Goal: Task Accomplishment & Management: Use online tool/utility

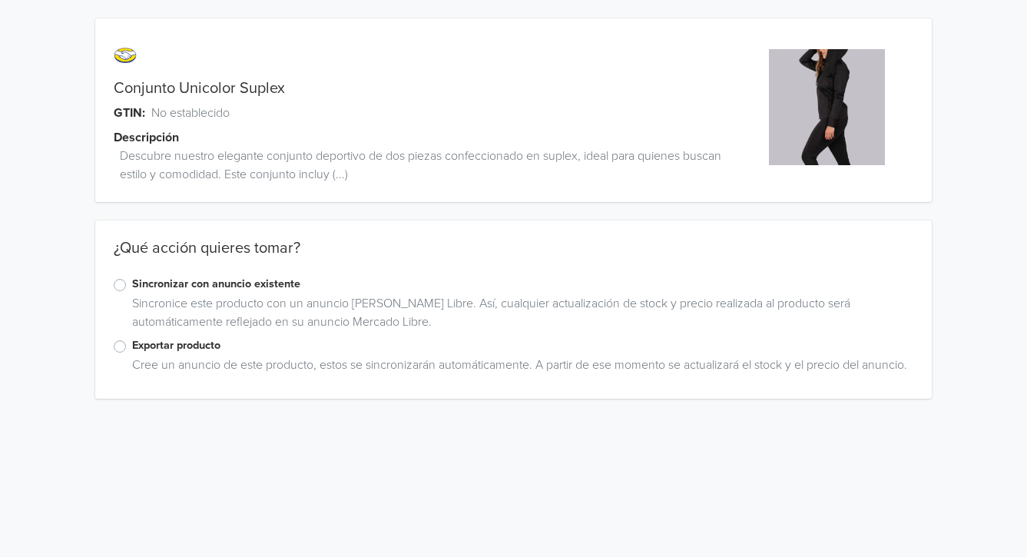
click at [132, 346] on label "Exportar producto" at bounding box center [522, 345] width 781 height 17
click at [0, 0] on input "Exportar producto" at bounding box center [0, 0] width 0 height 0
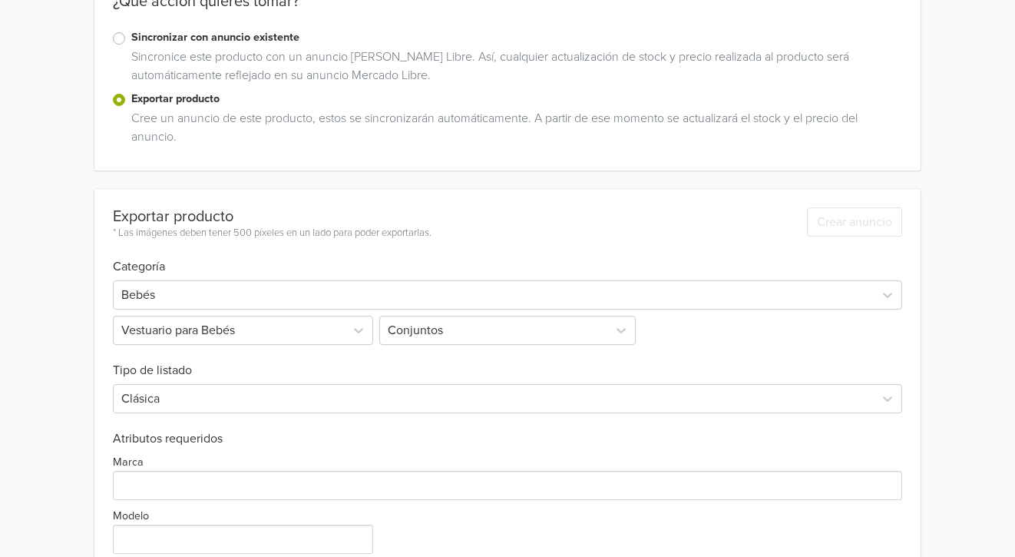
scroll to position [374, 0]
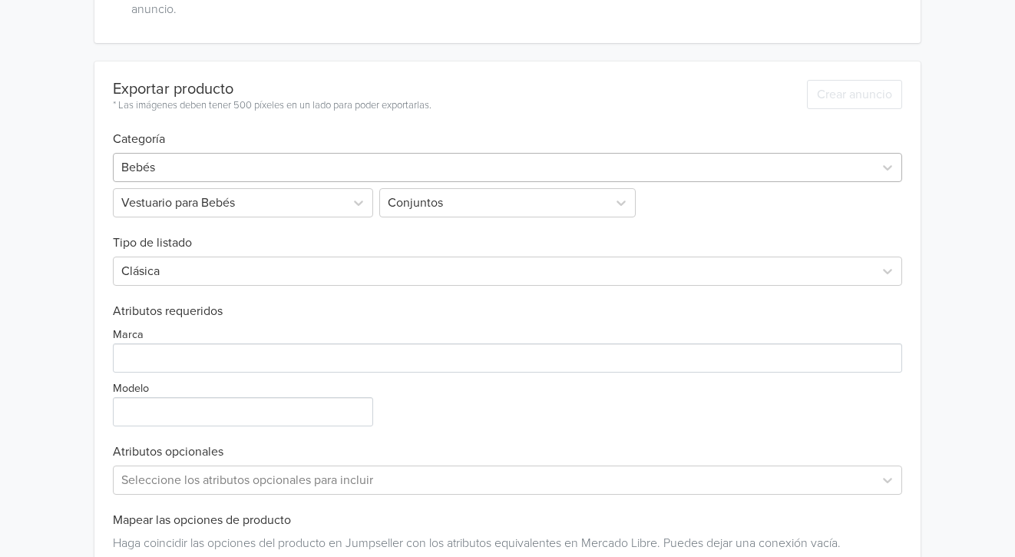
click at [286, 158] on div at bounding box center [494, 168] width 746 height 22
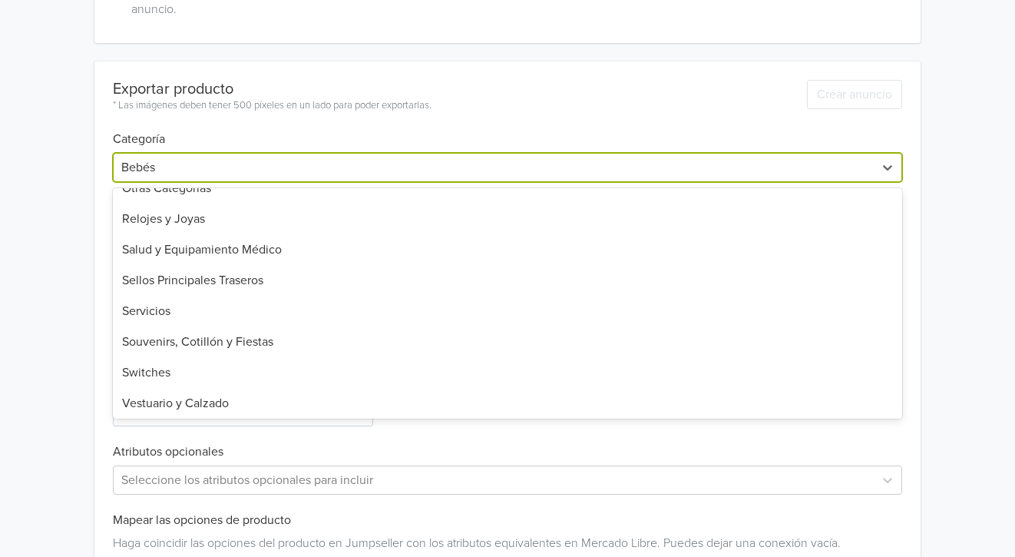
scroll to position [1097, 0]
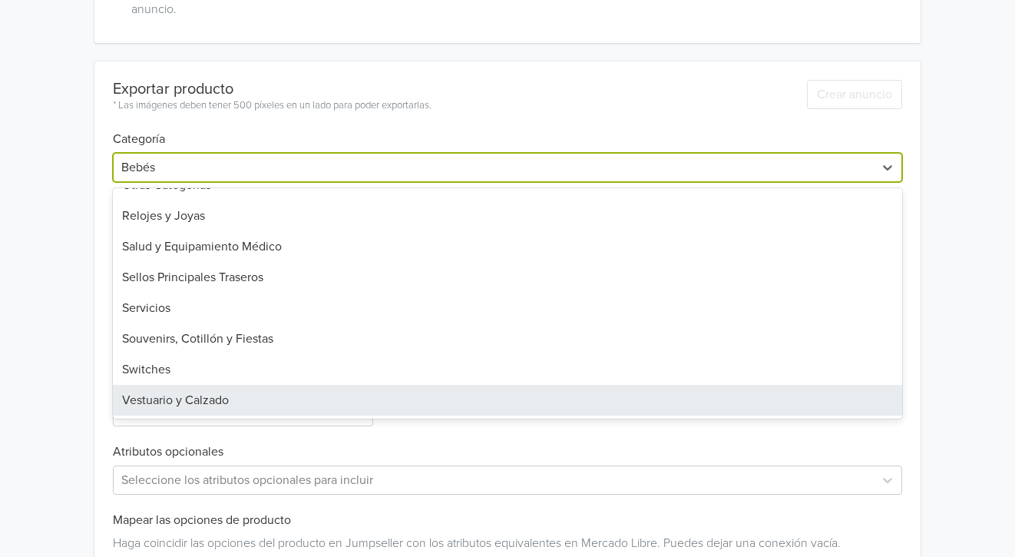
click at [213, 396] on div "Vestuario y Calzado" at bounding box center [508, 400] width 790 height 31
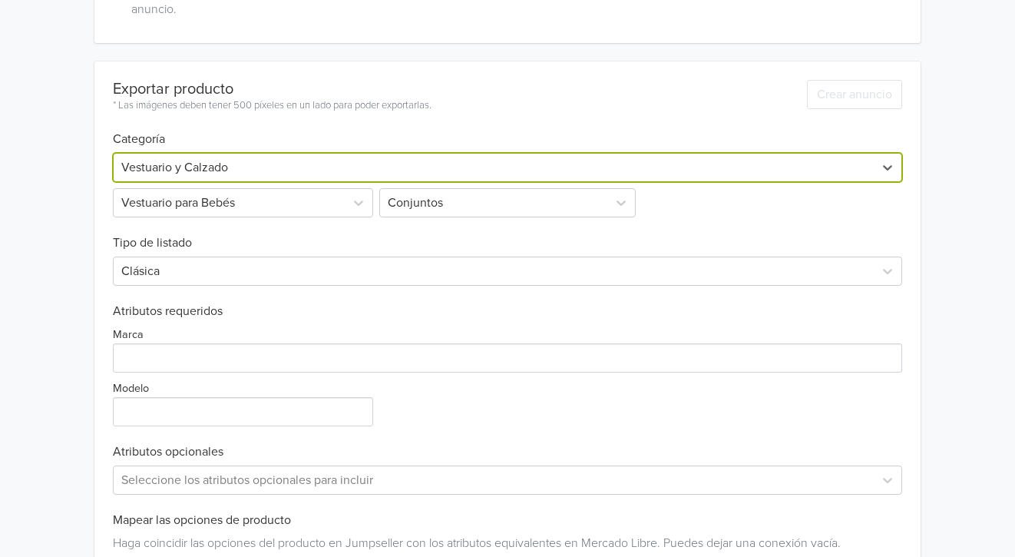
scroll to position [144, 0]
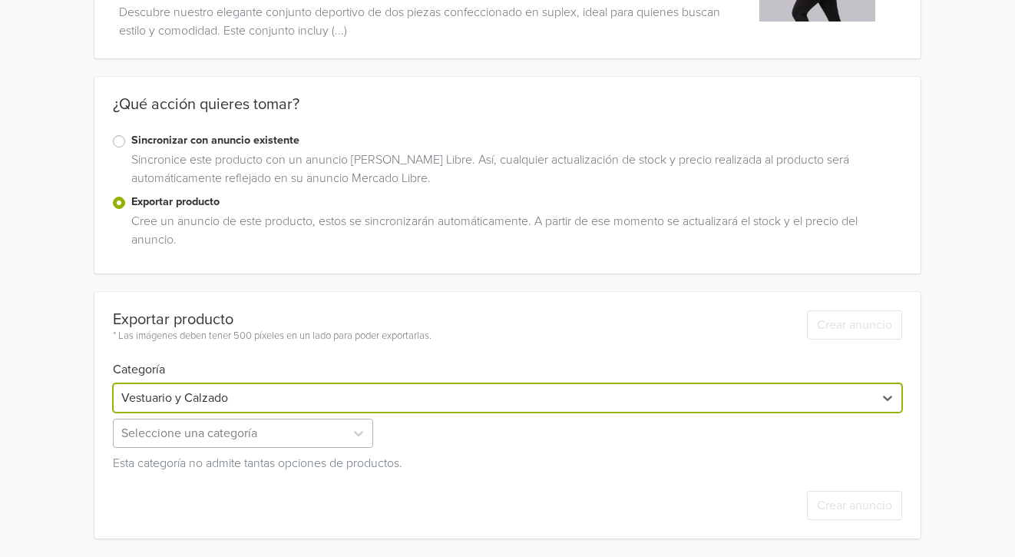
click at [232, 436] on div "Seleccione una categoría" at bounding box center [244, 432] width 263 height 29
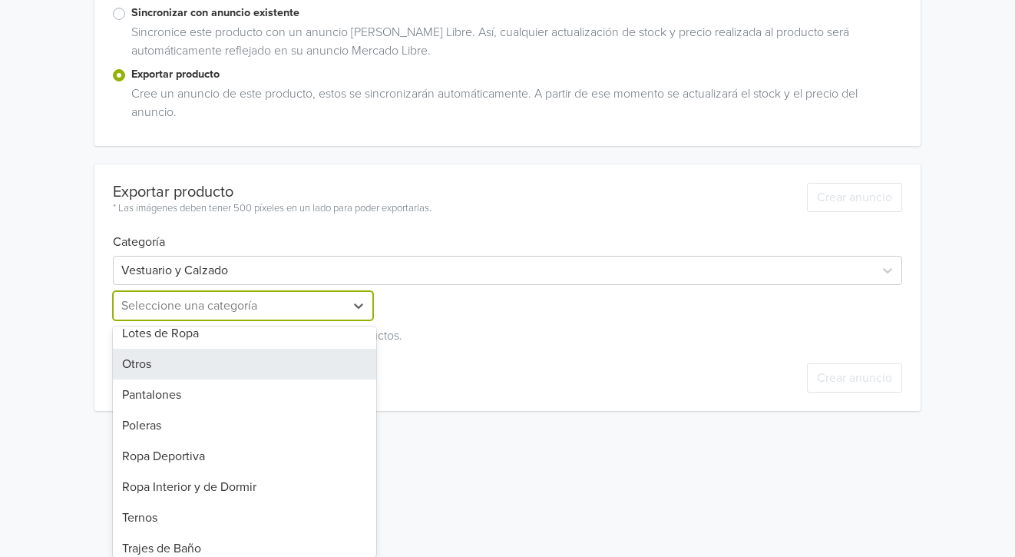
scroll to position [375, 0]
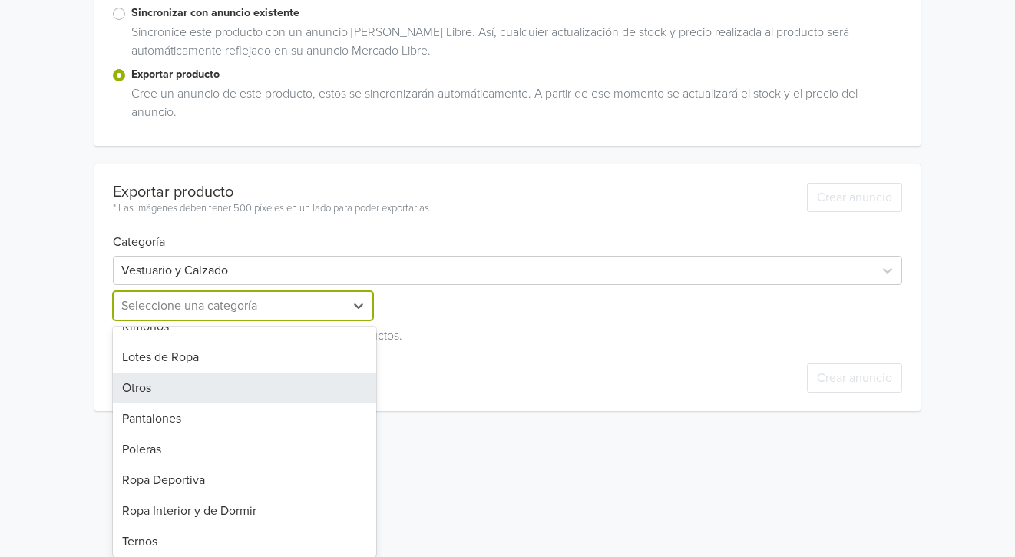
click at [174, 372] on div "Otros" at bounding box center [244, 387] width 263 height 31
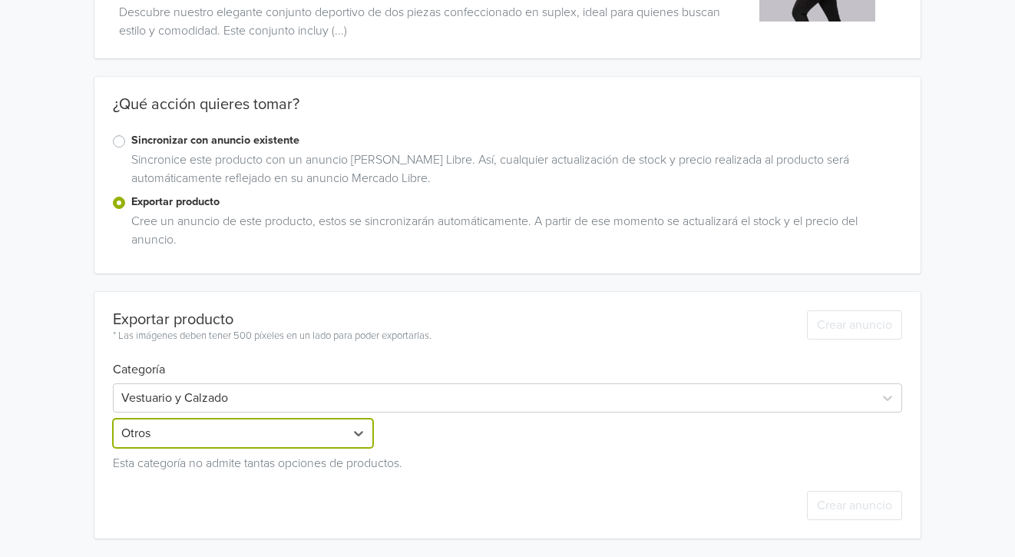
click at [556, 384] on div "Vestuario y Calzado" at bounding box center [494, 398] width 761 height 28
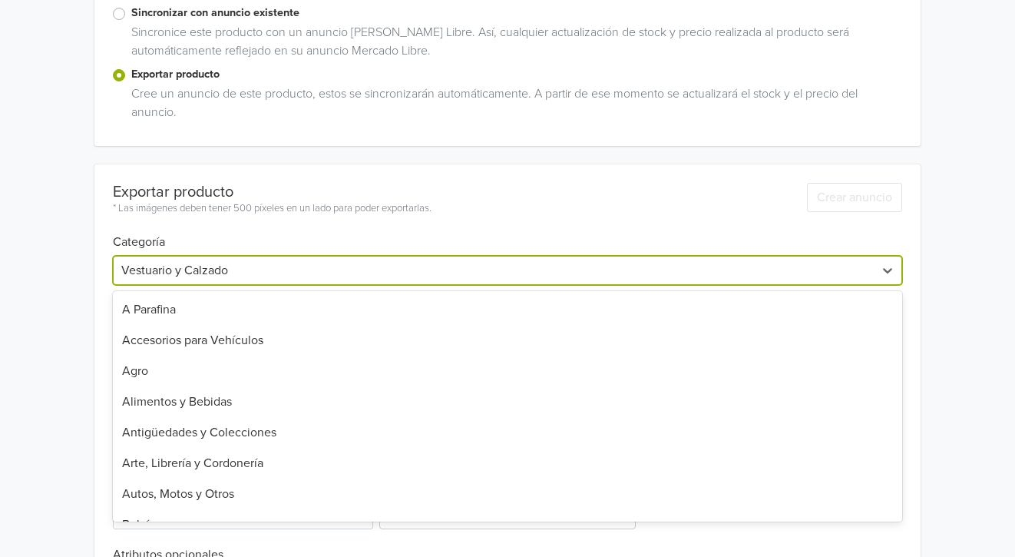
scroll to position [1097, 0]
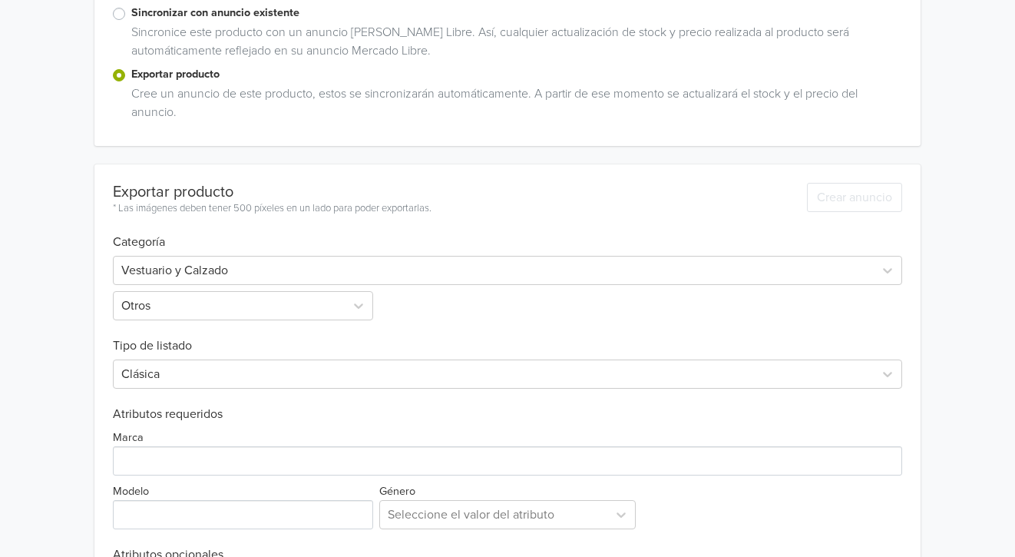
click at [541, 220] on h6 "Categoría" at bounding box center [508, 233] width 790 height 33
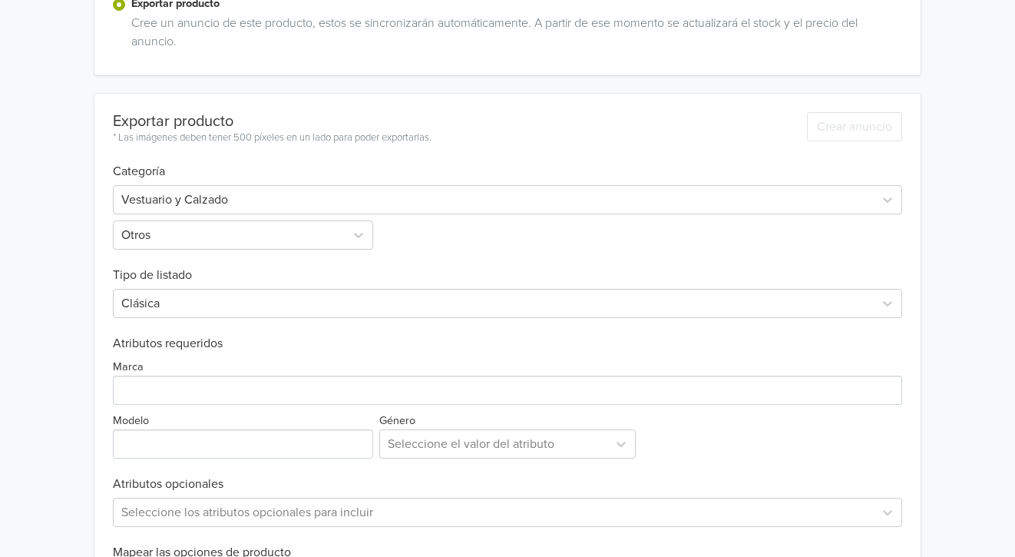
scroll to position [425, 0]
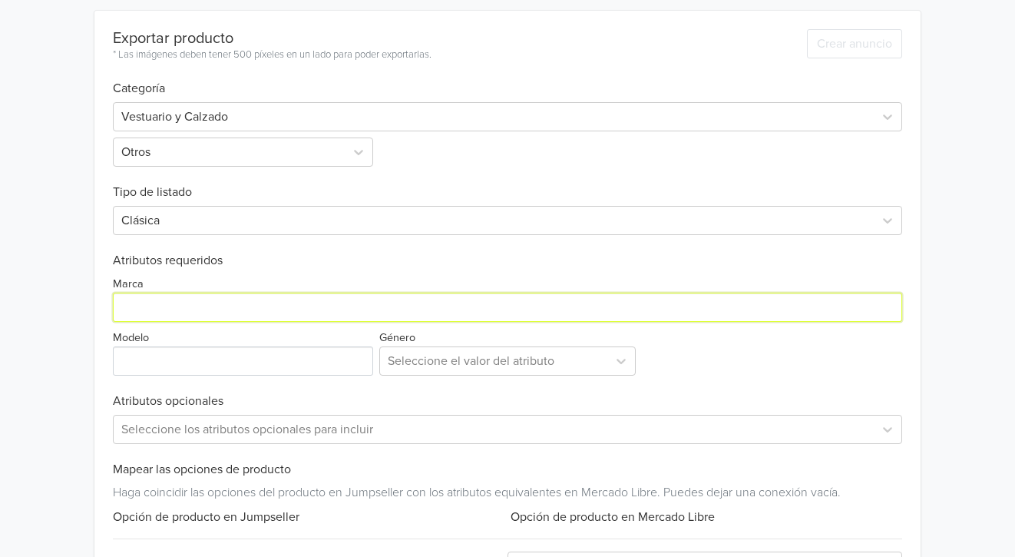
click at [194, 306] on input "Marca" at bounding box center [508, 307] width 790 height 29
type input "Genérica"
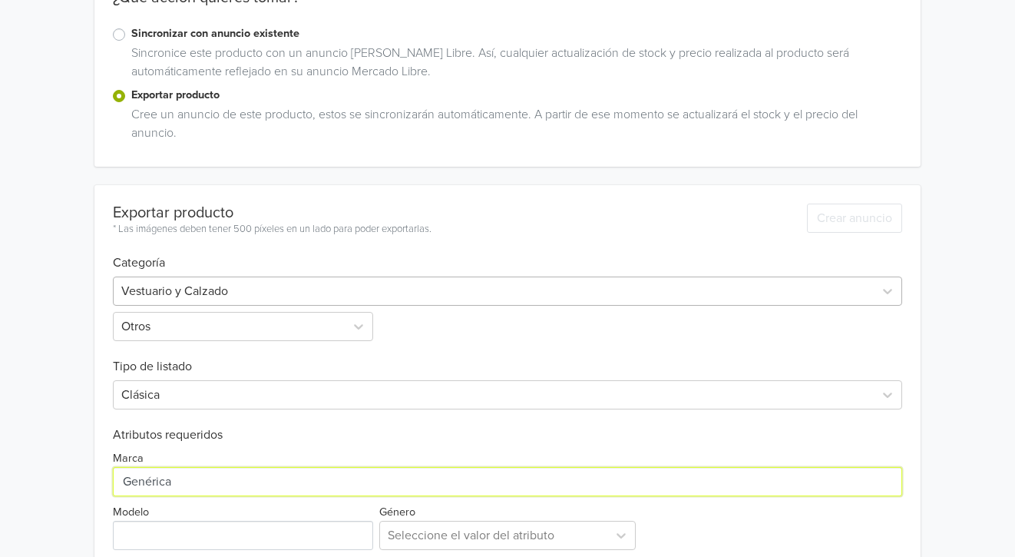
scroll to position [0, 0]
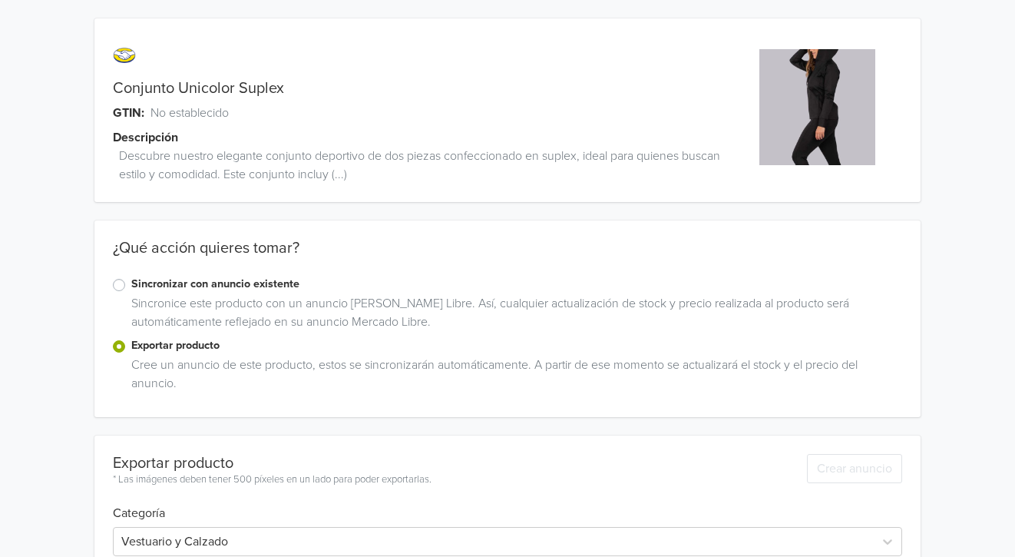
click at [293, 100] on div "Conjunto Unicolor Suplex GTIN: No establecido Descripción Descubre nuestro eleg…" at bounding box center [404, 119] width 620 height 165
click at [273, 89] on link "Conjunto Unicolor Suplex" at bounding box center [198, 88] width 171 height 18
copy link "Conjunto Unicolor Suplex"
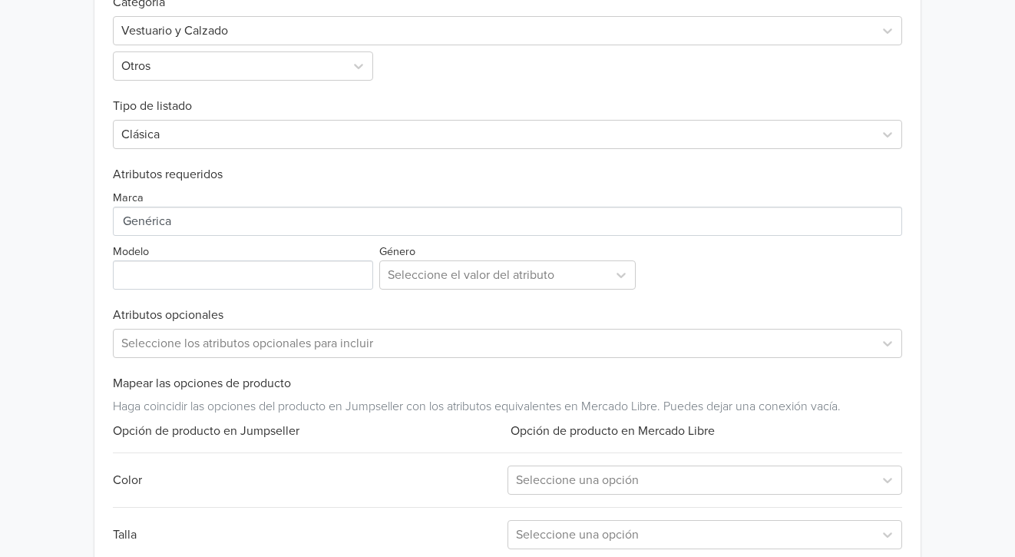
scroll to position [538, 0]
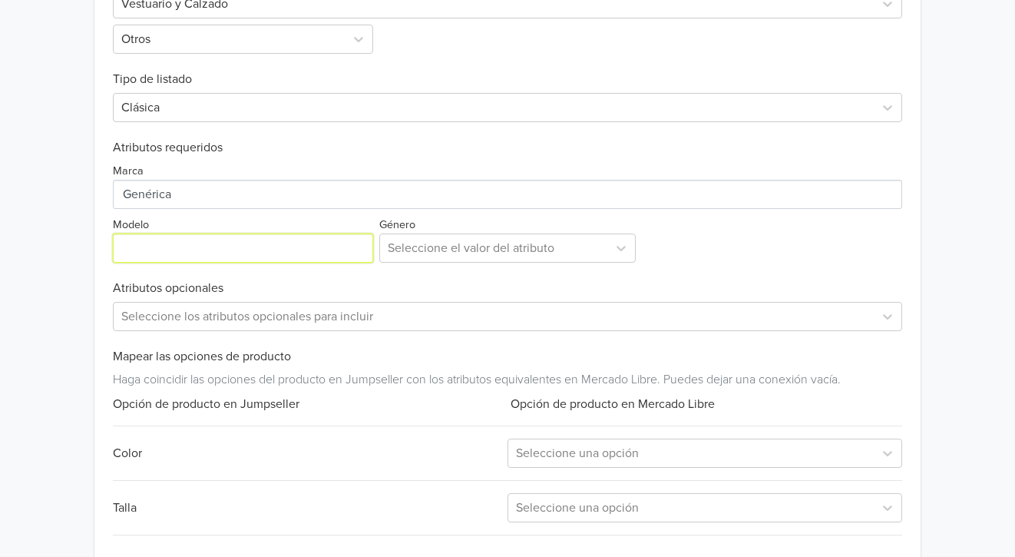
click at [197, 237] on input "Modelo" at bounding box center [243, 247] width 260 height 29
paste input "Conjunto Unicolor Suplex"
type input "Conjunto Unicolor Suplex"
click at [461, 238] on div at bounding box center [494, 248] width 213 height 22
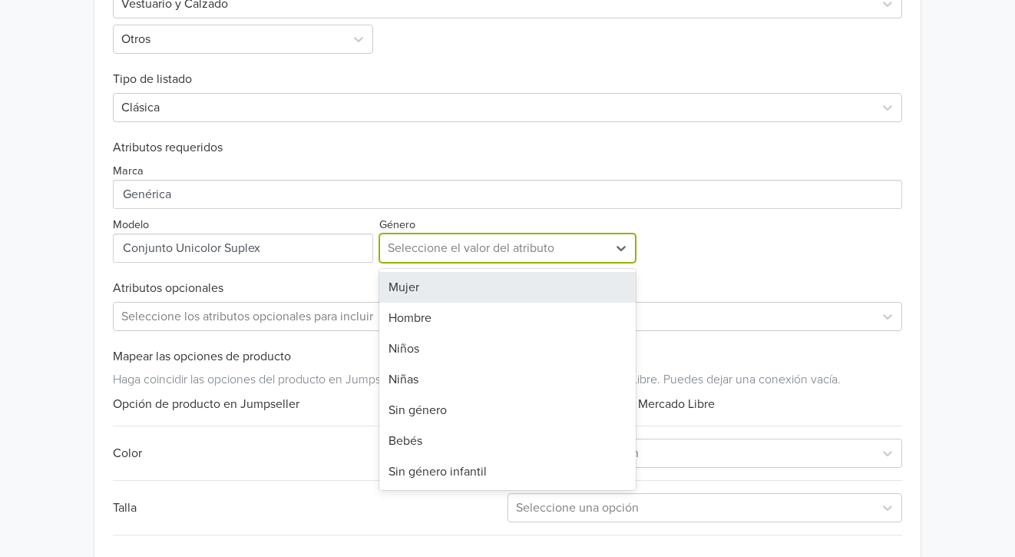
click at [452, 279] on div "Mujer" at bounding box center [507, 287] width 257 height 31
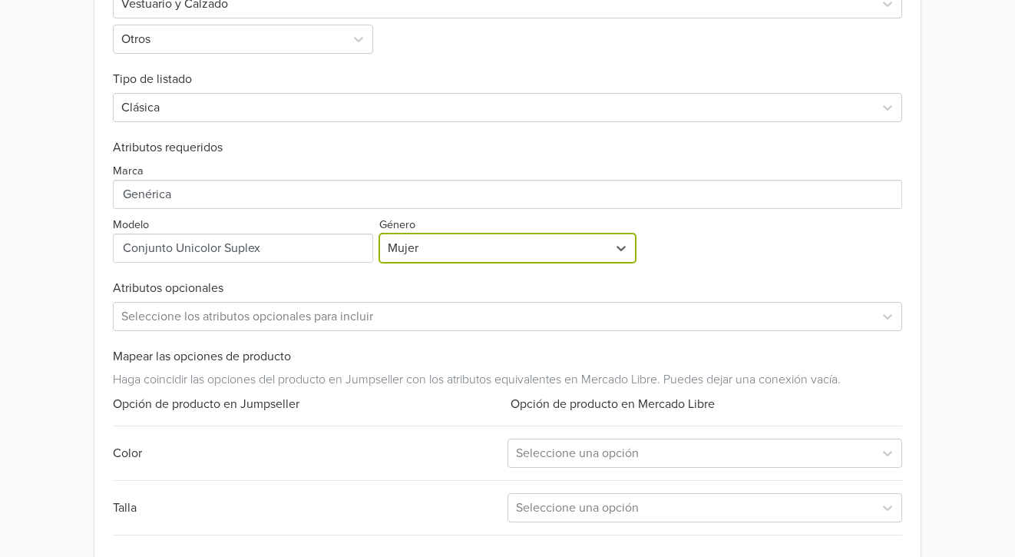
click at [730, 252] on div "Marca Modelo Género option Mujer, selected. Mujer" at bounding box center [508, 209] width 790 height 108
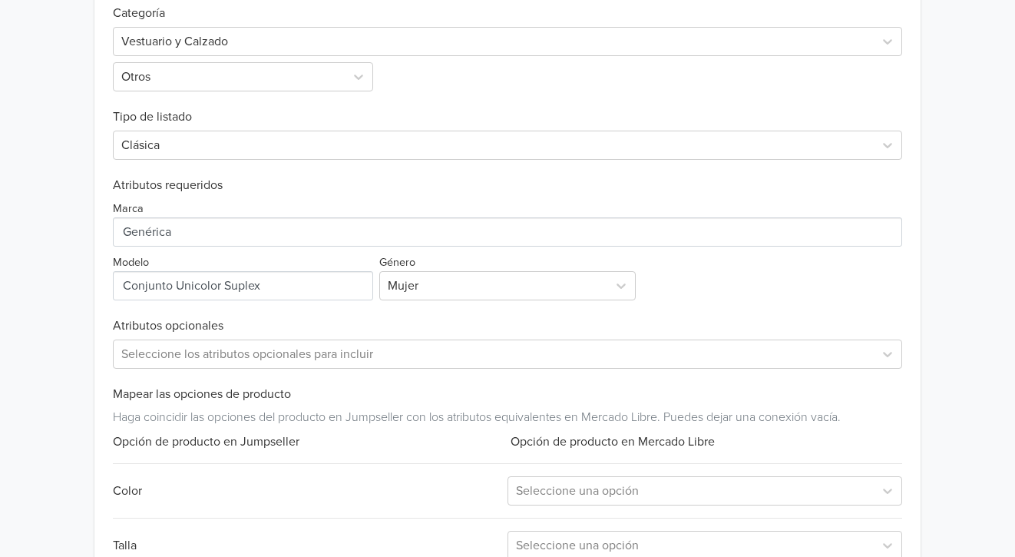
scroll to position [613, 0]
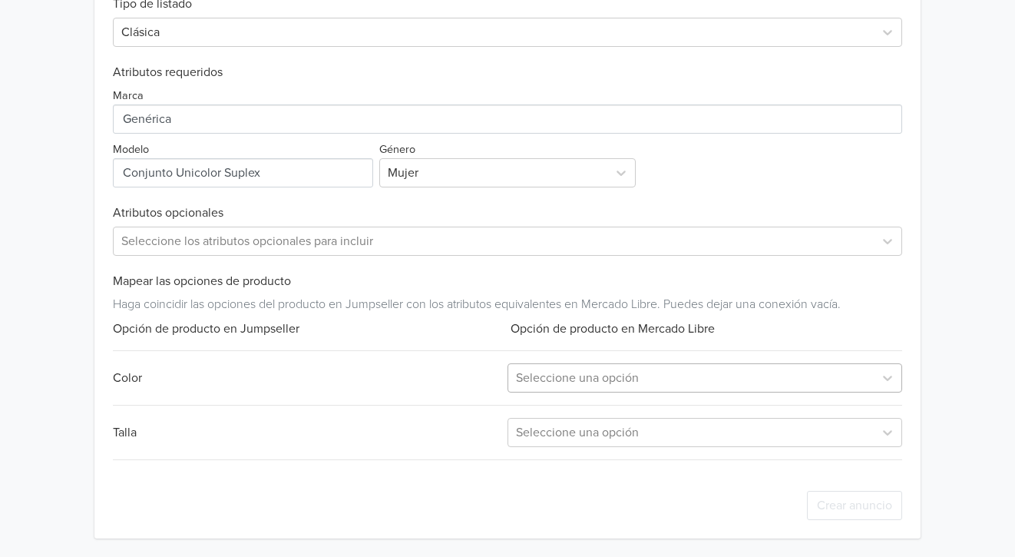
click at [563, 382] on div at bounding box center [691, 378] width 350 height 22
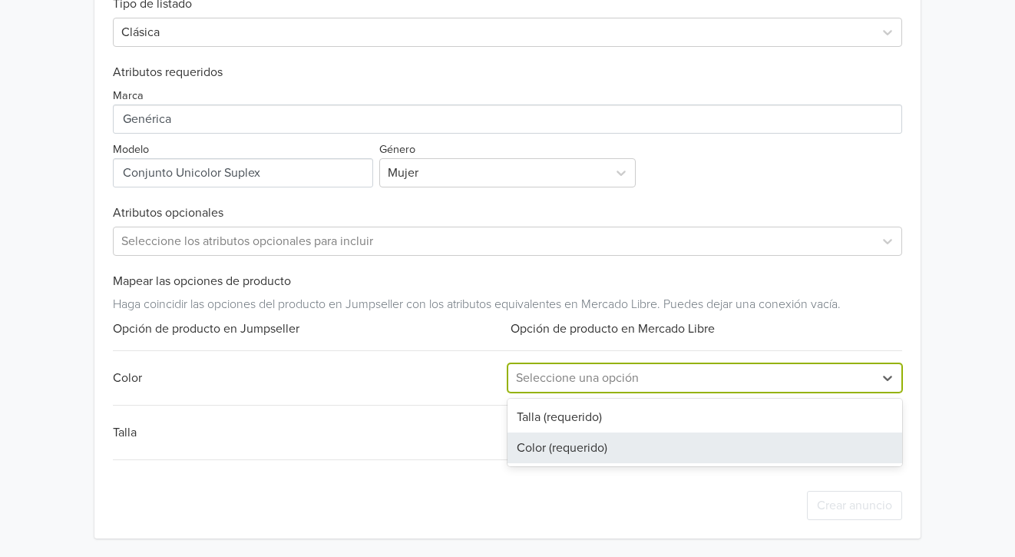
click at [543, 449] on div "Color (requerido)" at bounding box center [705, 447] width 395 height 31
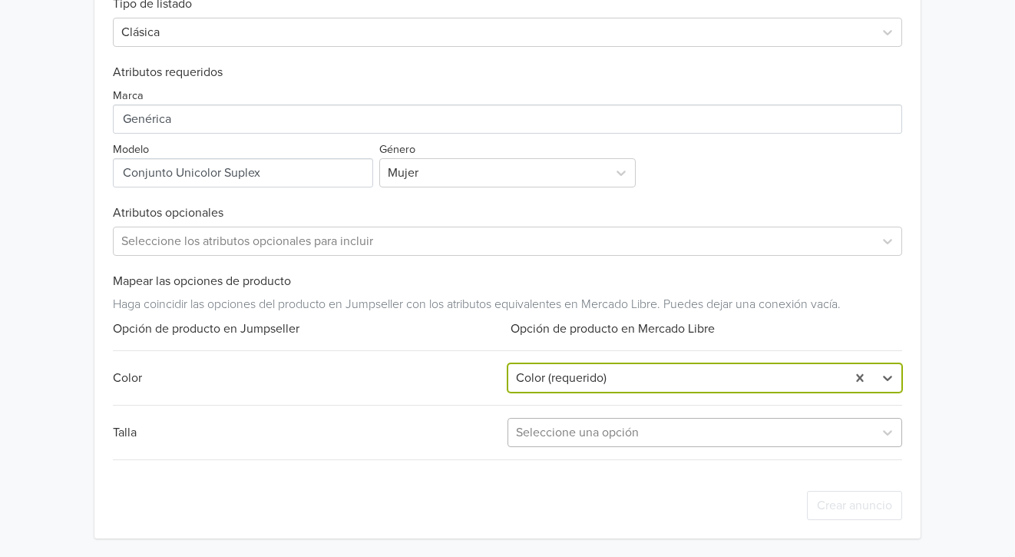
click at [553, 424] on div at bounding box center [691, 433] width 350 height 22
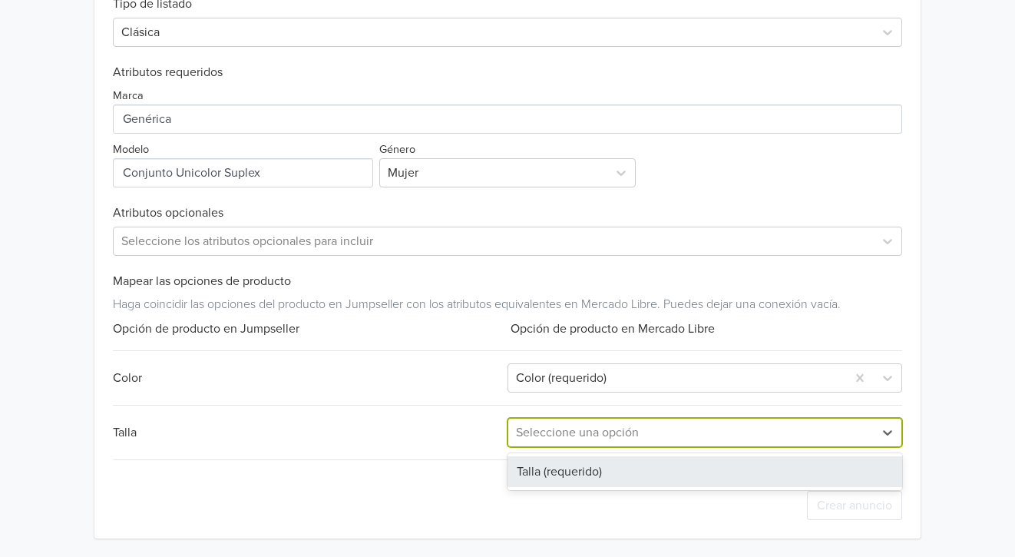
click at [550, 474] on div "Talla (requerido)" at bounding box center [705, 471] width 395 height 31
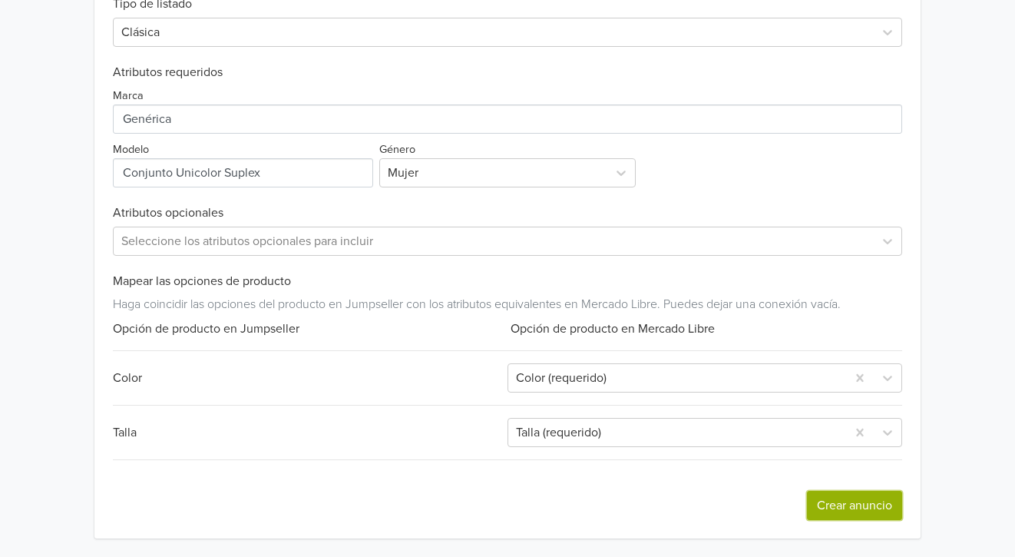
click at [860, 502] on button "Crear anuncio" at bounding box center [854, 505] width 95 height 29
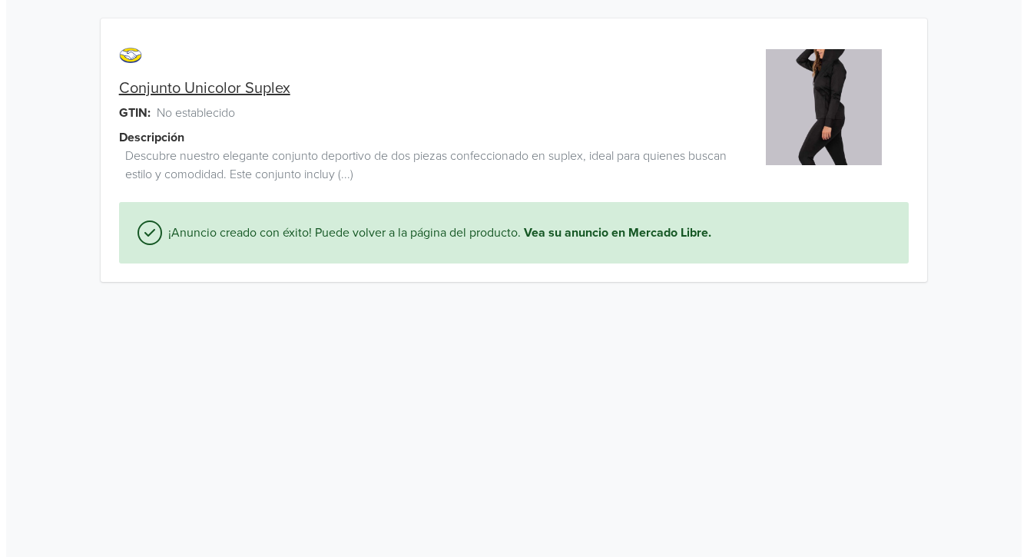
scroll to position [0, 0]
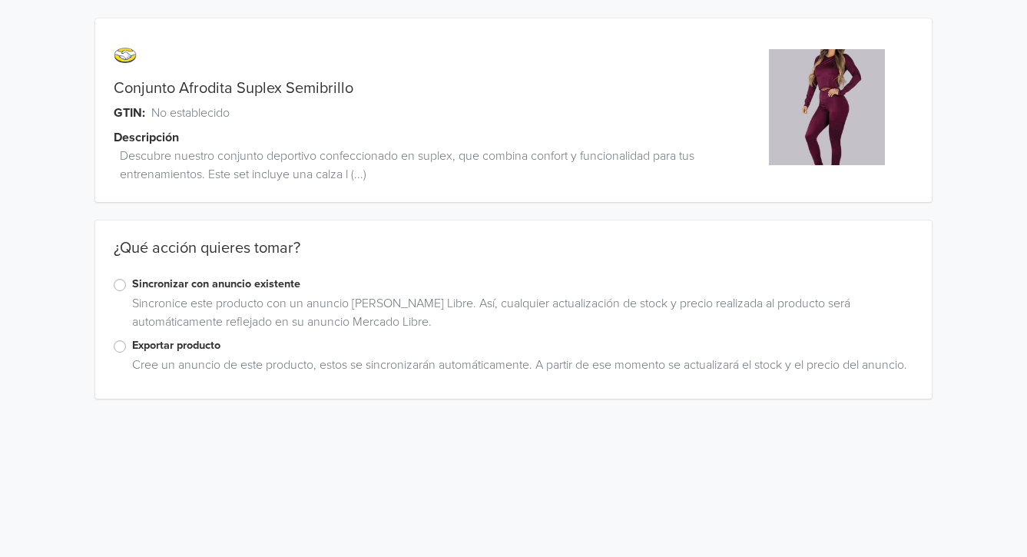
click at [132, 344] on label "Exportar producto" at bounding box center [522, 345] width 781 height 17
click at [0, 0] on input "Exportar producto" at bounding box center [0, 0] width 0 height 0
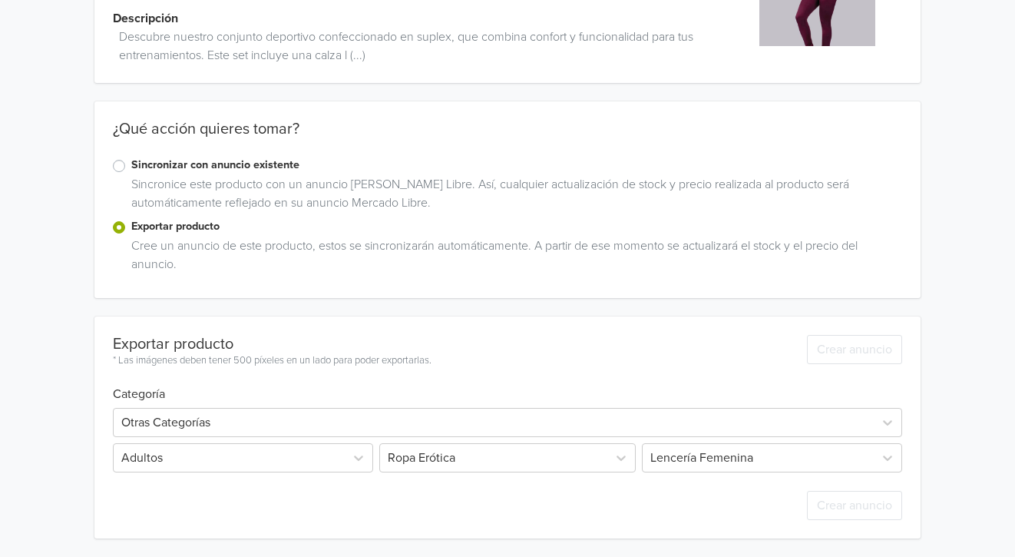
scroll to position [144, 0]
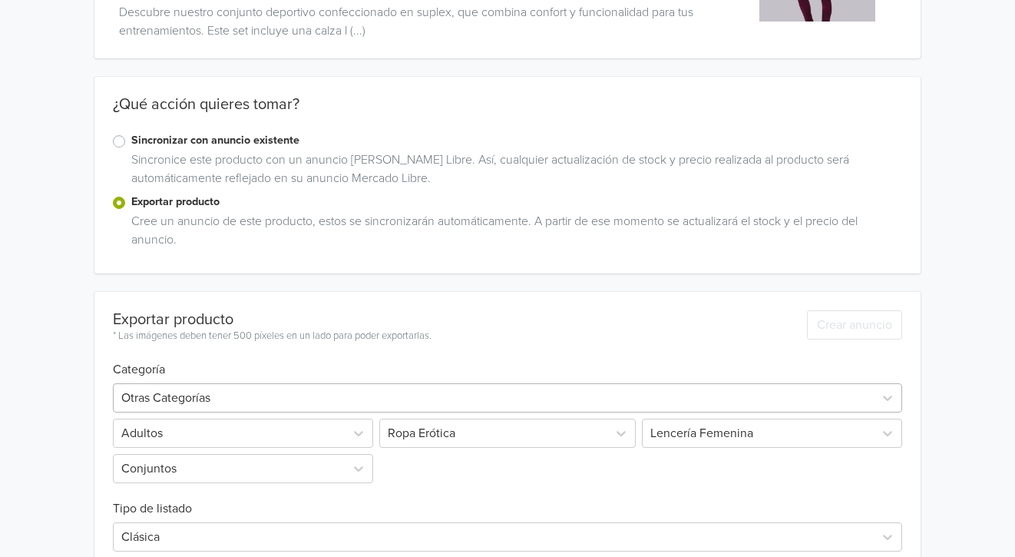
click at [231, 390] on div "Otras Categorías" at bounding box center [508, 397] width 790 height 29
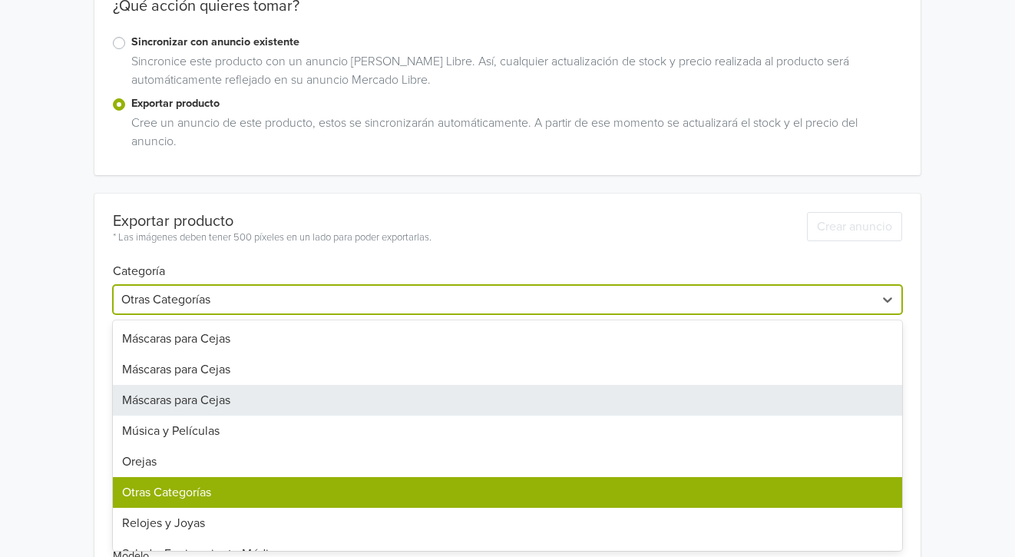
scroll to position [1097, 0]
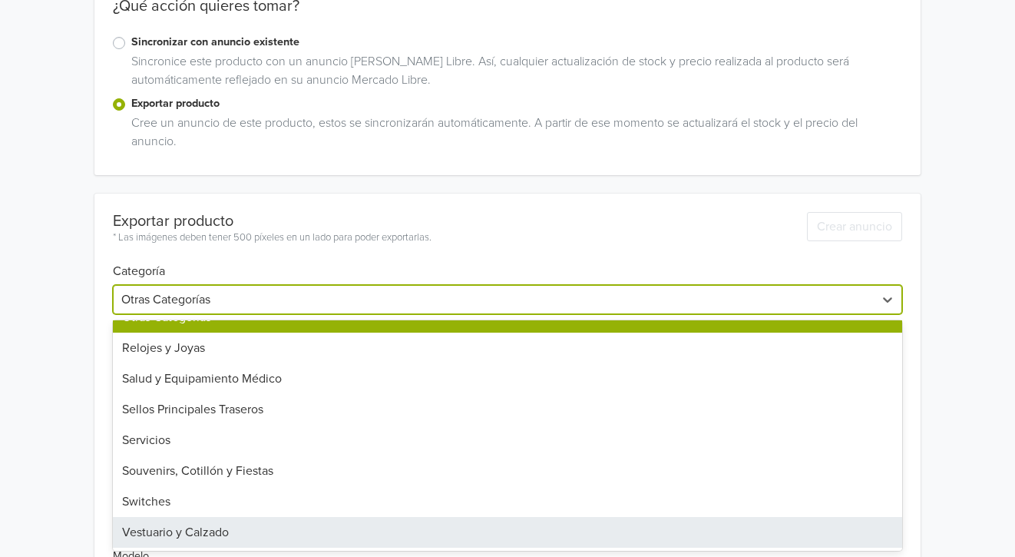
click at [190, 539] on div "Vestuario y Calzado" at bounding box center [508, 532] width 790 height 31
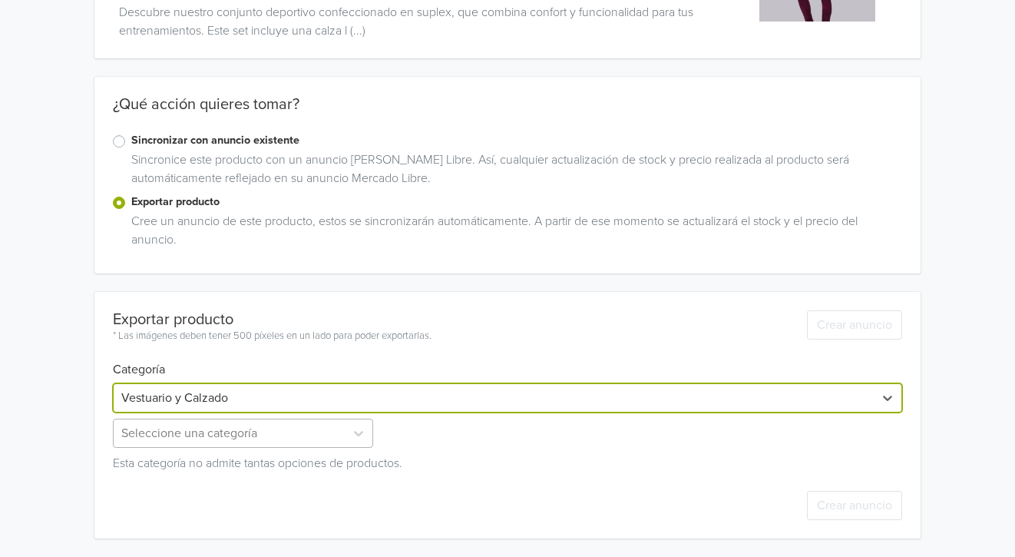
click at [185, 425] on div "Seleccione una categoría" at bounding box center [244, 432] width 263 height 29
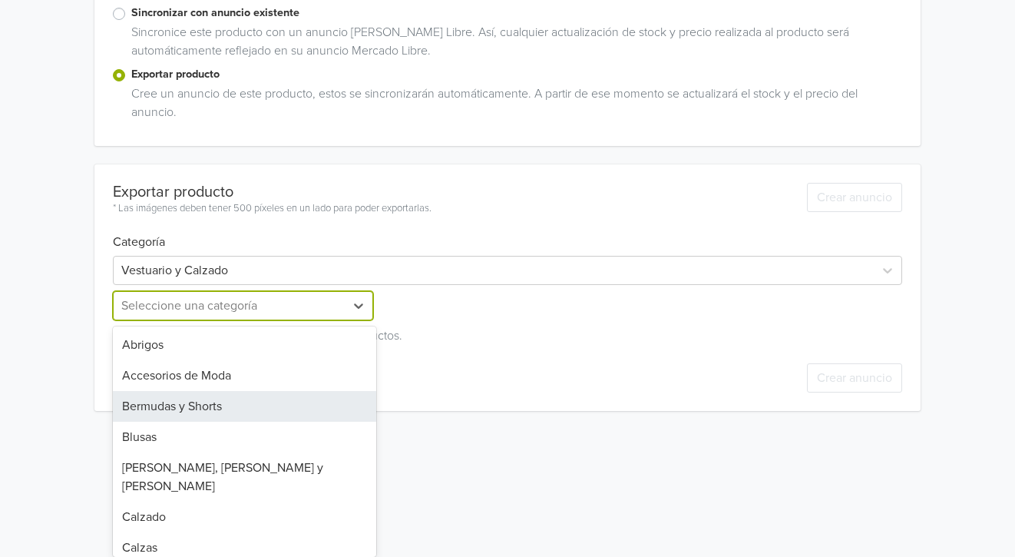
scroll to position [307, 0]
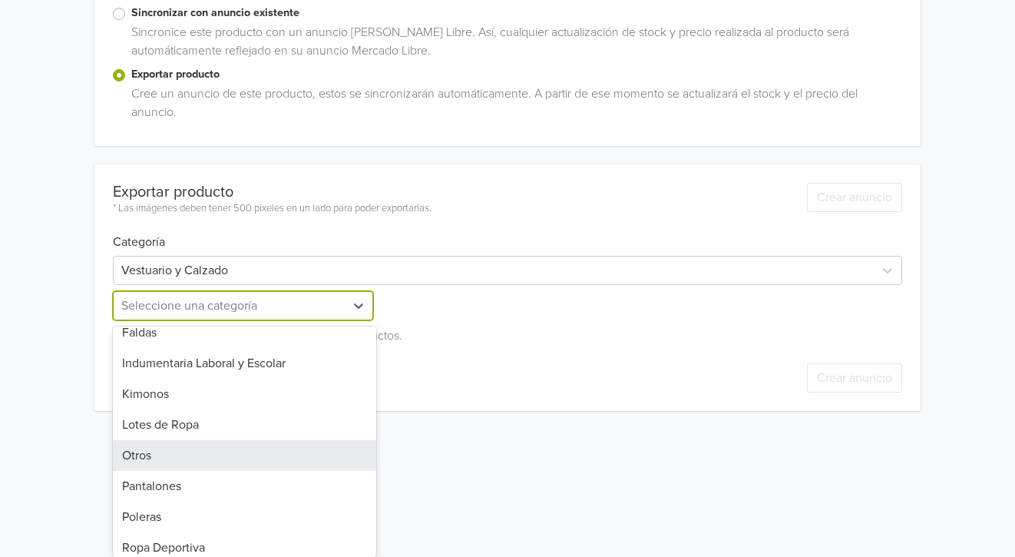
click at [187, 440] on div "Otros" at bounding box center [244, 455] width 263 height 31
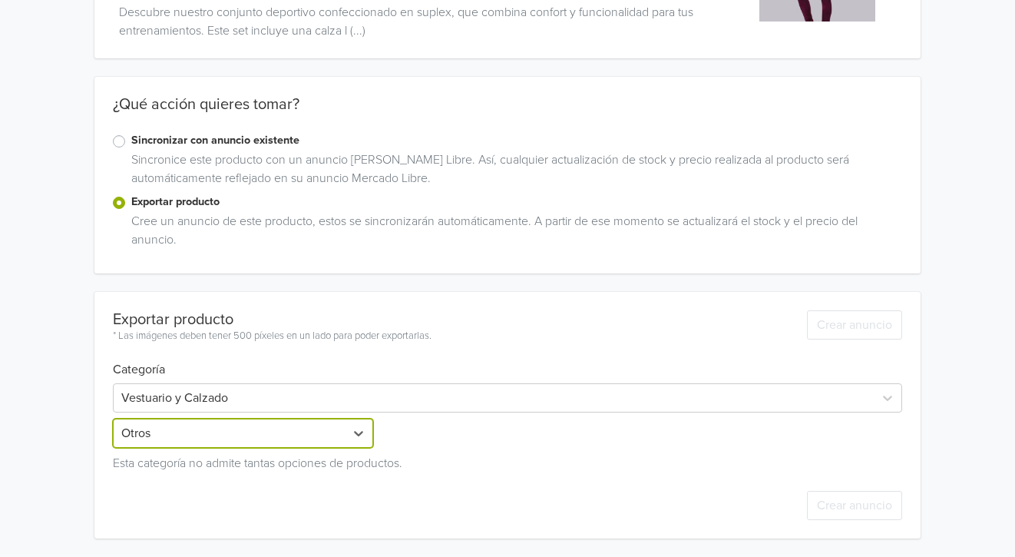
click at [58, 381] on div "Conjunto Afrodita Suplex Semibrillo GTIN: No establecido Descripción Descubre n…" at bounding box center [508, 206] width 992 height 700
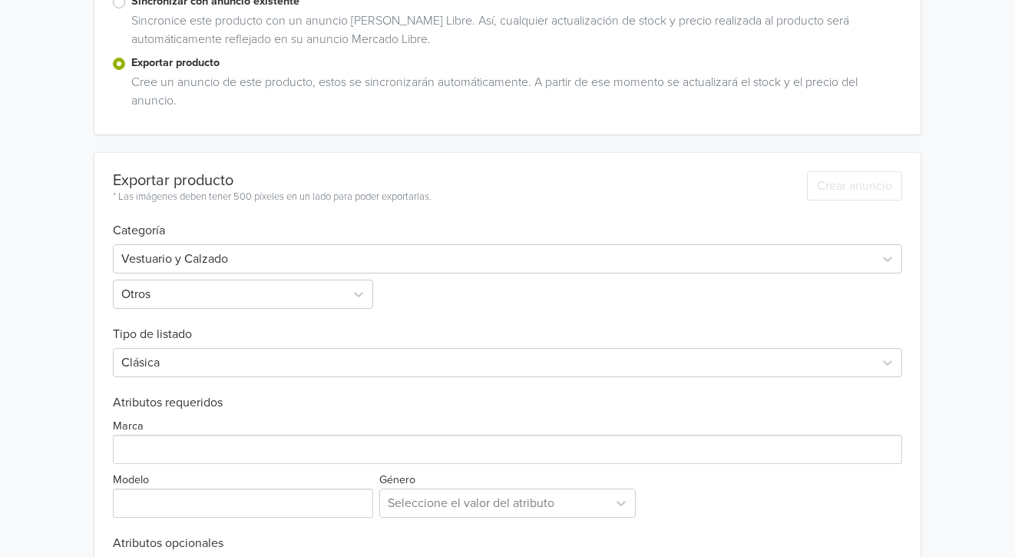
scroll to position [528, 0]
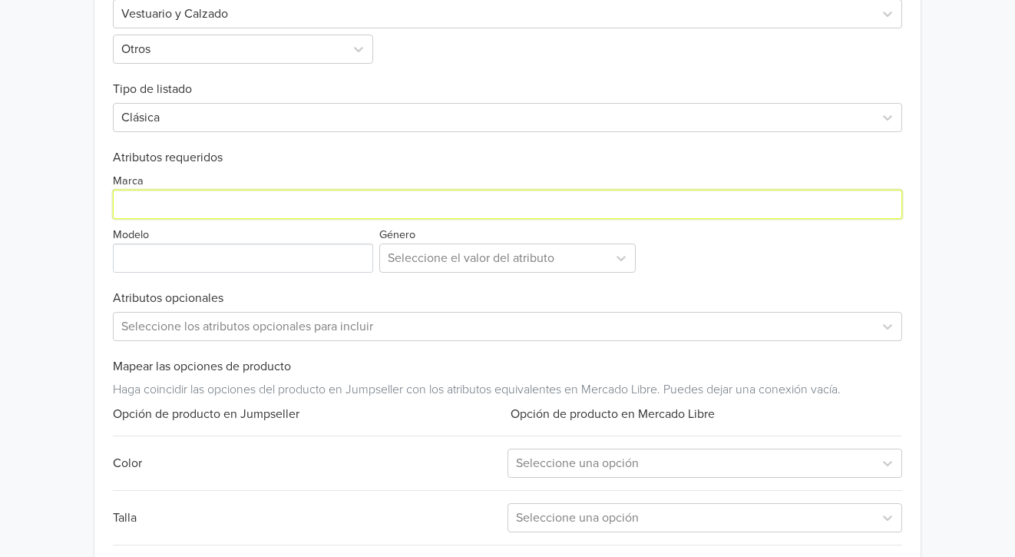
click at [210, 200] on input "Marca" at bounding box center [508, 204] width 790 height 29
type input "Genérica"
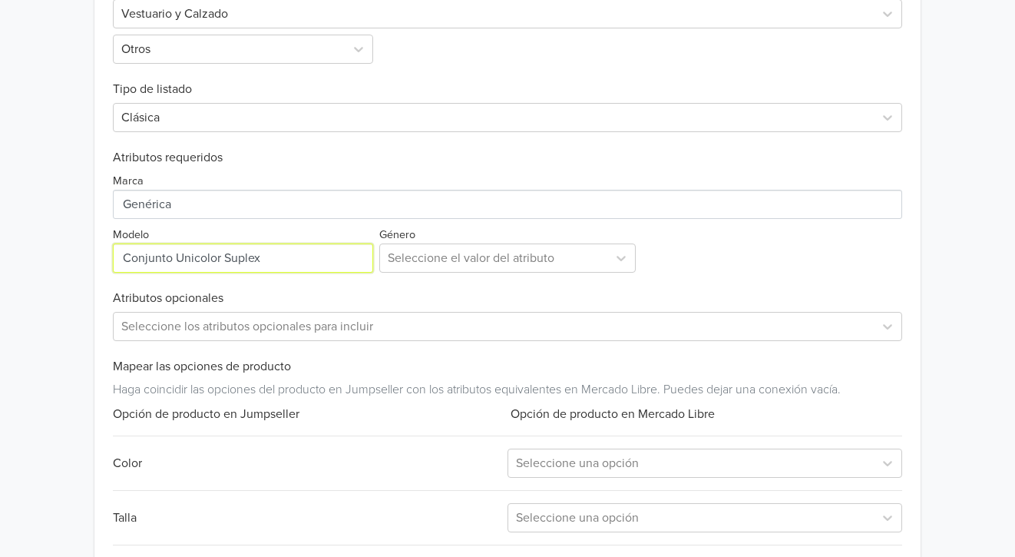
click at [189, 245] on input "Modelo" at bounding box center [243, 257] width 260 height 29
click at [190, 257] on input "Modelo" at bounding box center [243, 257] width 260 height 29
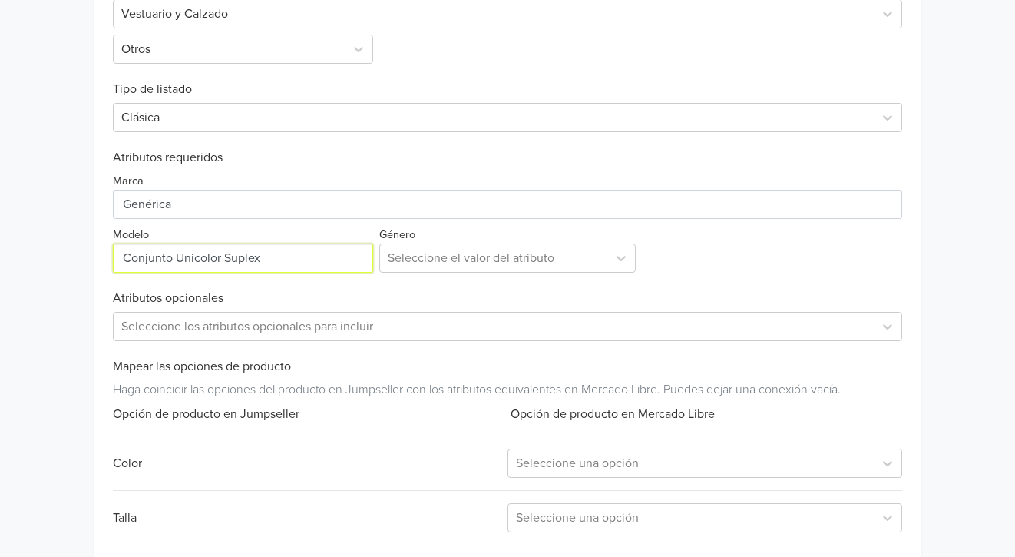
paste input "Conjunto Afrodita Suplex Semibrillo"
type input "Conjunto Afrodita Suplex Semibrillo"
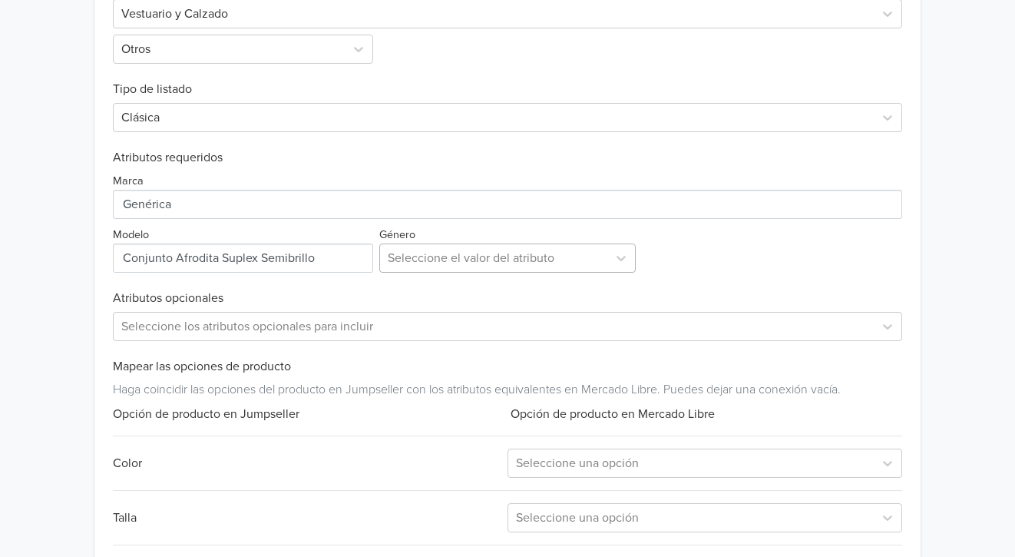
click at [452, 261] on div at bounding box center [494, 258] width 213 height 22
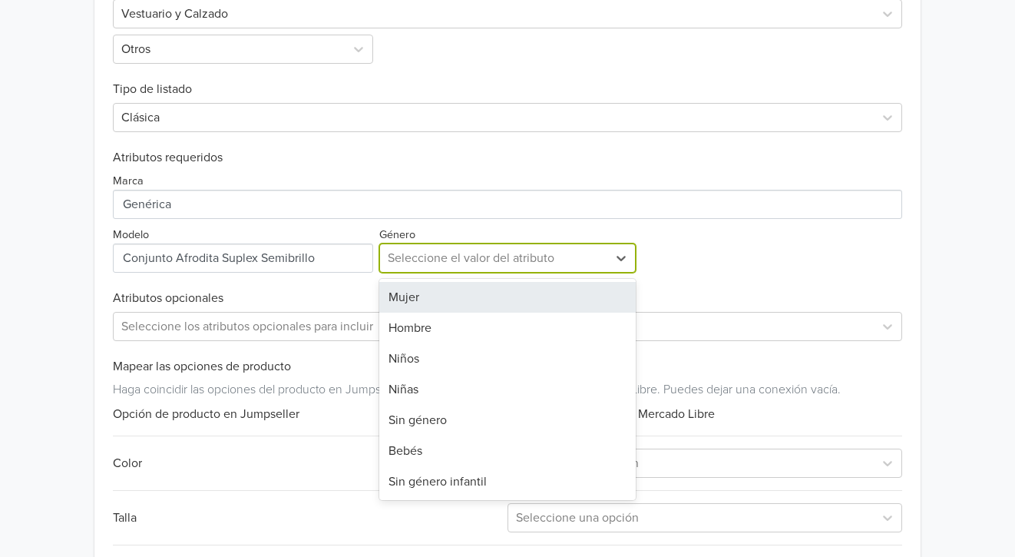
click at [448, 282] on div "Mujer" at bounding box center [507, 297] width 257 height 31
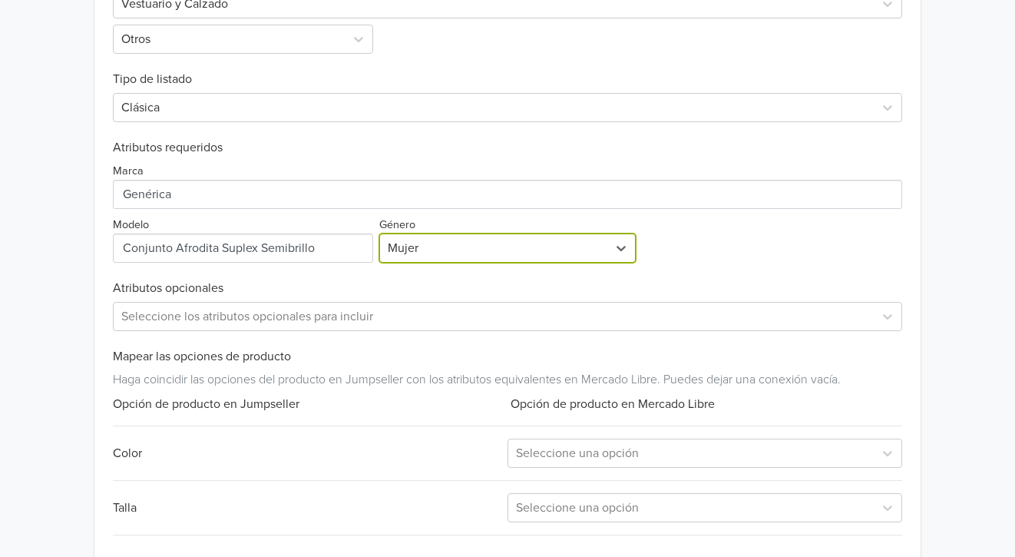
scroll to position [613, 0]
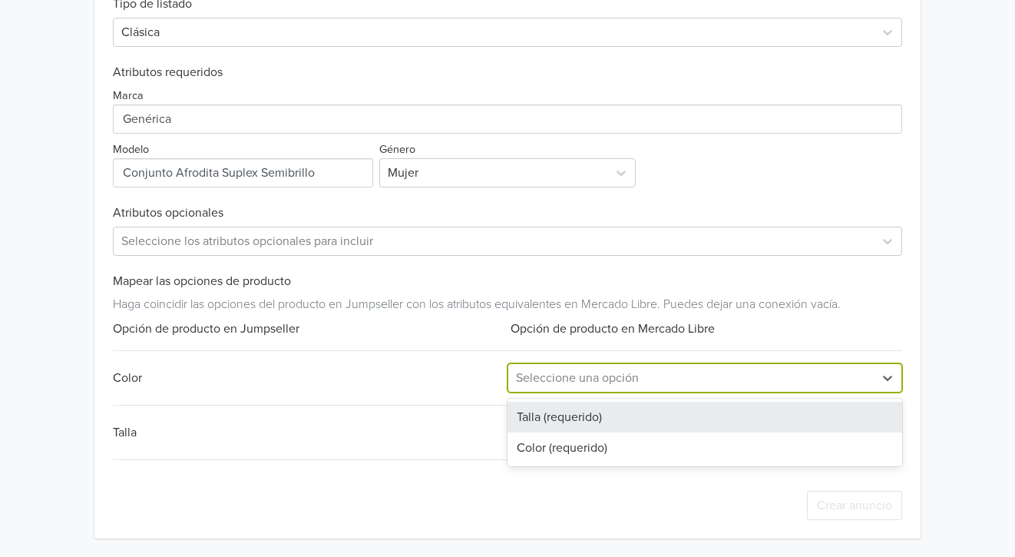
click at [585, 374] on div at bounding box center [691, 378] width 350 height 22
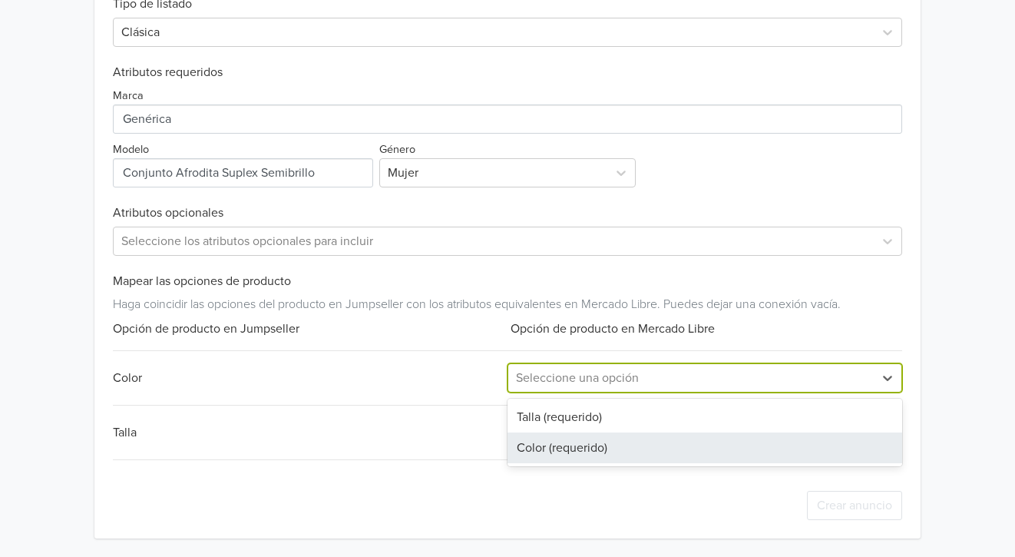
click at [555, 443] on div "Color (requerido)" at bounding box center [705, 447] width 395 height 31
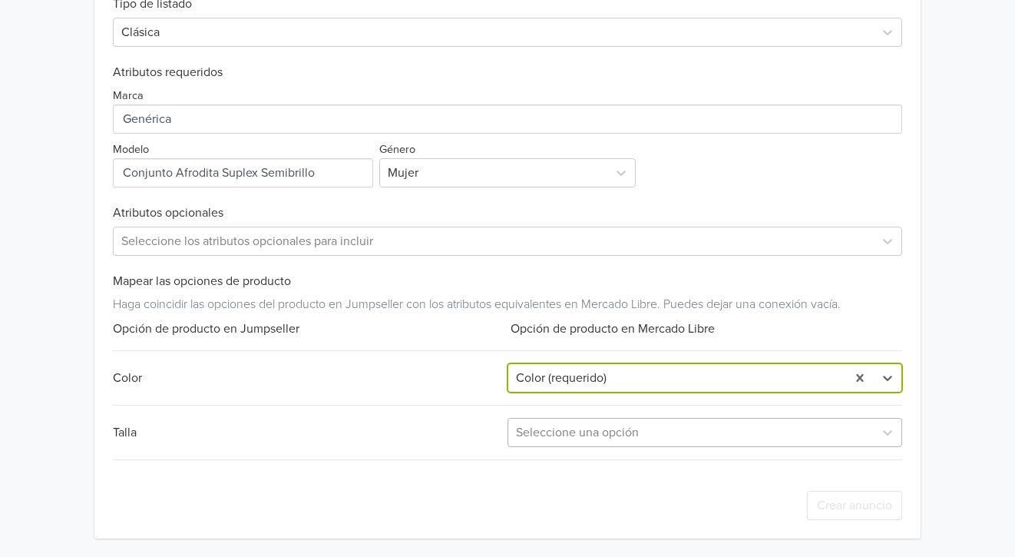
click at [564, 431] on div at bounding box center [691, 433] width 350 height 22
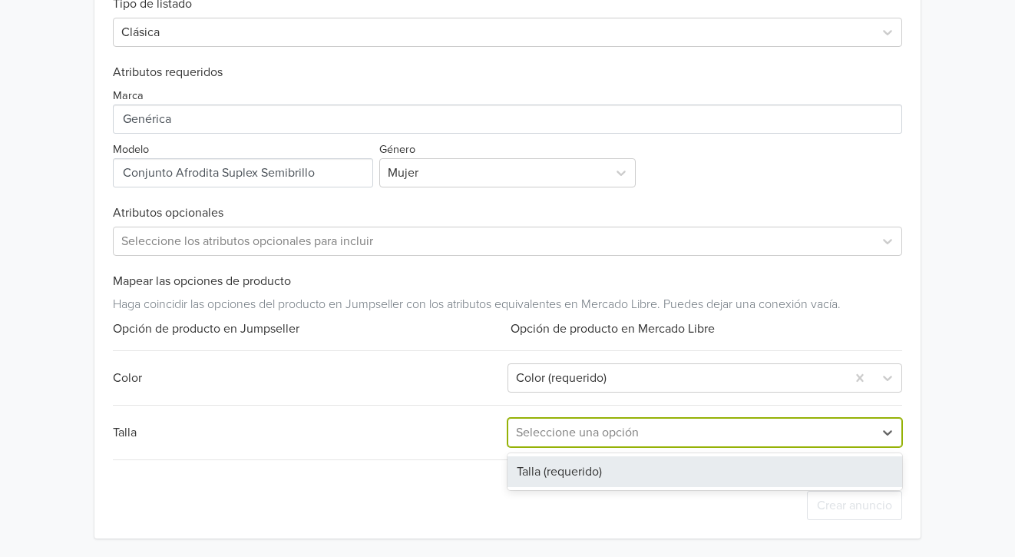
click at [557, 469] on div "Talla (requerido)" at bounding box center [705, 471] width 395 height 31
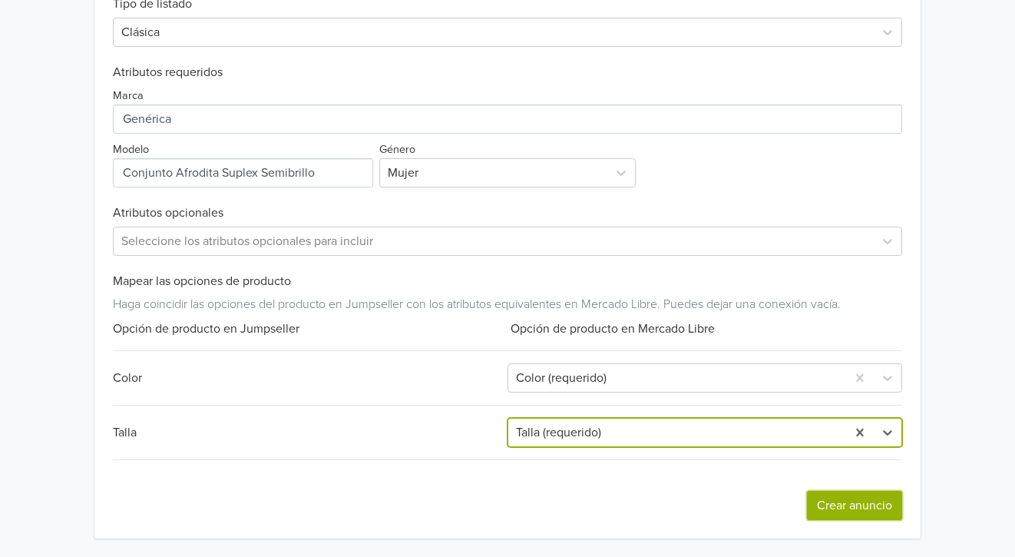
click at [825, 500] on button "Crear anuncio" at bounding box center [854, 505] width 95 height 29
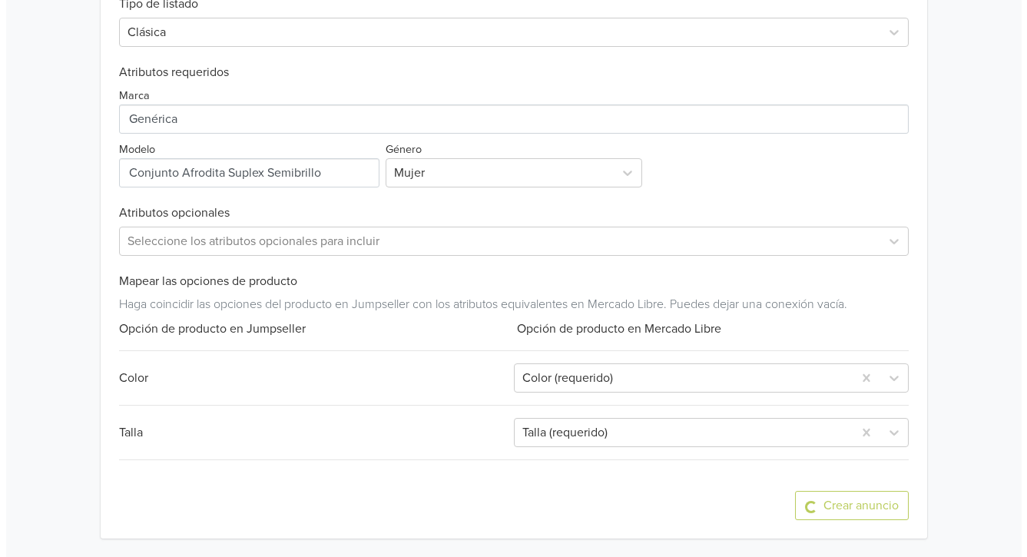
scroll to position [0, 0]
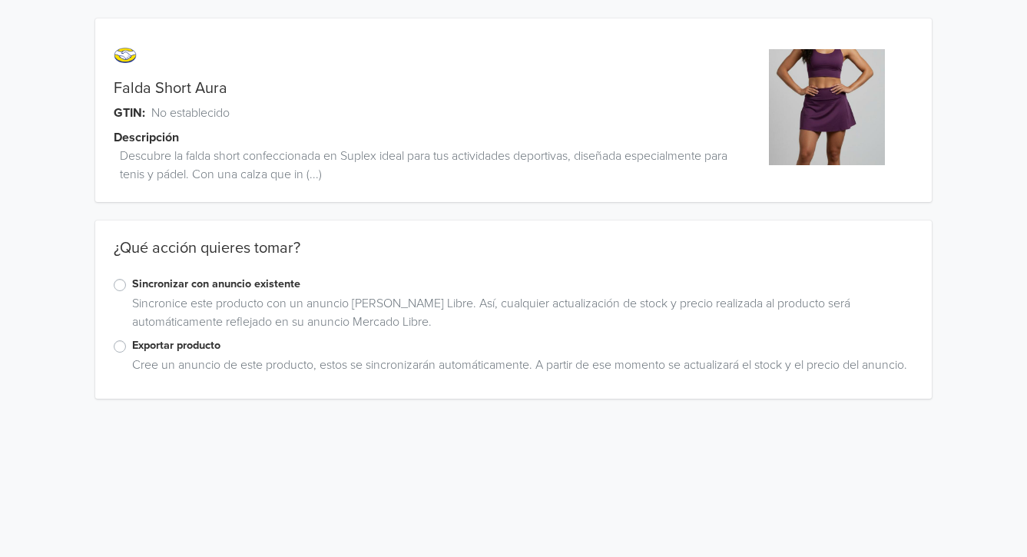
click at [132, 346] on label "Exportar producto" at bounding box center [522, 345] width 781 height 17
click at [0, 0] on input "Exportar producto" at bounding box center [0, 0] width 0 height 0
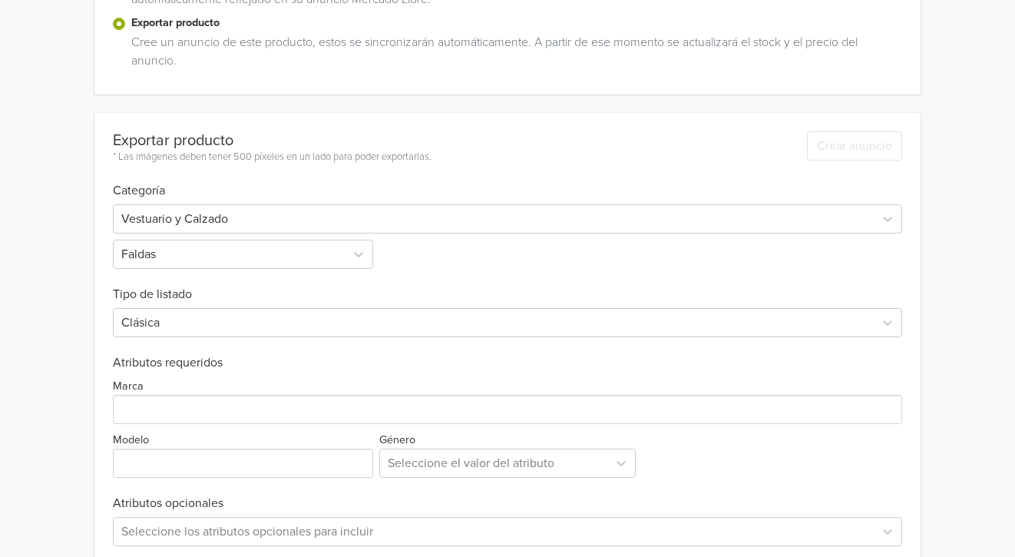
scroll to position [349, 0]
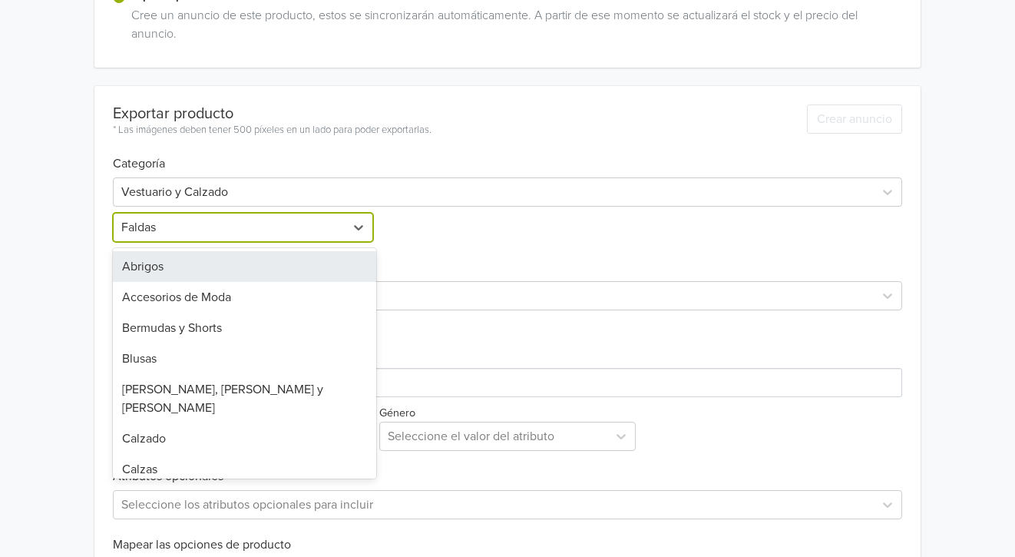
click at [271, 215] on div "Faldas" at bounding box center [229, 227] width 231 height 28
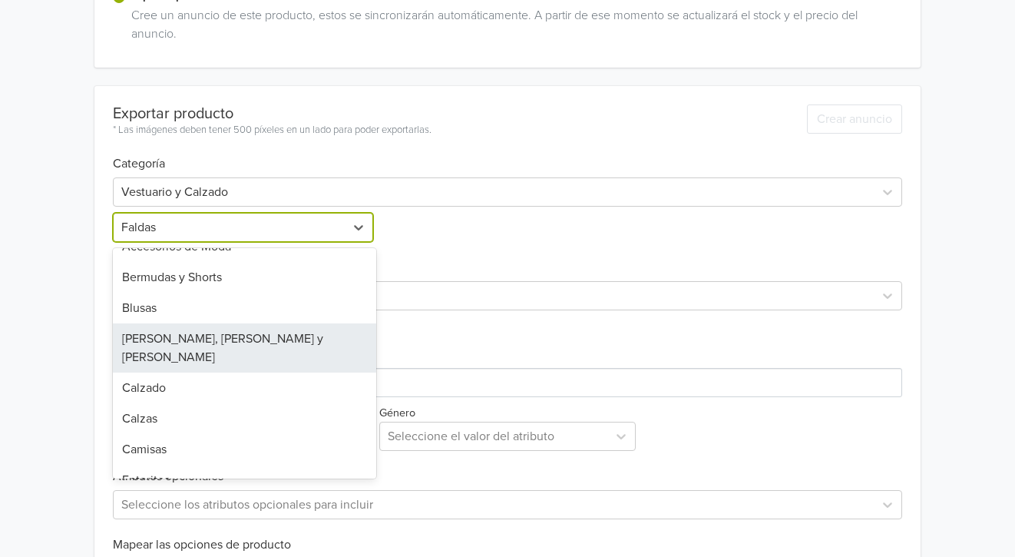
scroll to position [154, 0]
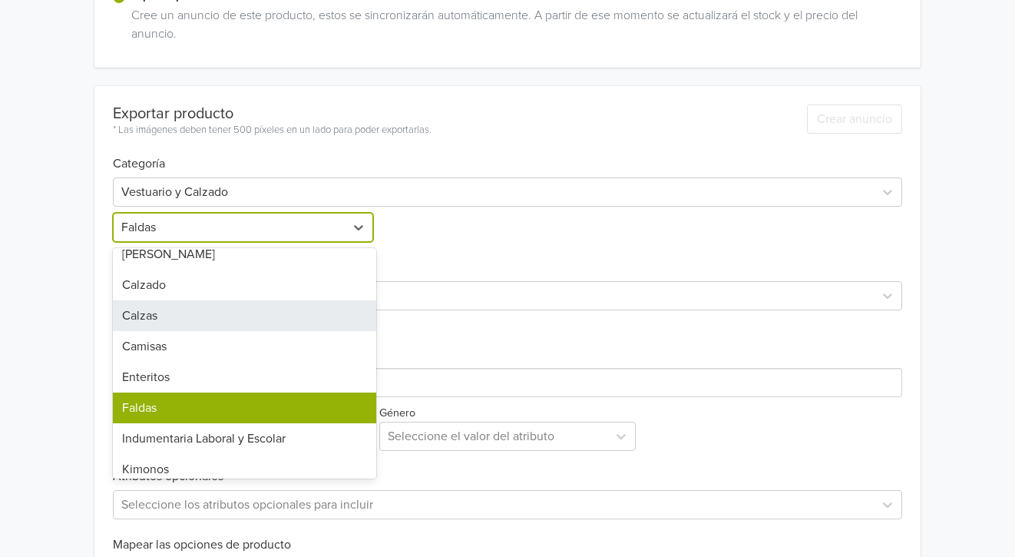
click at [174, 303] on div "Calzas" at bounding box center [244, 315] width 263 height 31
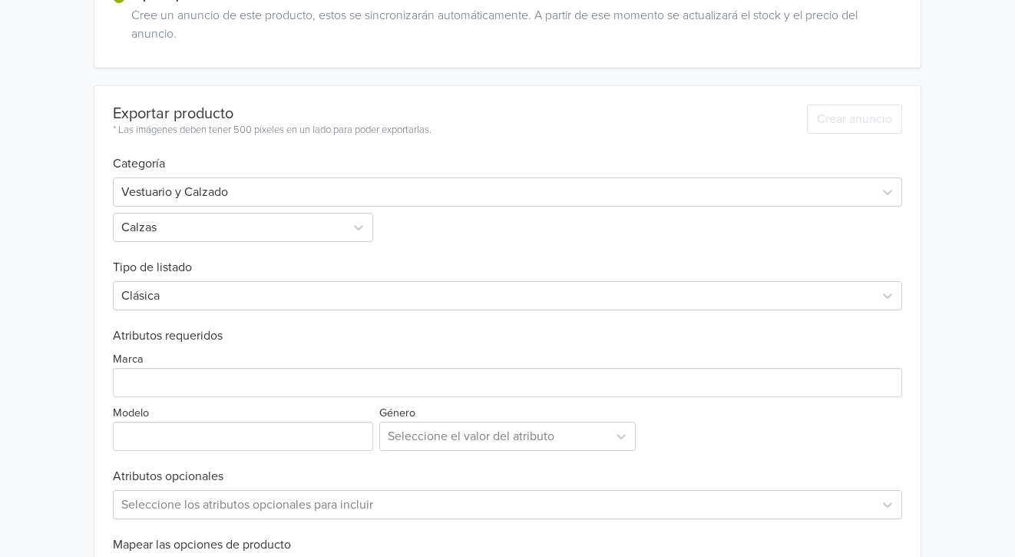
click at [442, 245] on h6 "Tipo de listado" at bounding box center [508, 258] width 790 height 33
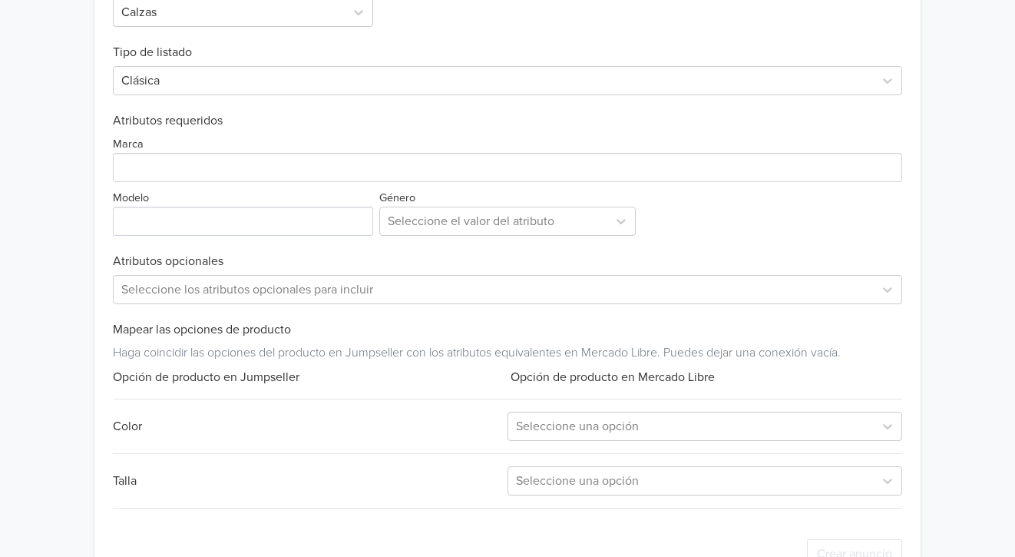
scroll to position [580, 0]
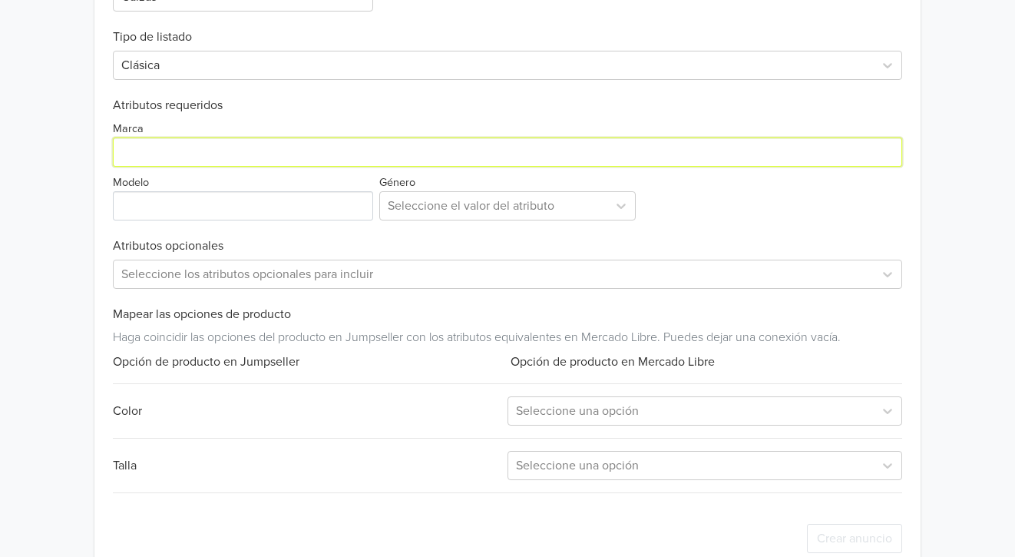
click at [199, 142] on input "Marca" at bounding box center [508, 151] width 790 height 29
type input "Genérica"
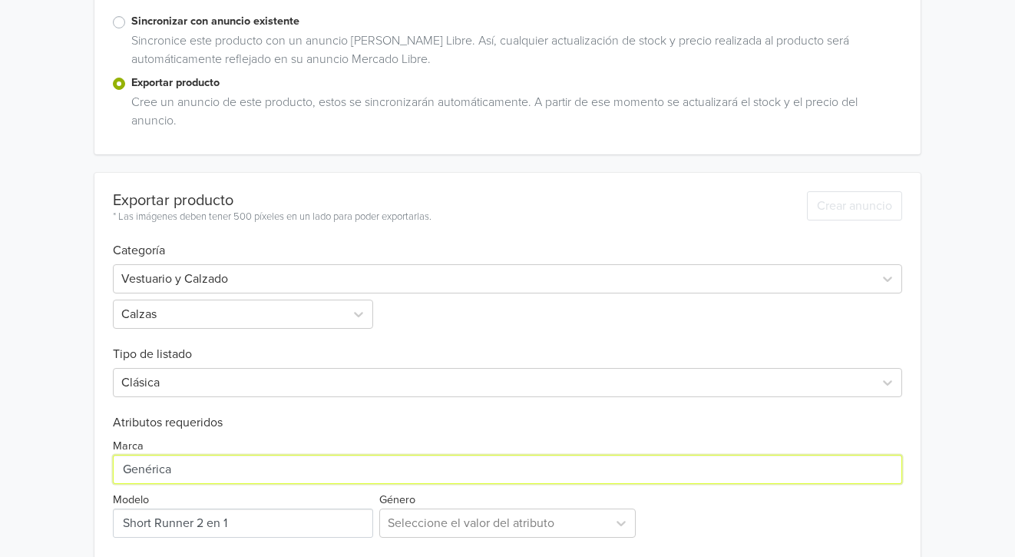
scroll to position [0, 0]
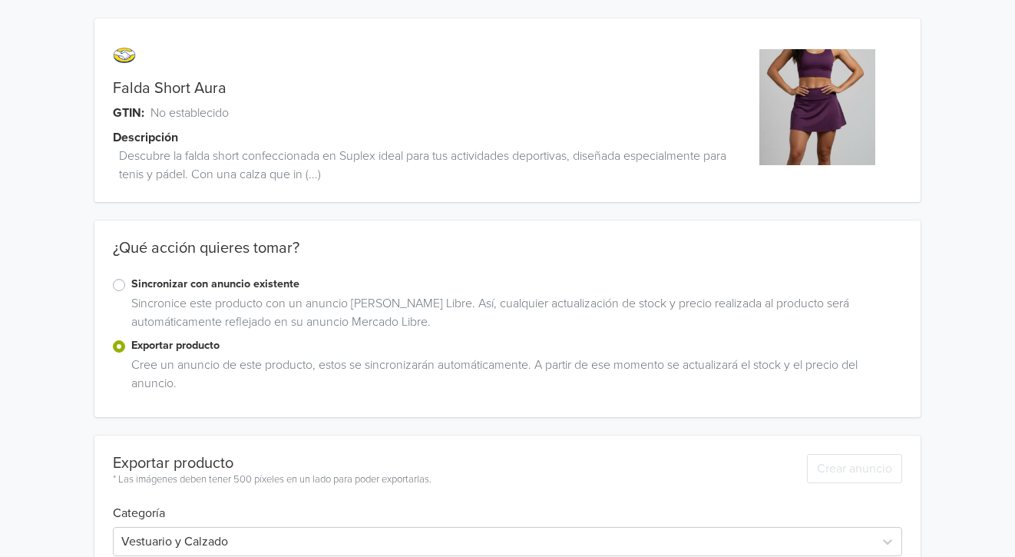
click at [194, 88] on link "Falda Short Aura" at bounding box center [170, 88] width 114 height 18
copy link "Falda Short Aura"
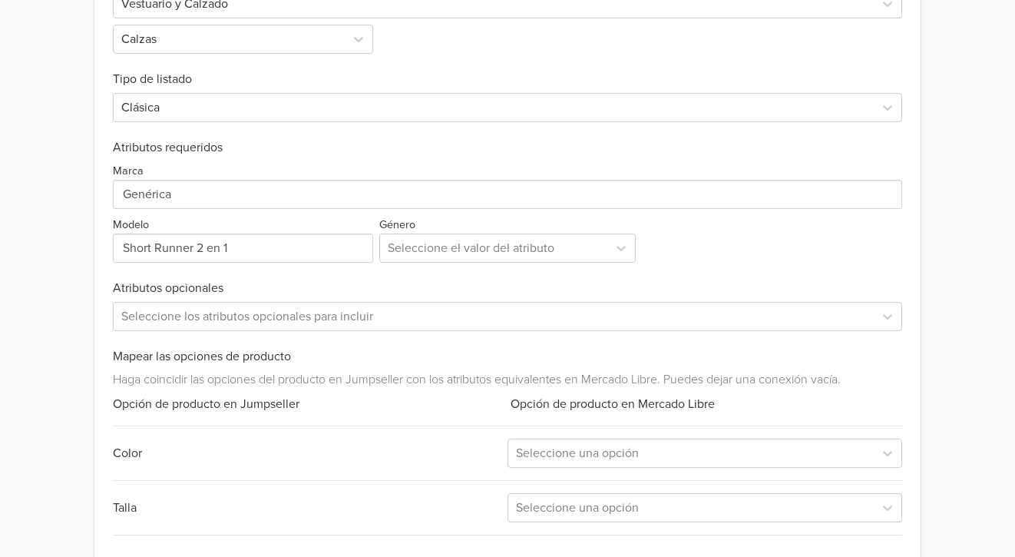
scroll to position [613, 0]
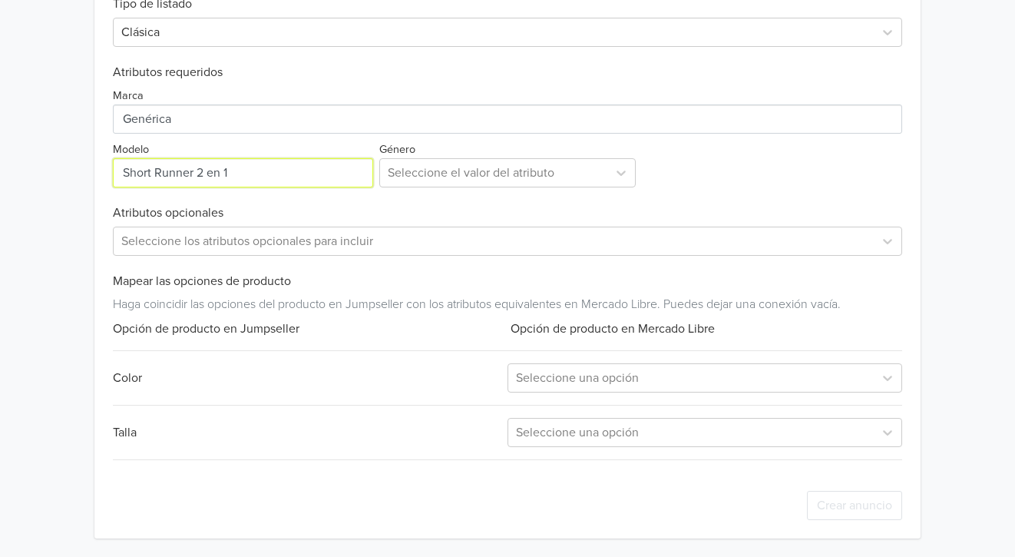
click at [264, 164] on input "Modelo" at bounding box center [243, 172] width 260 height 29
paste input "Falda Short Aura"
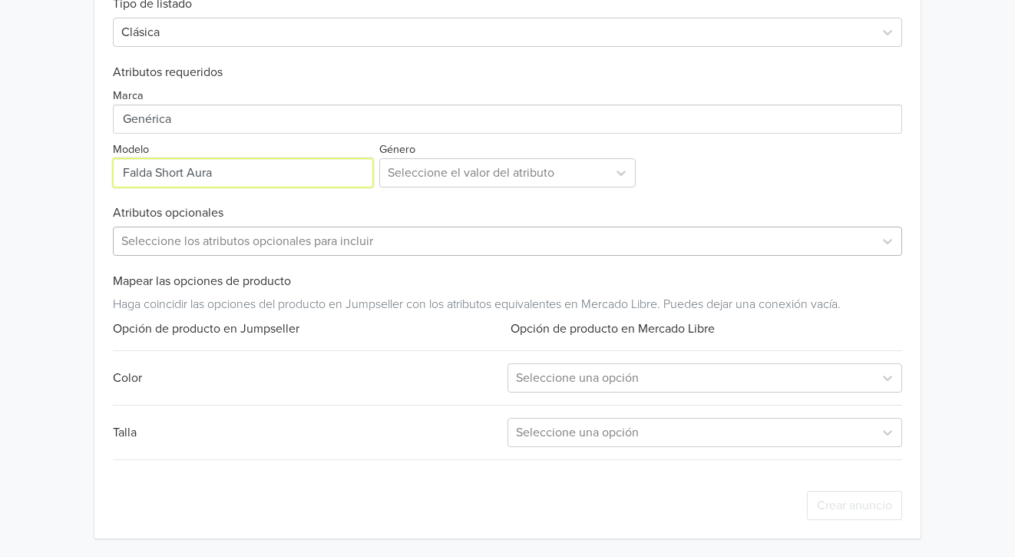
type input "Falda Short Aura"
click at [273, 243] on div at bounding box center [494, 241] width 746 height 22
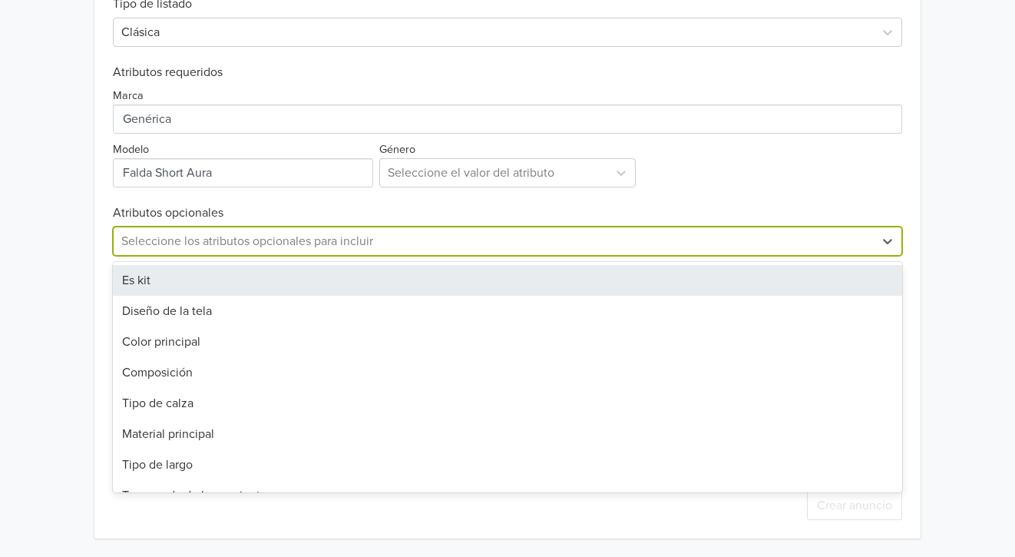
click at [273, 243] on div at bounding box center [494, 241] width 746 height 22
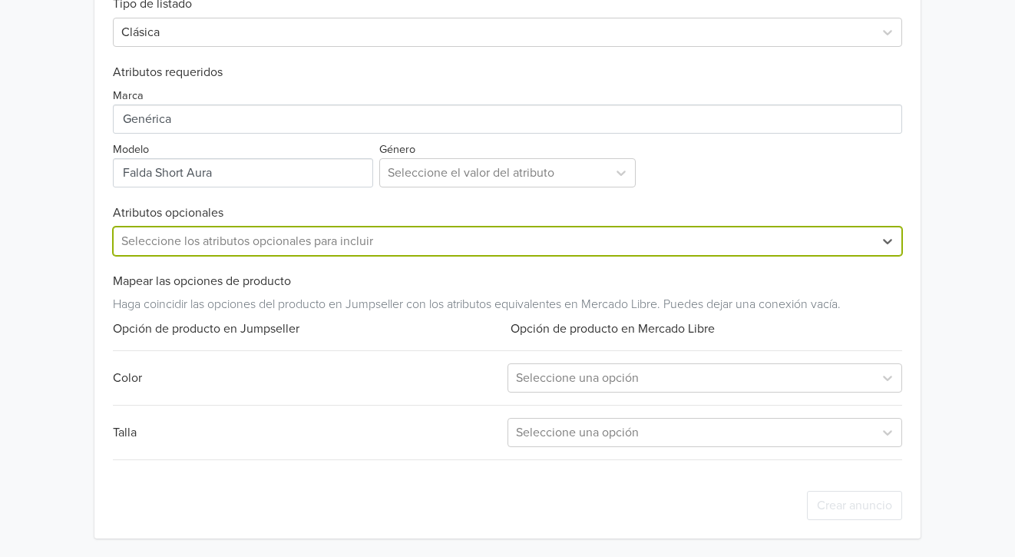
click at [117, 237] on div "Seleccione los atributos opcionales para incluir" at bounding box center [494, 241] width 761 height 28
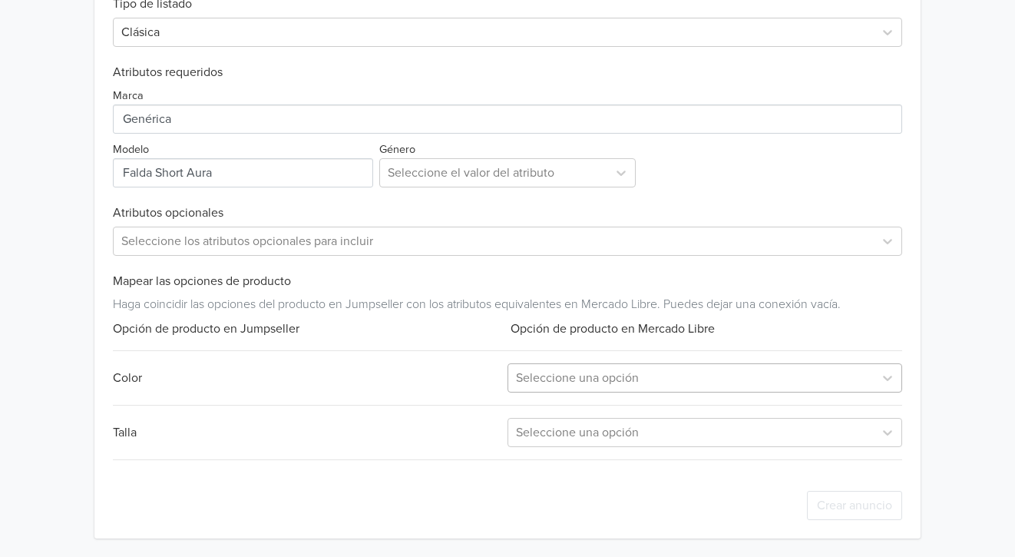
click at [528, 365] on div "Seleccione una opción" at bounding box center [691, 378] width 366 height 28
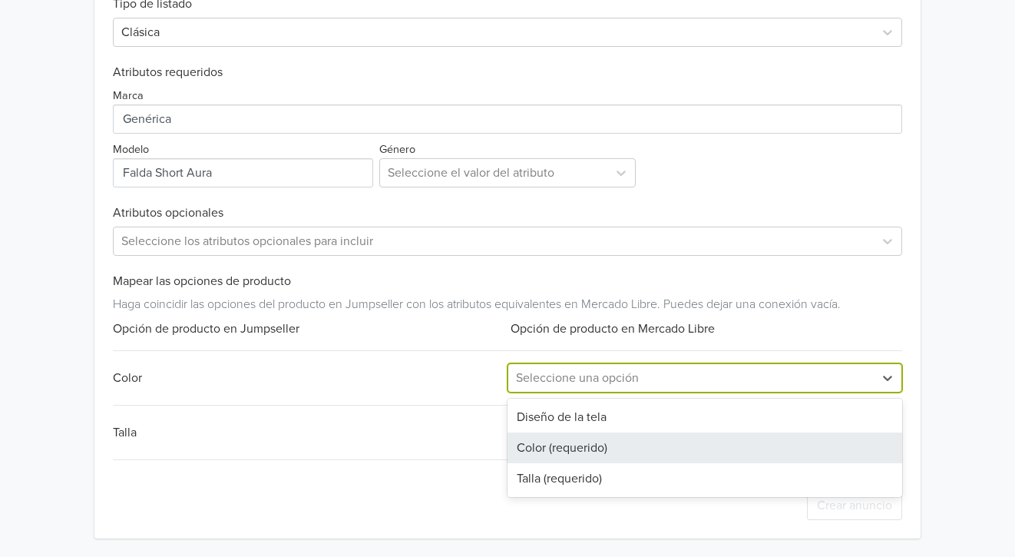
click at [536, 443] on div "Color (requerido)" at bounding box center [705, 447] width 395 height 31
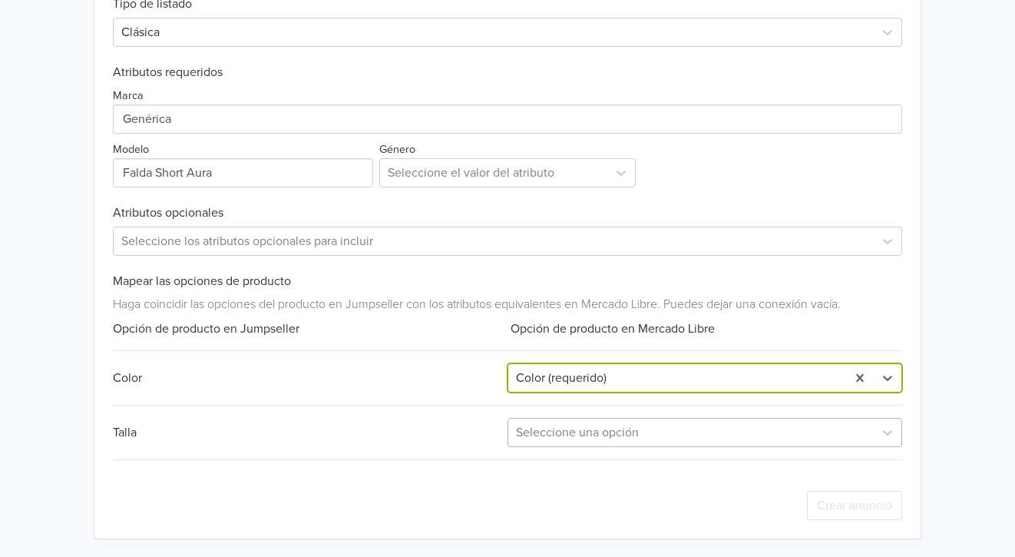
click at [539, 432] on div at bounding box center [691, 433] width 350 height 22
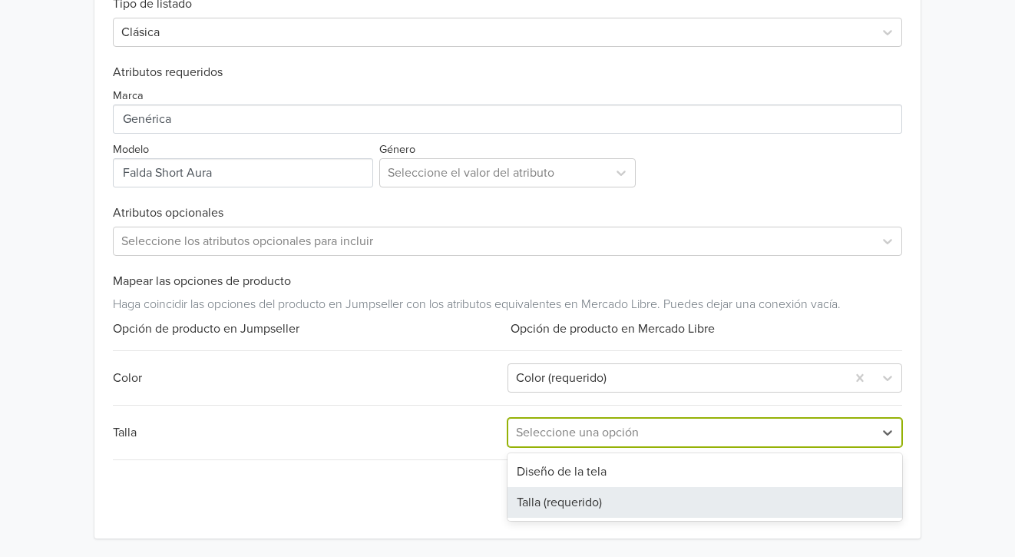
click at [527, 498] on div "Talla (requerido)" at bounding box center [705, 502] width 395 height 31
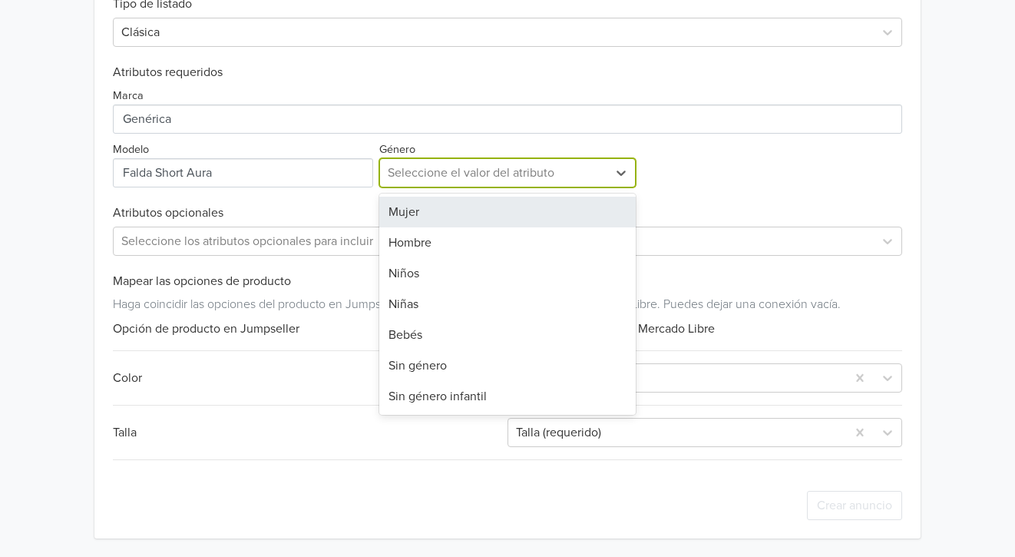
click at [543, 176] on div at bounding box center [494, 173] width 213 height 22
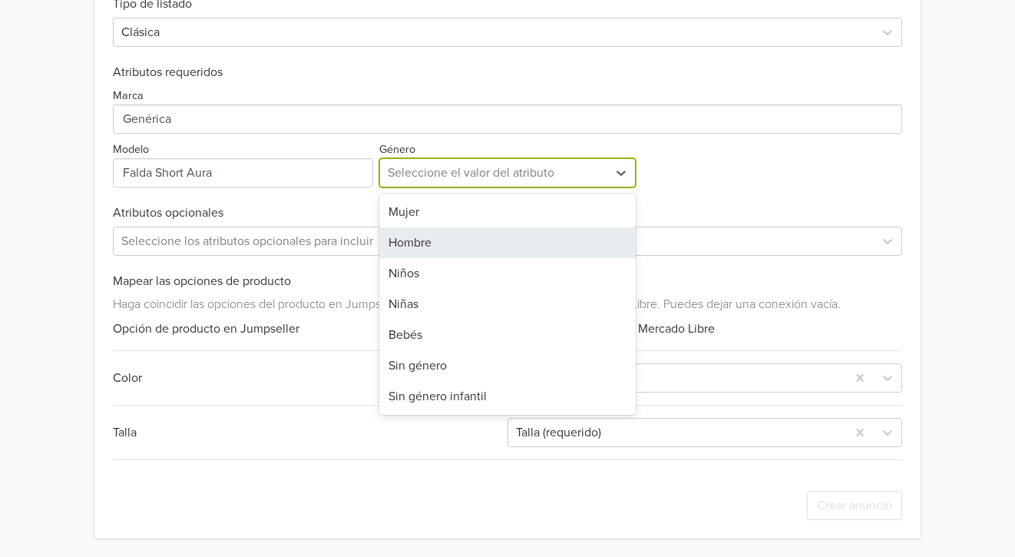
click at [450, 225] on div "Mujer" at bounding box center [507, 212] width 257 height 31
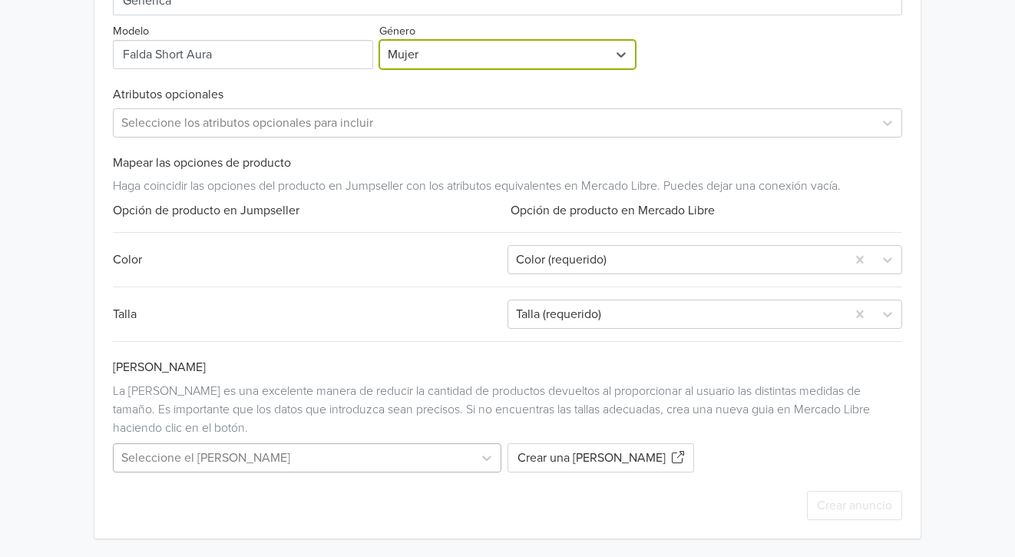
click at [294, 458] on div "Seleccione el [PERSON_NAME]" at bounding box center [310, 457] width 395 height 29
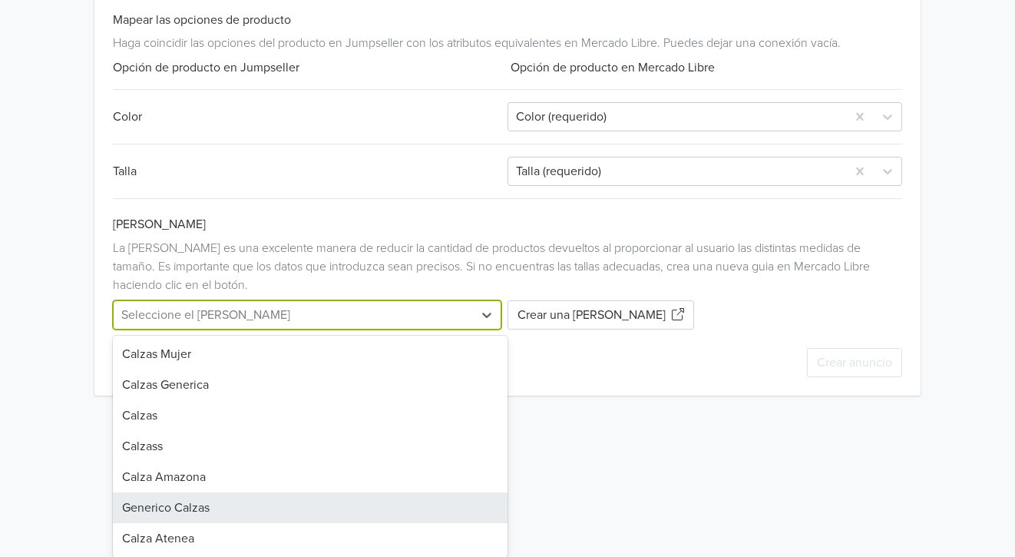
click at [217, 510] on div "Generico Calzas" at bounding box center [310, 507] width 395 height 31
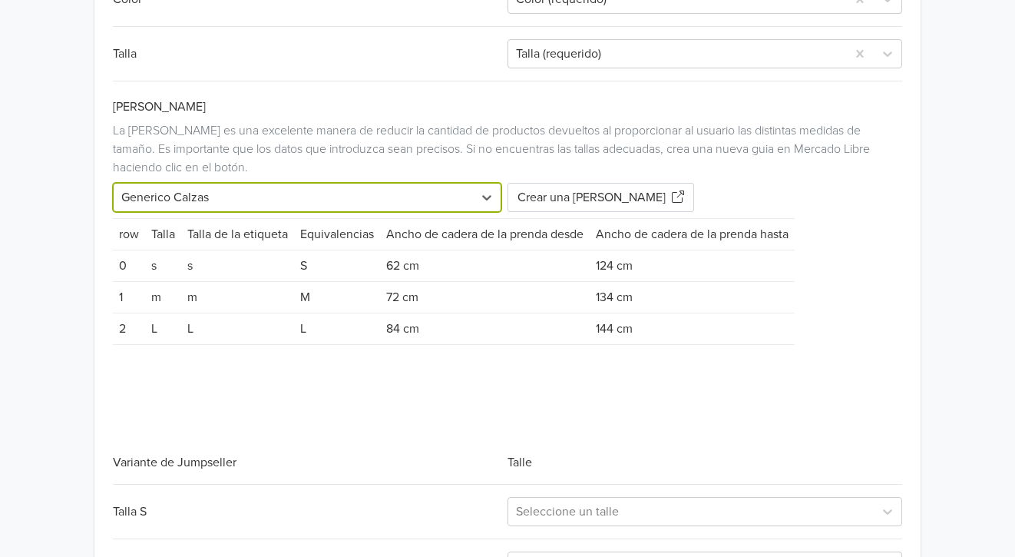
scroll to position [1179, 0]
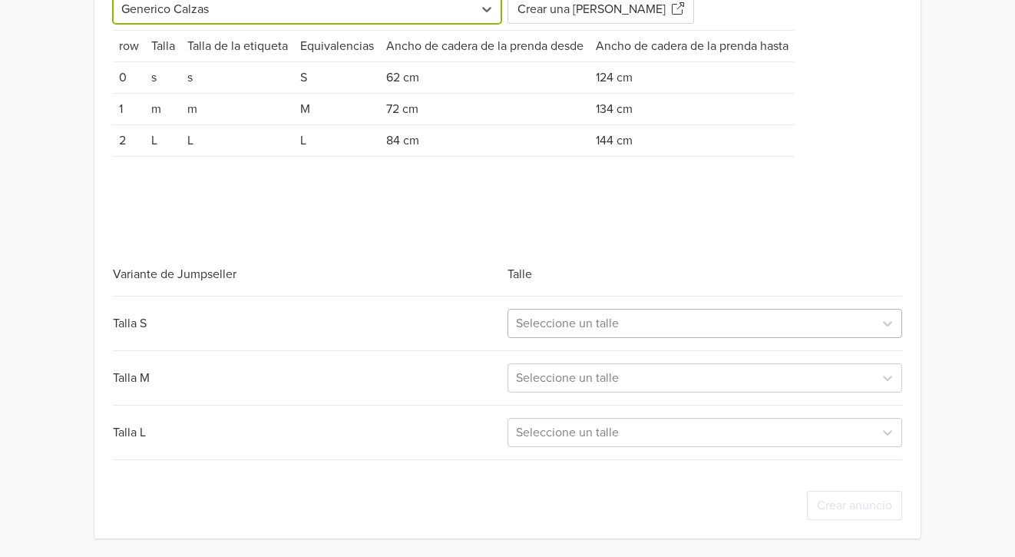
click at [590, 327] on div at bounding box center [691, 324] width 350 height 22
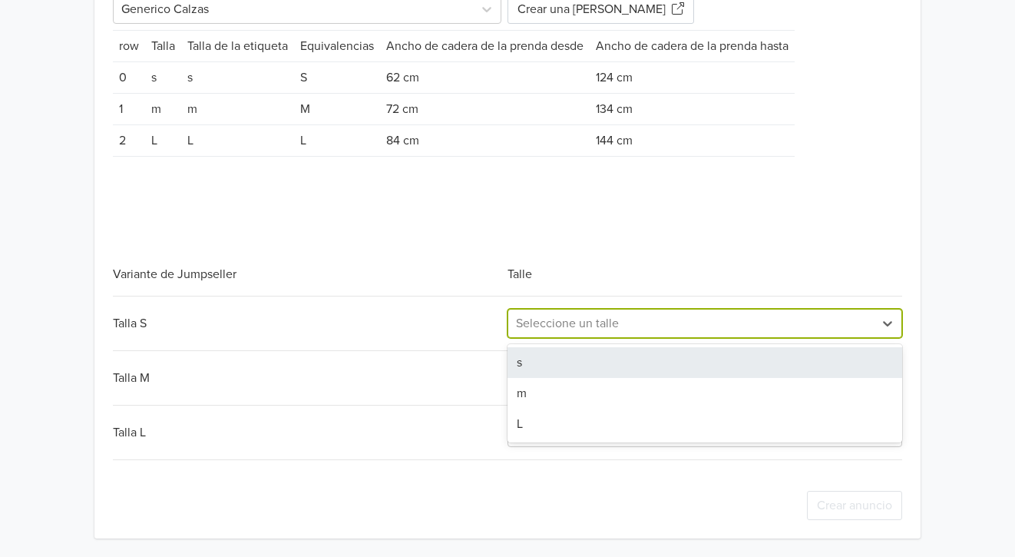
click at [552, 365] on div "s" at bounding box center [705, 362] width 395 height 31
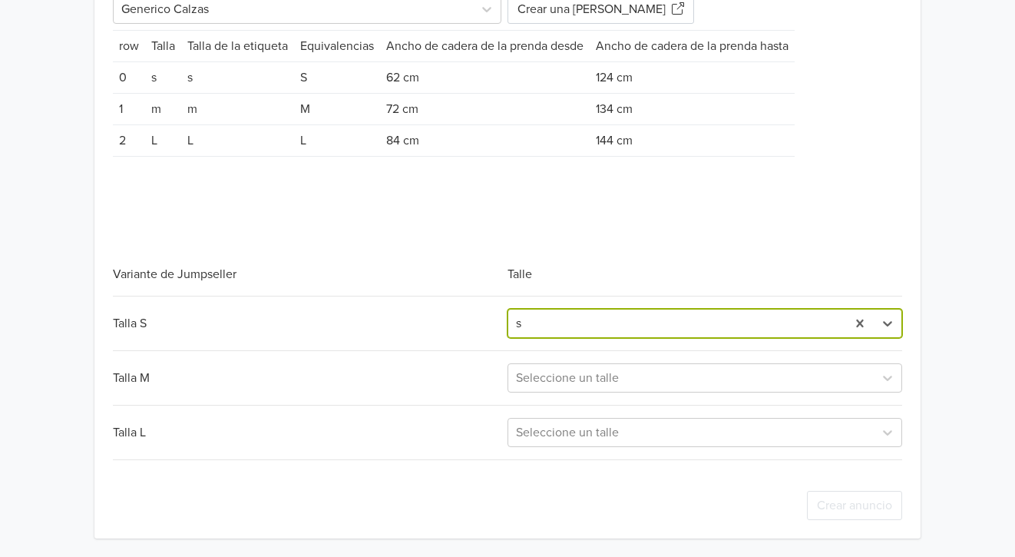
click at [544, 393] on div "Talla S option s, selected. s Talla M Seleccione un talle Talla L Seleccione un…" at bounding box center [508, 378] width 790 height 164
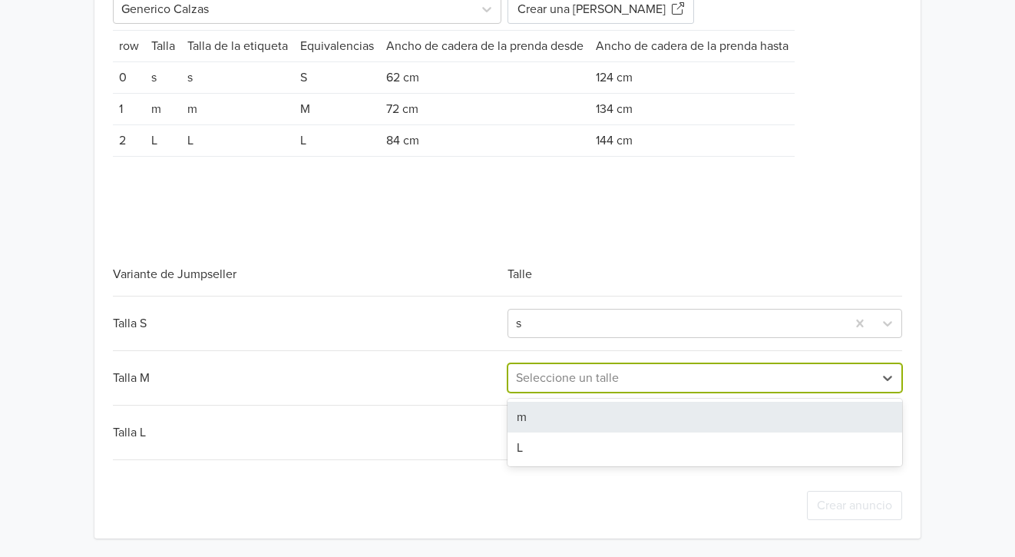
click at [551, 373] on div at bounding box center [691, 378] width 350 height 22
click at [539, 422] on div "m" at bounding box center [705, 417] width 395 height 31
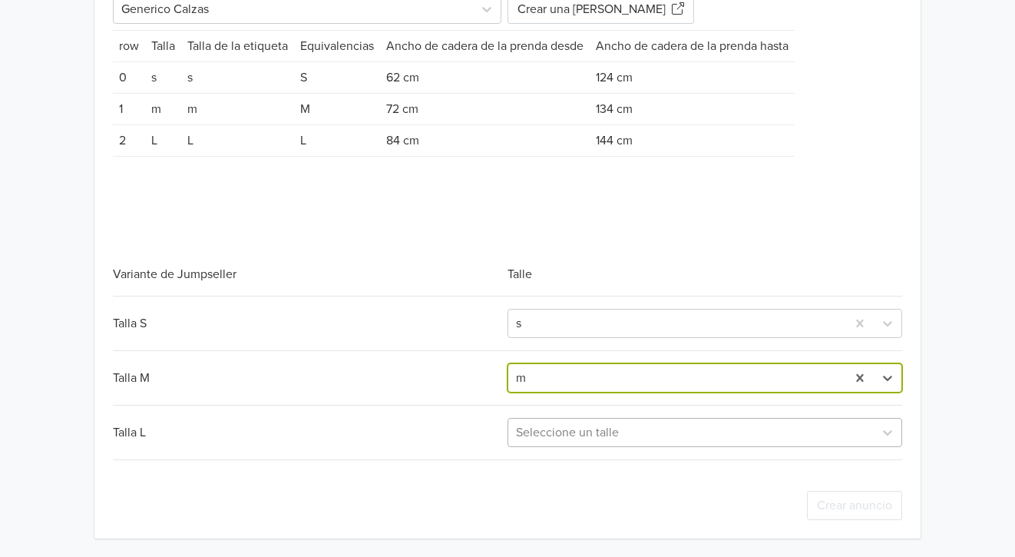
drag, startPoint x: 542, startPoint y: 424, endPoint x: 541, endPoint y: 444, distance: 20.0
click at [542, 425] on div at bounding box center [691, 433] width 350 height 22
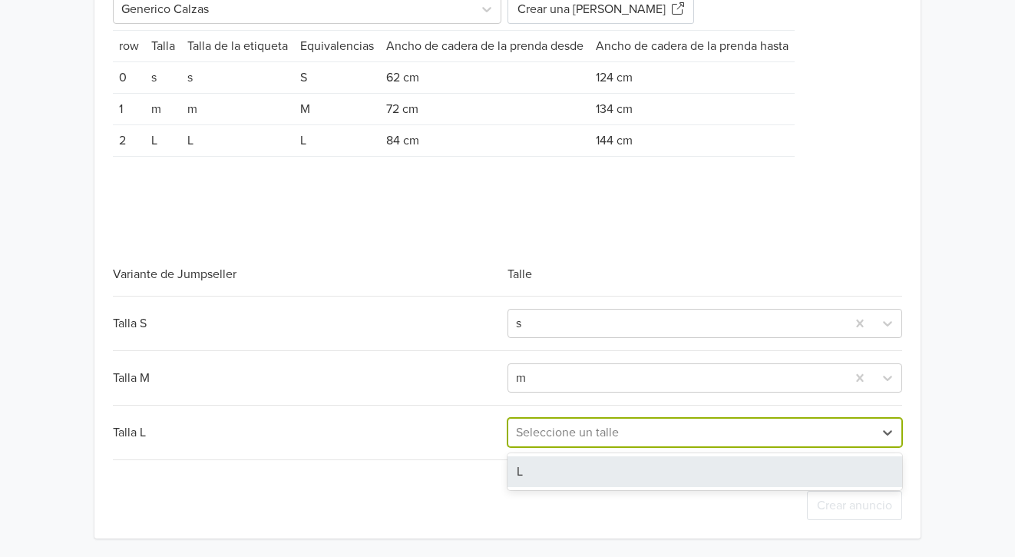
click at [530, 469] on div "L" at bounding box center [705, 471] width 395 height 31
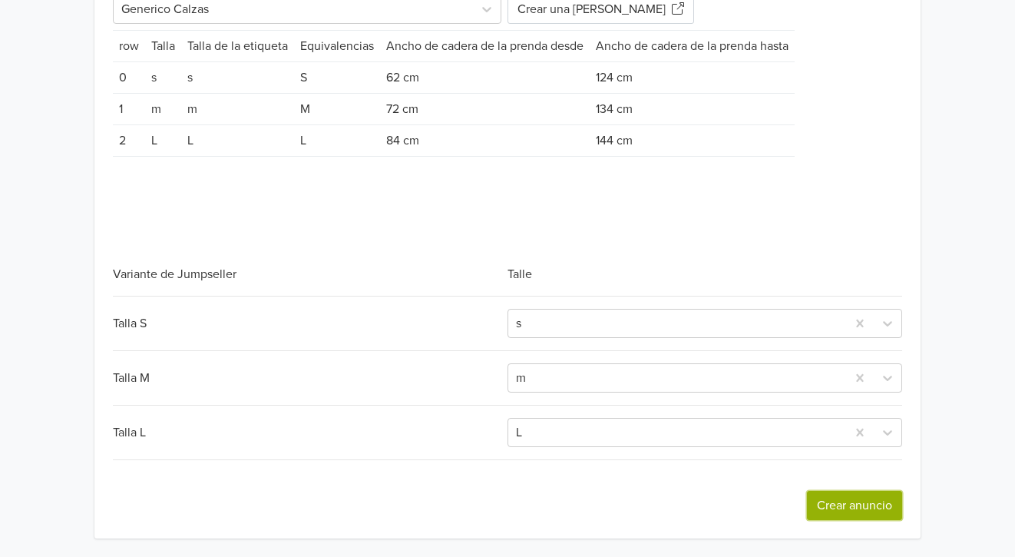
click at [838, 497] on button "Crear anuncio" at bounding box center [854, 505] width 95 height 29
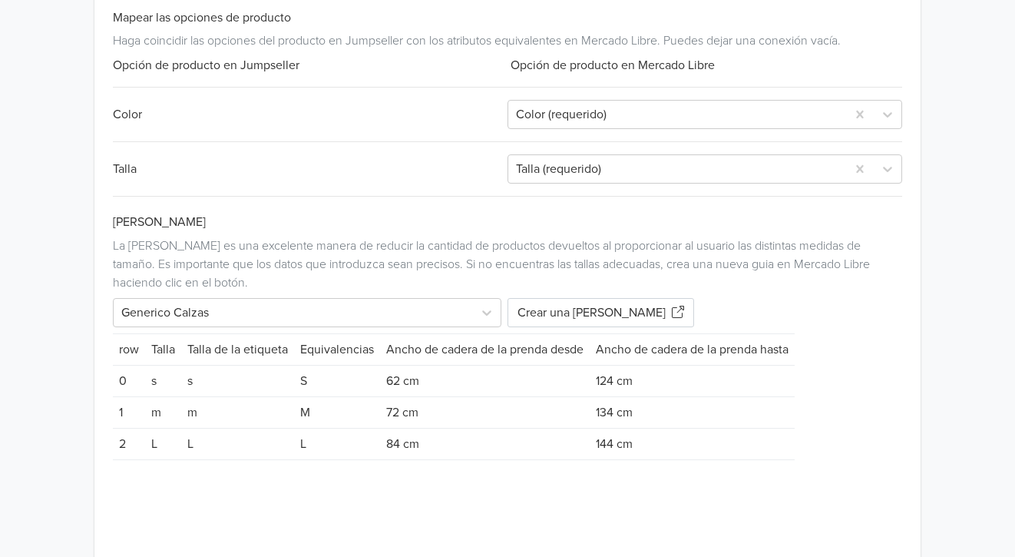
scroll to position [0, 0]
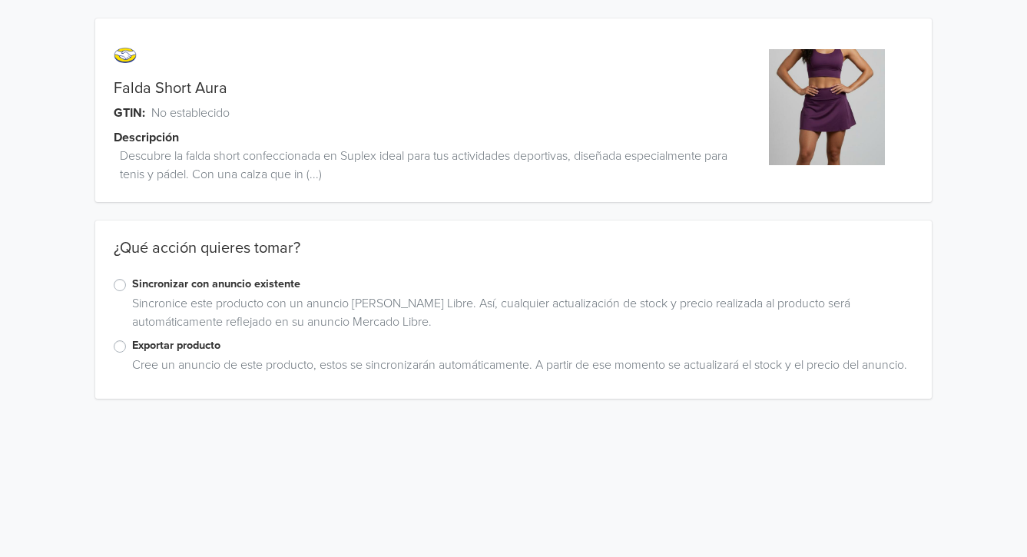
click at [132, 345] on label "Exportar producto" at bounding box center [522, 345] width 781 height 17
click at [0, 0] on input "Exportar producto" at bounding box center [0, 0] width 0 height 0
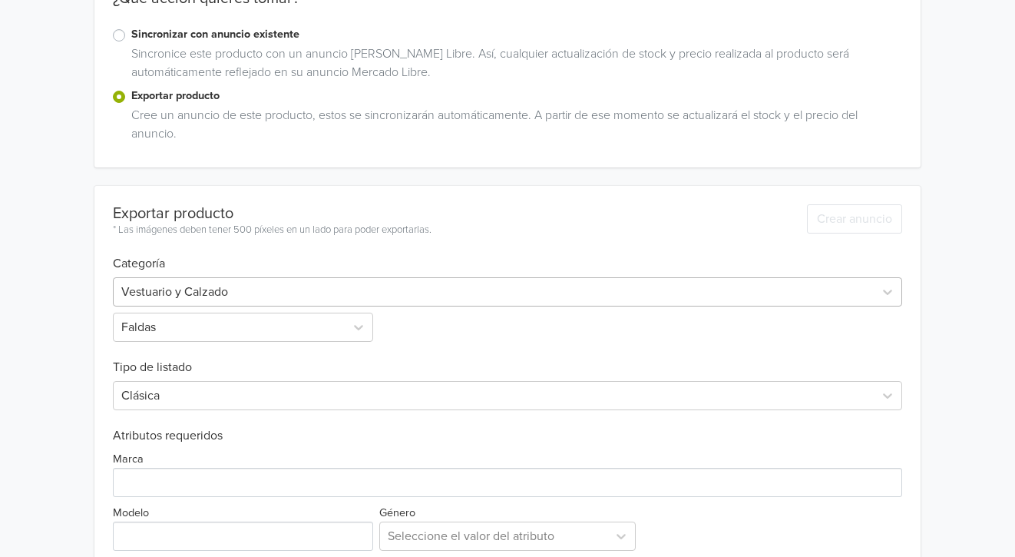
scroll to position [451, 0]
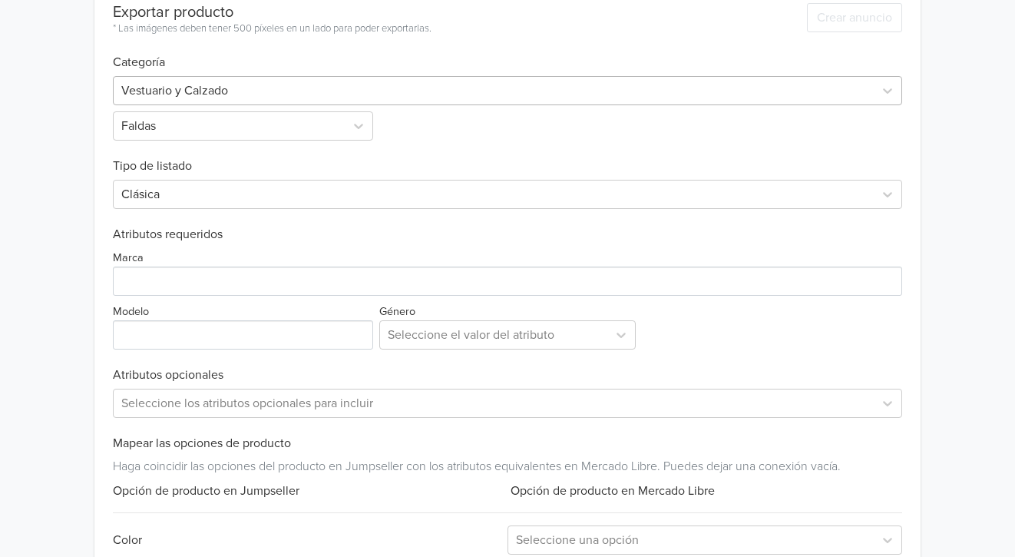
click at [260, 87] on div at bounding box center [494, 91] width 746 height 22
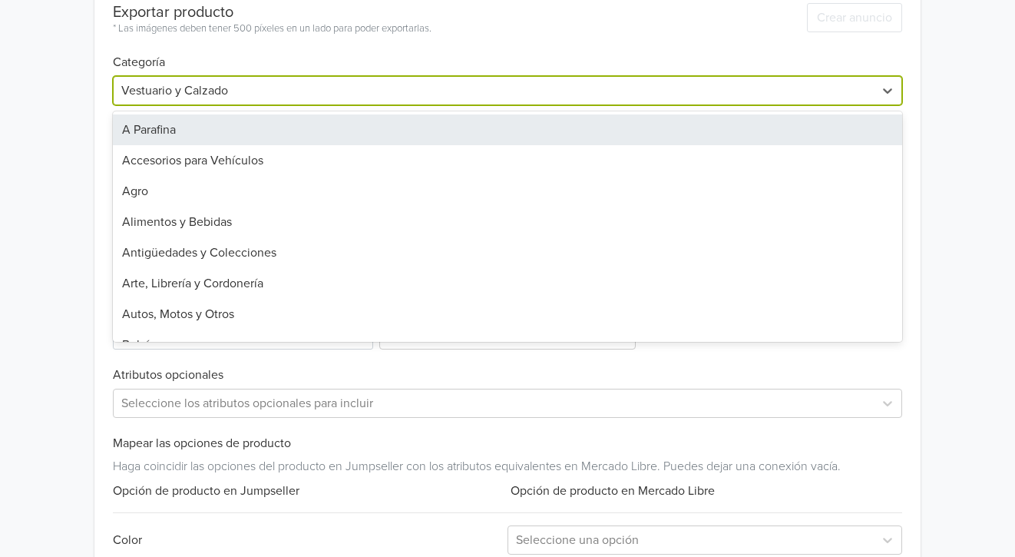
click at [260, 87] on div at bounding box center [494, 91] width 746 height 22
click at [233, 92] on div at bounding box center [494, 91] width 746 height 22
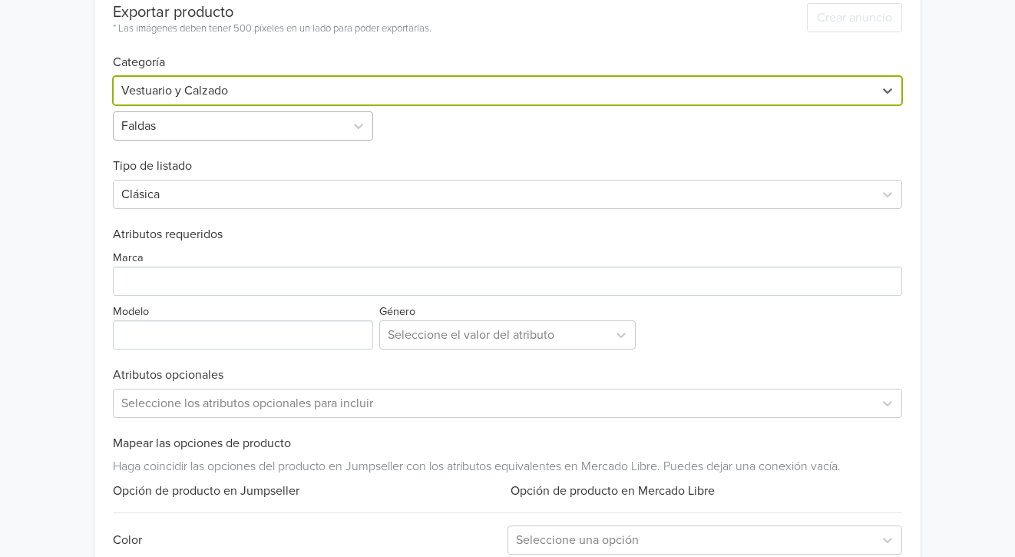
click at [220, 118] on div at bounding box center [229, 126] width 216 height 22
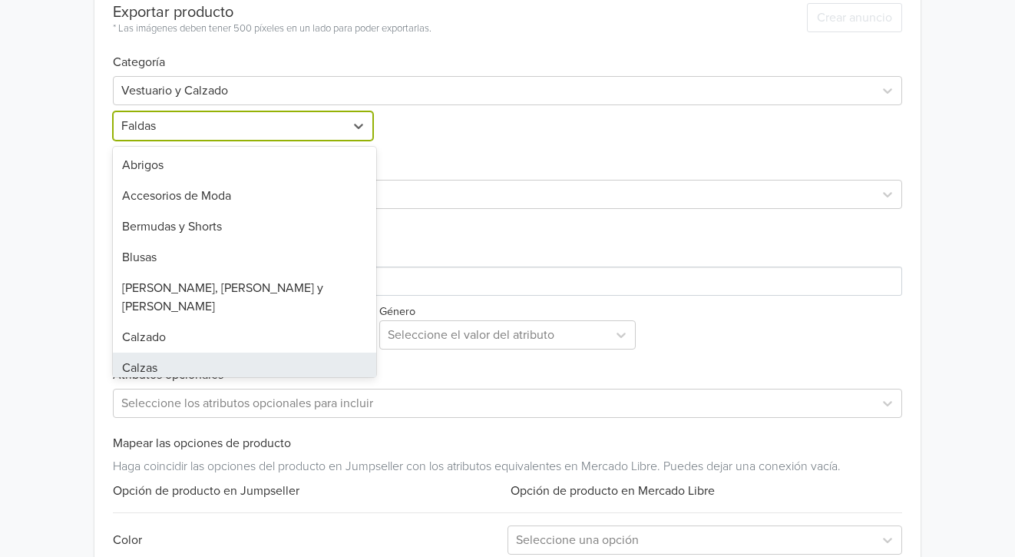
click at [202, 352] on div "Calzas" at bounding box center [244, 367] width 263 height 31
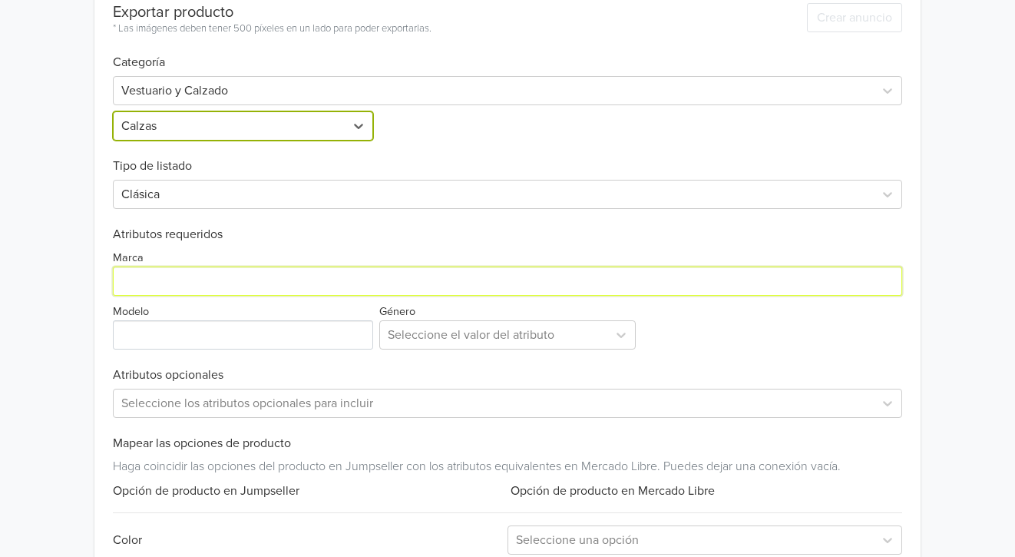
click at [278, 287] on input "Marca" at bounding box center [508, 280] width 790 height 29
type input "Genérica"
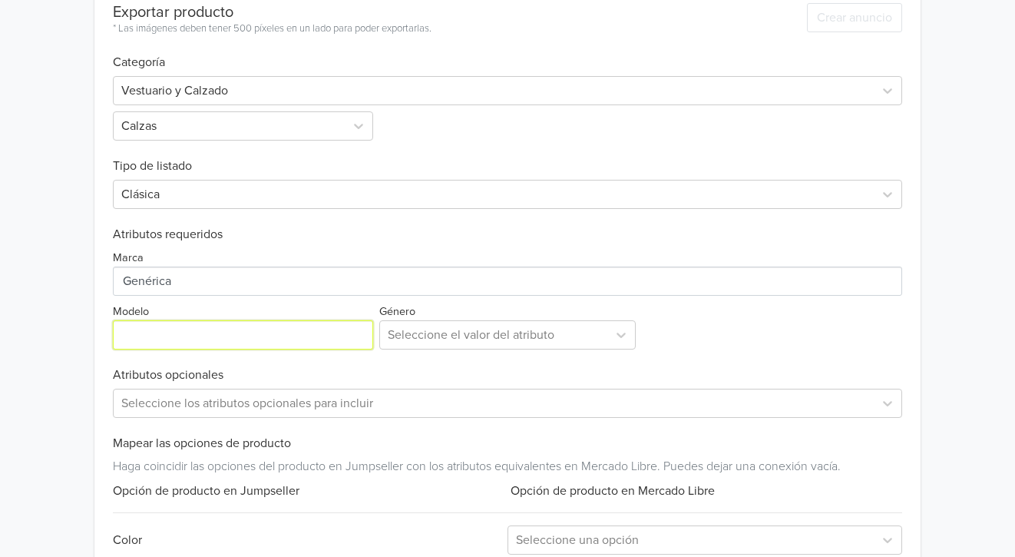
type input "Falda Short Aura"
click at [299, 333] on input "Modelo" at bounding box center [243, 334] width 260 height 29
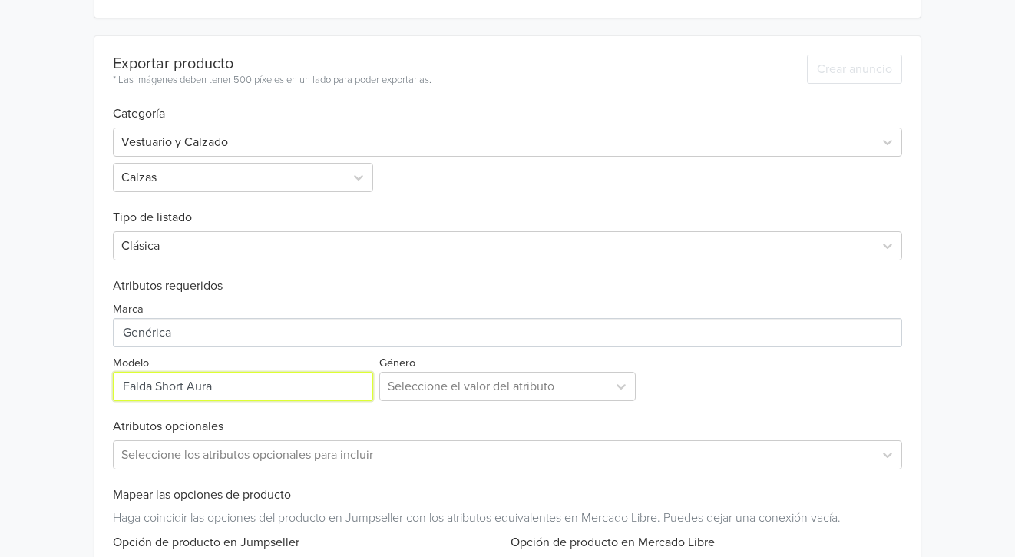
scroll to position [613, 0]
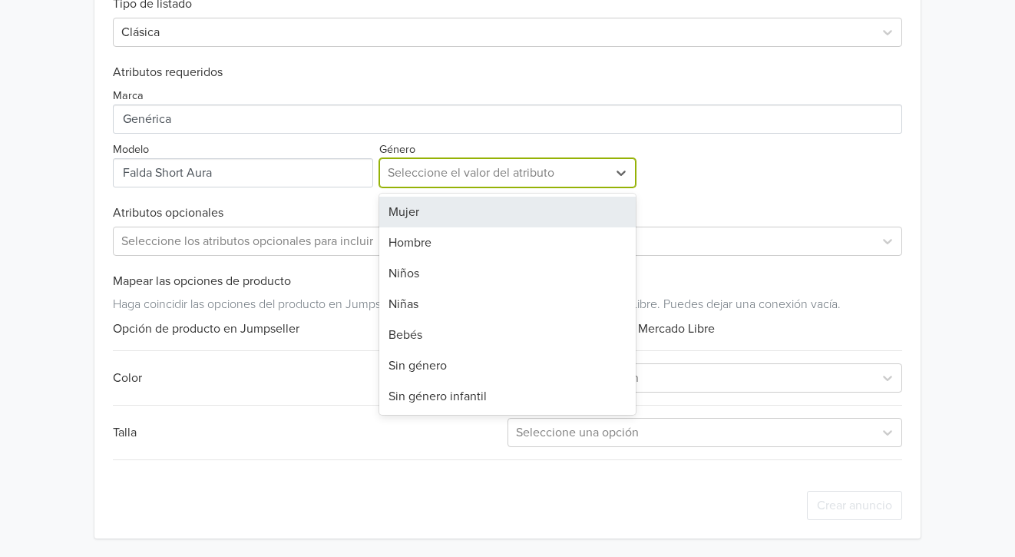
click at [471, 170] on div at bounding box center [494, 173] width 213 height 22
click at [463, 209] on div "Mujer" at bounding box center [507, 212] width 257 height 31
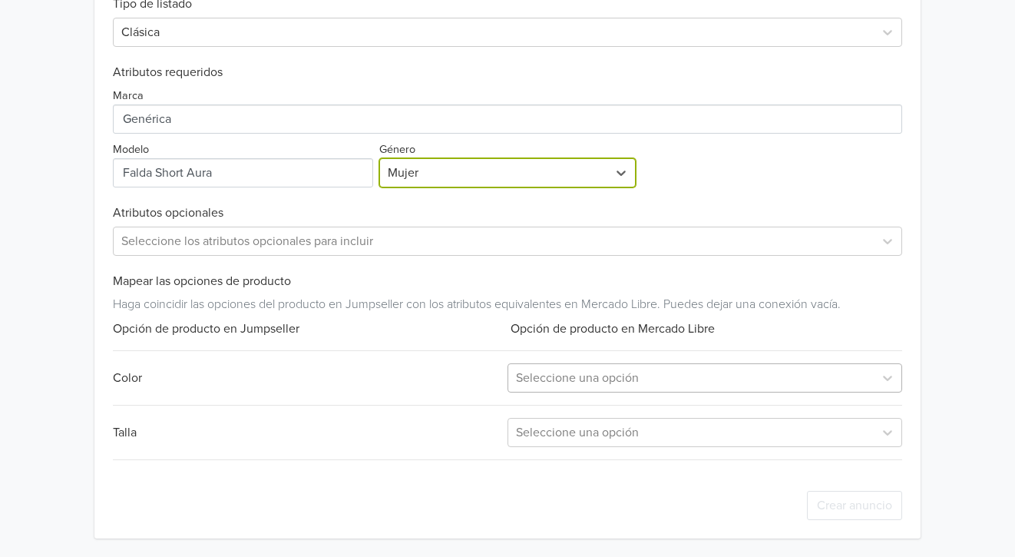
click at [596, 391] on div "Seleccione una opción" at bounding box center [691, 378] width 366 height 28
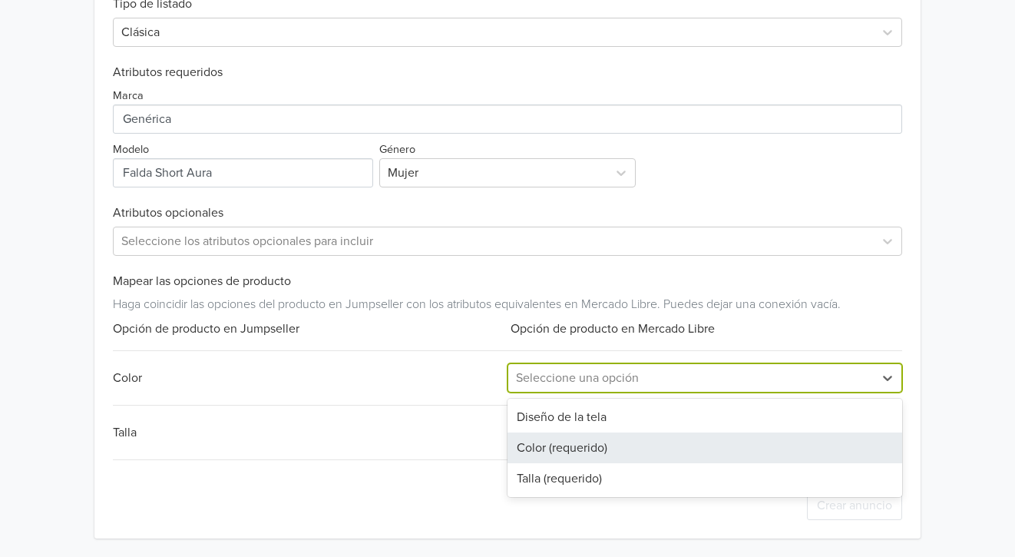
click at [564, 451] on div "Color (requerido)" at bounding box center [705, 447] width 395 height 31
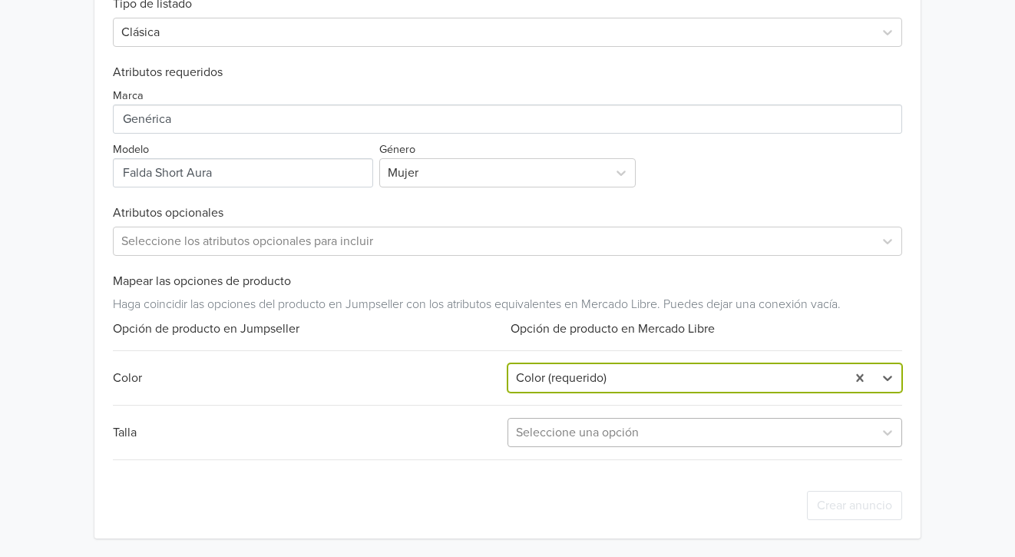
click at [564, 428] on div at bounding box center [691, 433] width 350 height 22
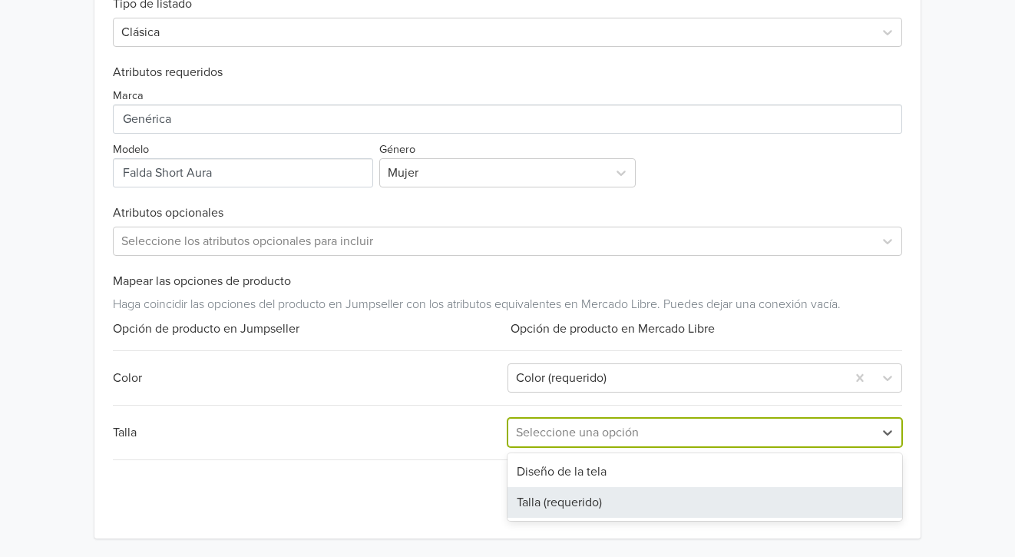
click at [551, 495] on div "Talla (requerido)" at bounding box center [705, 502] width 395 height 31
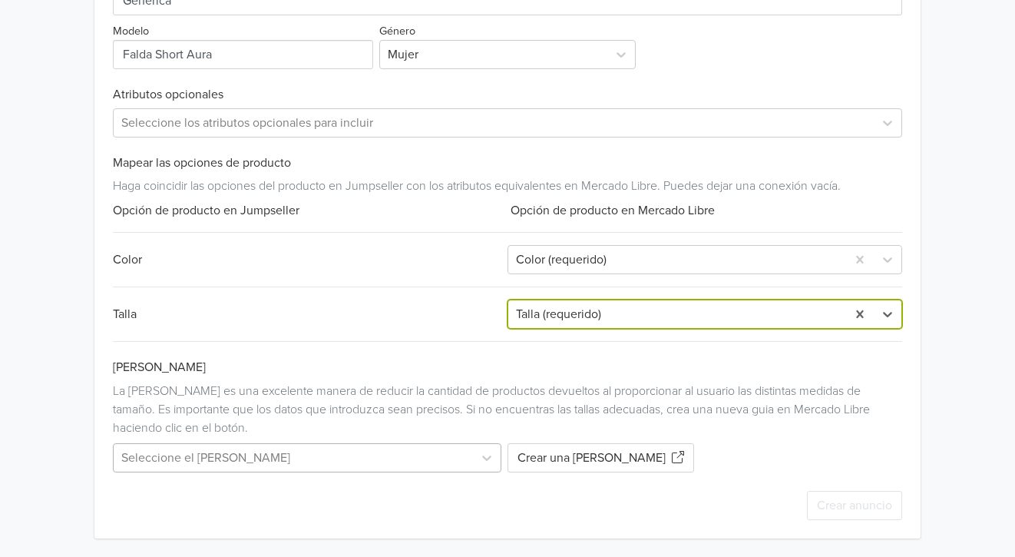
click at [426, 458] on div "Seleccione el [PERSON_NAME]" at bounding box center [310, 457] width 395 height 29
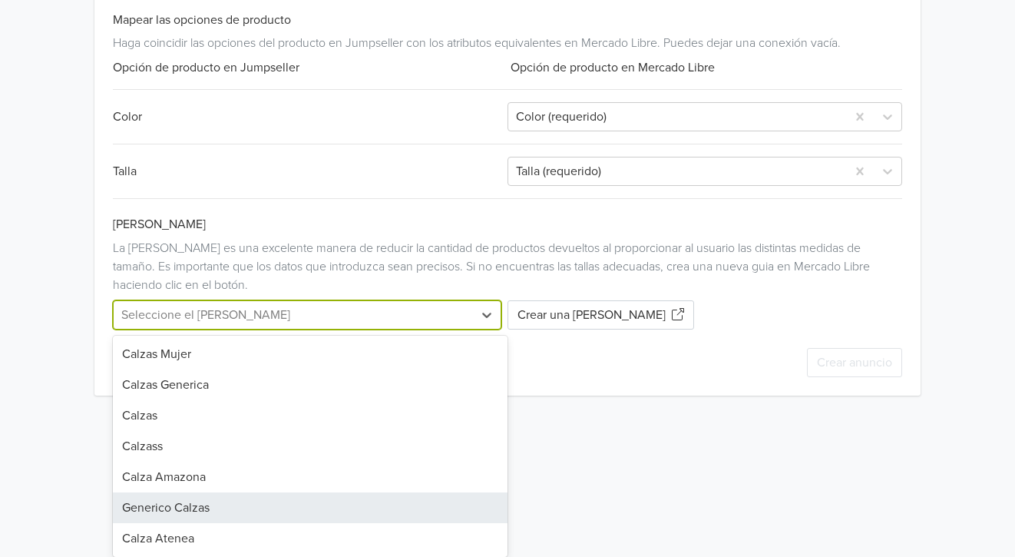
click at [211, 506] on div "Generico Calzas" at bounding box center [310, 507] width 395 height 31
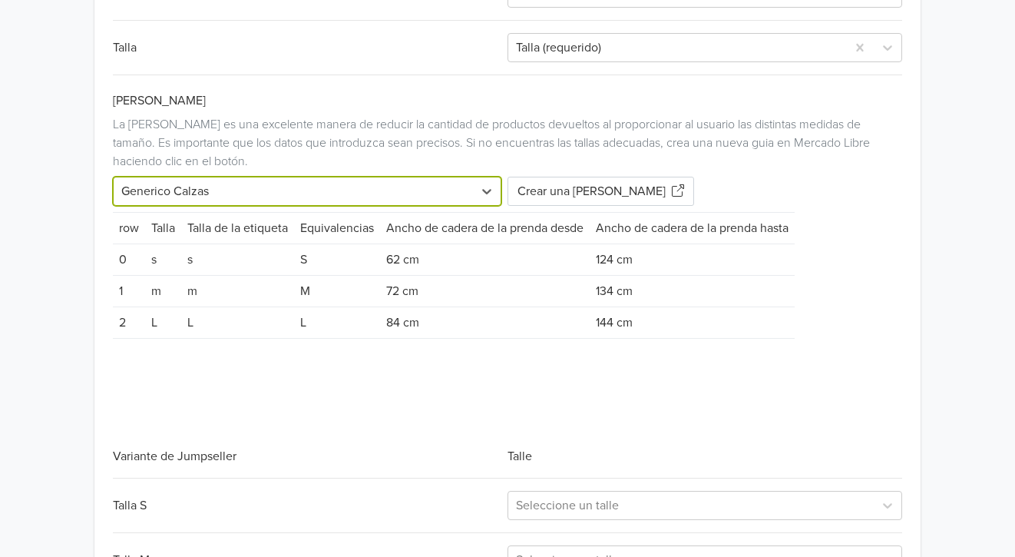
scroll to position [1179, 0]
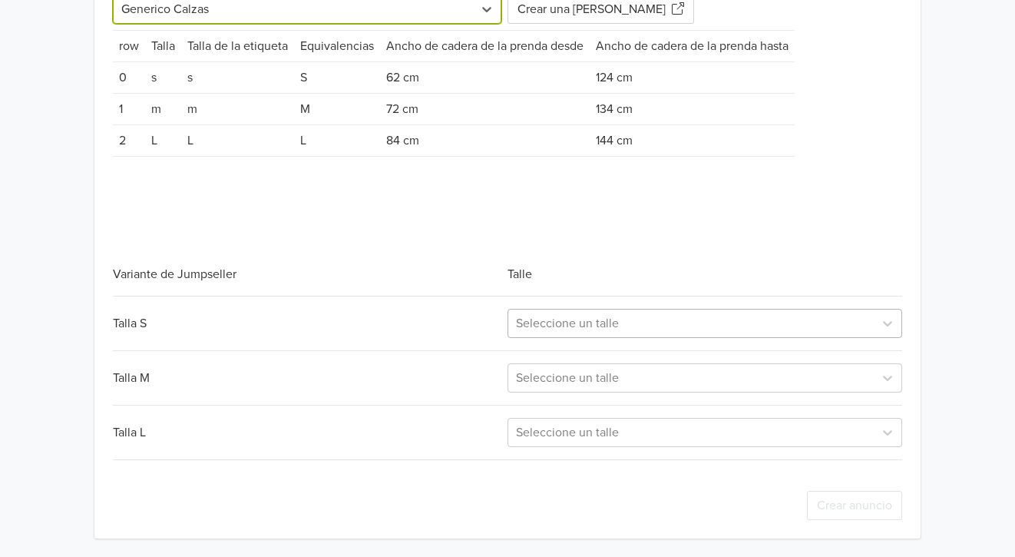
click at [563, 337] on div "Seleccione un talle" at bounding box center [705, 323] width 395 height 29
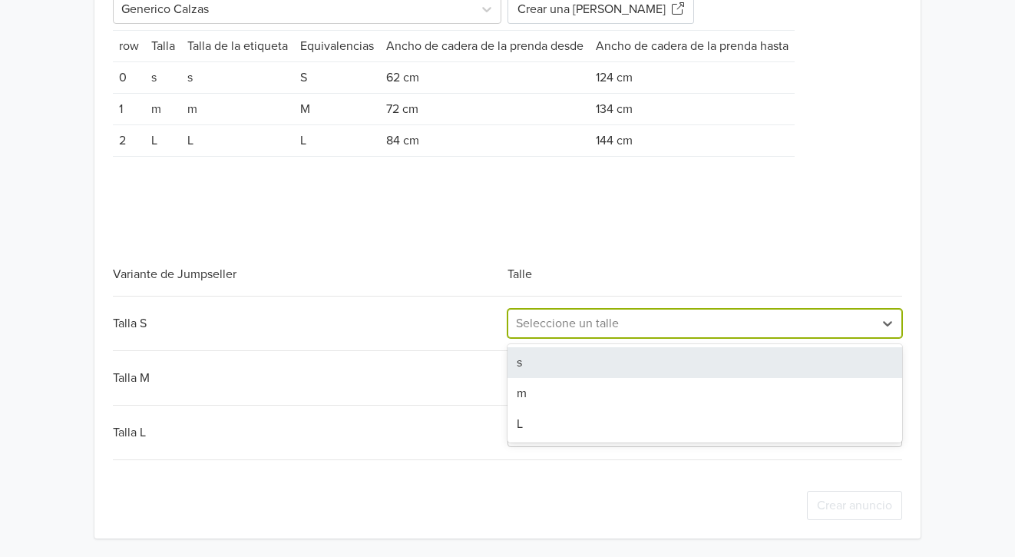
click at [557, 369] on div "s" at bounding box center [705, 362] width 395 height 31
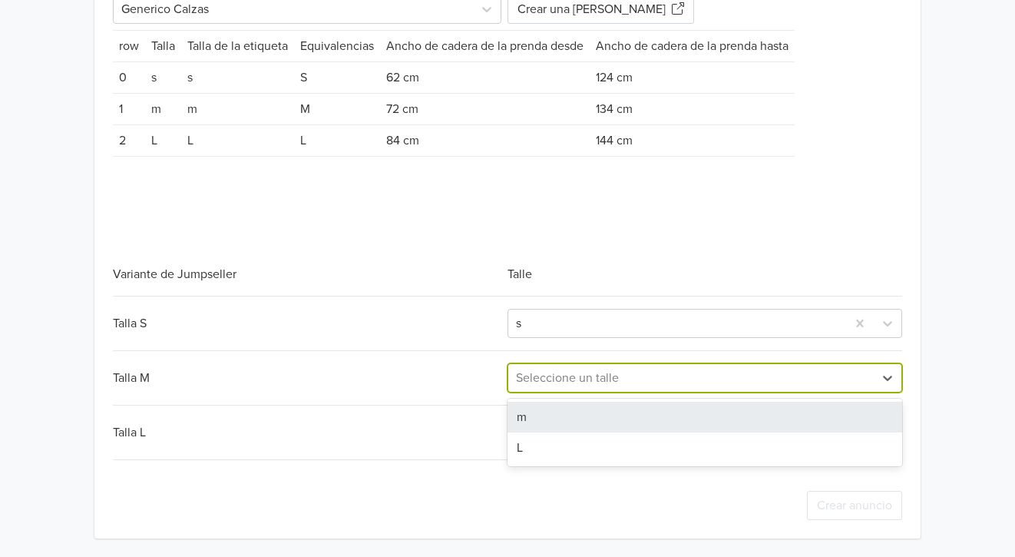
click at [555, 380] on div at bounding box center [691, 378] width 350 height 22
click at [546, 426] on div "m" at bounding box center [705, 417] width 395 height 31
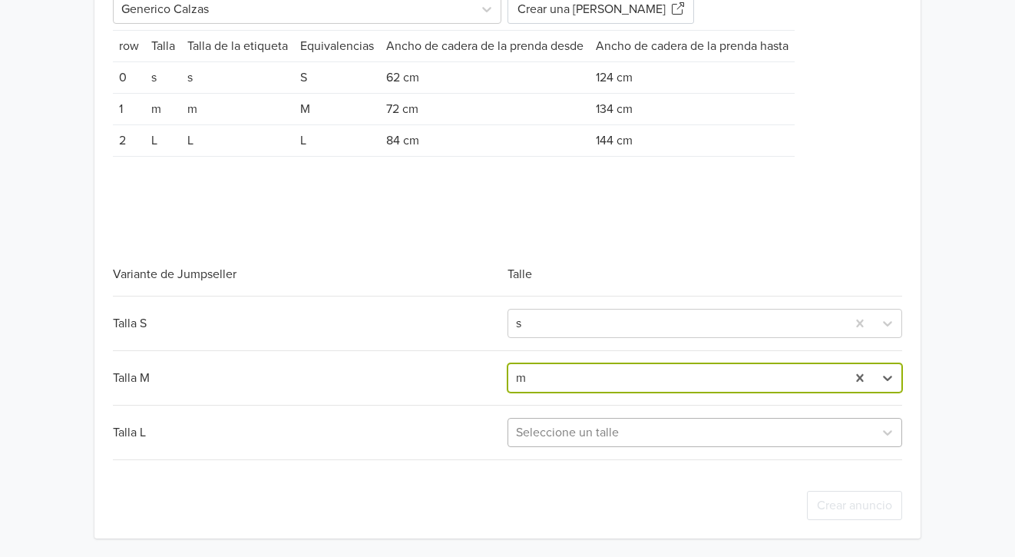
click at [546, 430] on div at bounding box center [691, 433] width 350 height 22
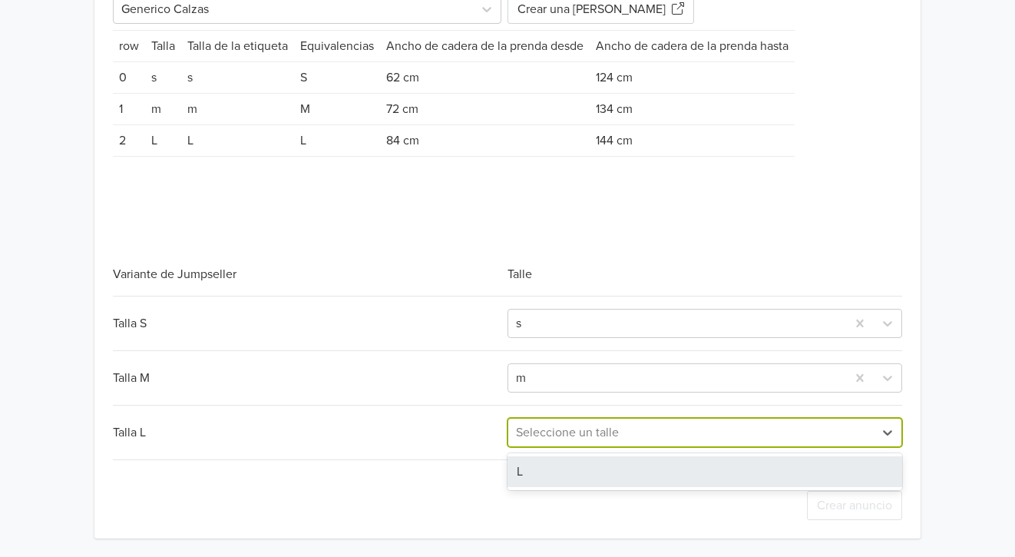
click at [539, 465] on div "L" at bounding box center [705, 471] width 395 height 31
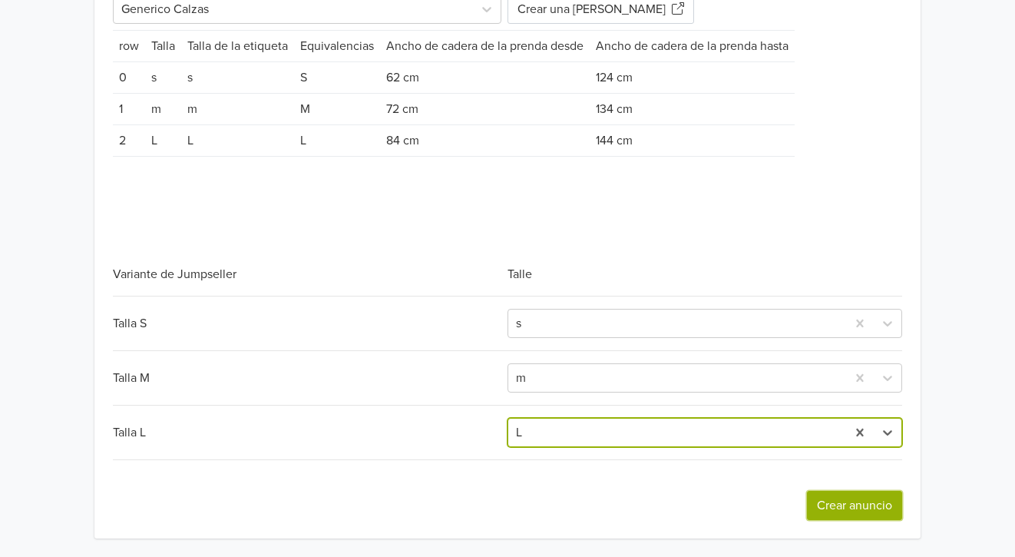
click at [848, 491] on button "Crear anuncio" at bounding box center [854, 505] width 95 height 29
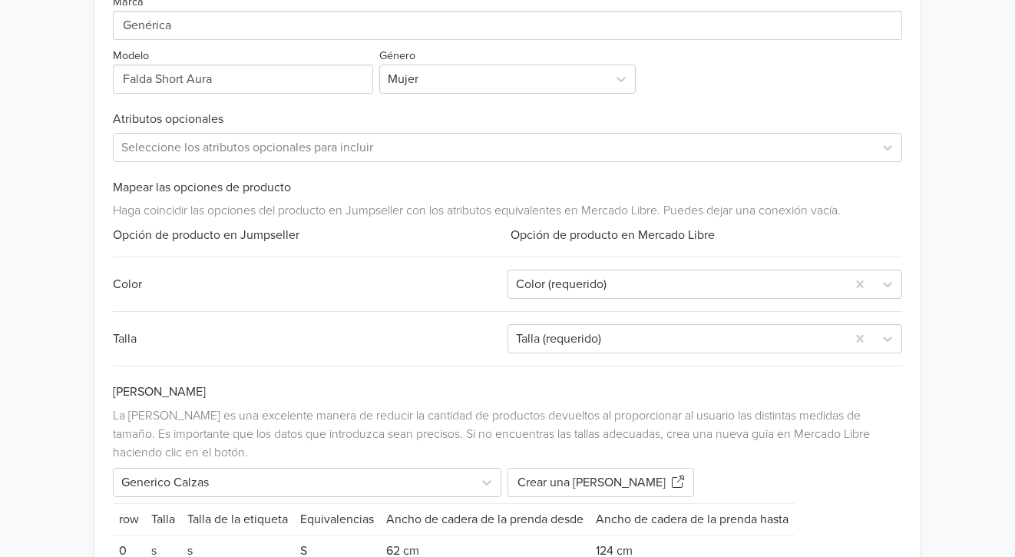
scroll to position [538, 0]
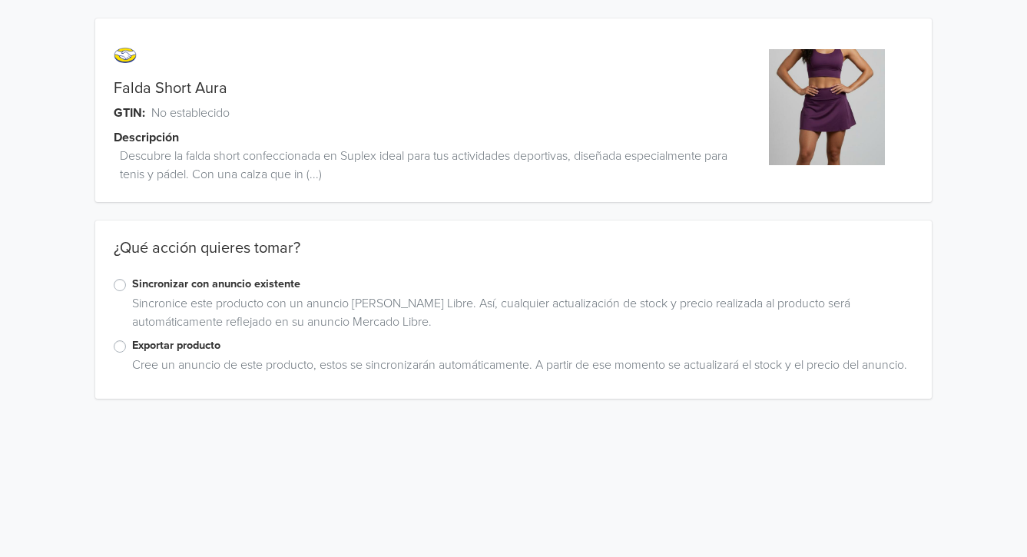
click at [141, 344] on label "Exportar producto" at bounding box center [522, 345] width 781 height 17
click at [0, 0] on input "Exportar producto" at bounding box center [0, 0] width 0 height 0
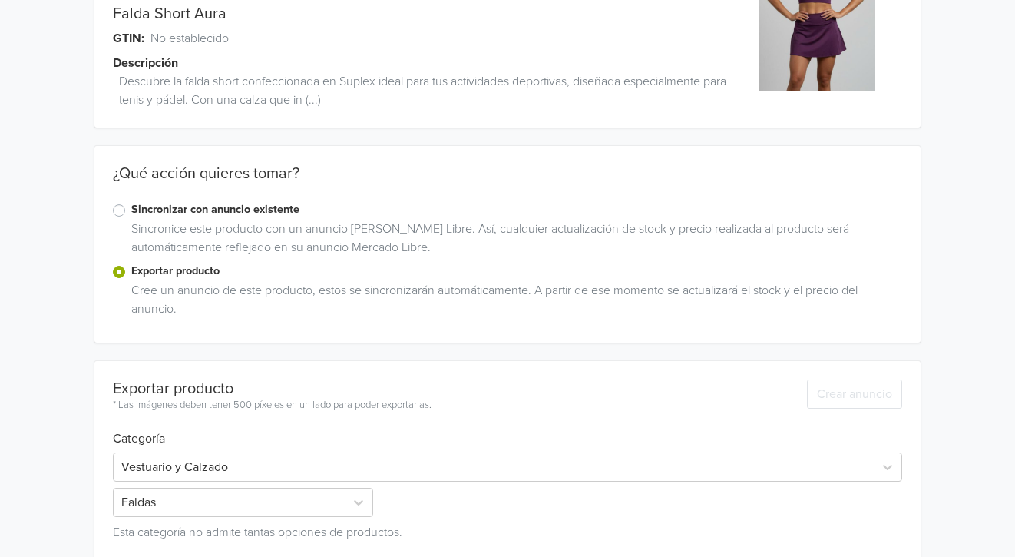
scroll to position [144, 0]
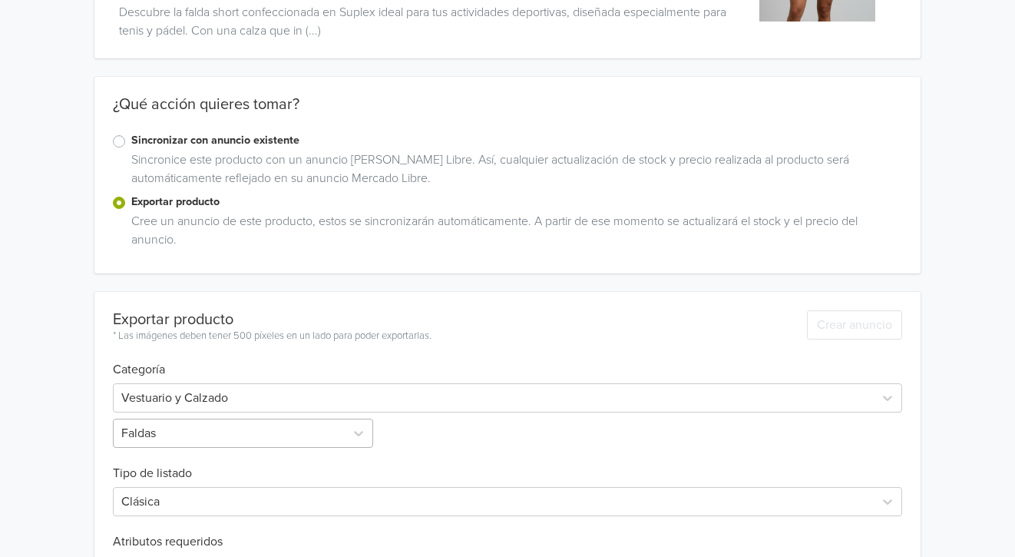
click at [187, 441] on div "Faldas" at bounding box center [244, 432] width 263 height 29
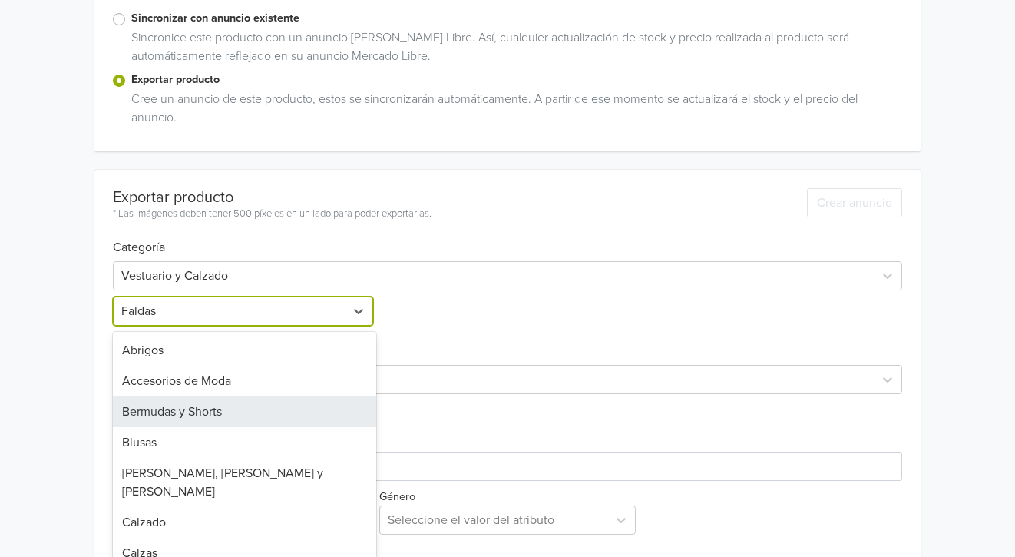
scroll to position [277, 0]
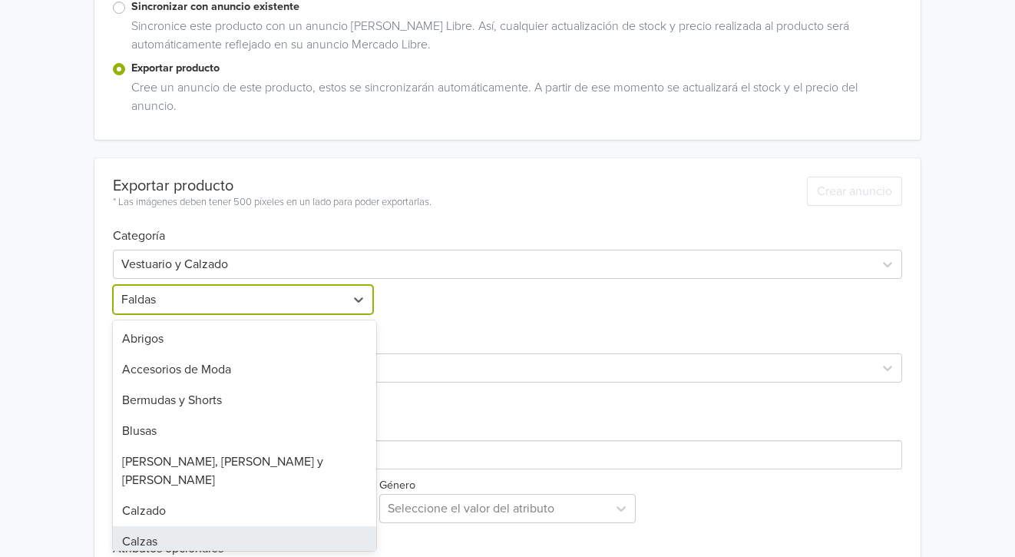
click at [174, 526] on div "Calzas" at bounding box center [244, 541] width 263 height 31
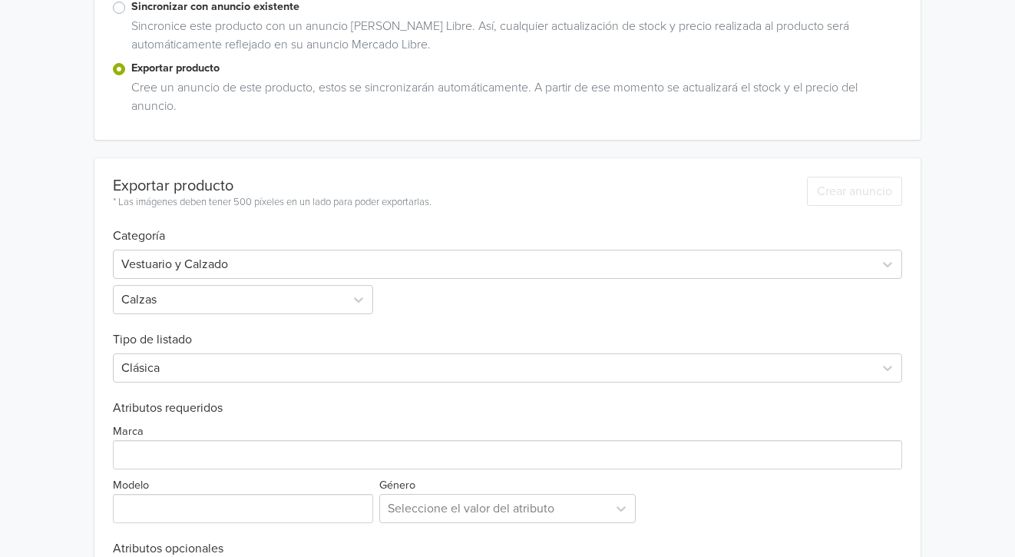
click at [180, 435] on div "Marca" at bounding box center [508, 446] width 790 height 48
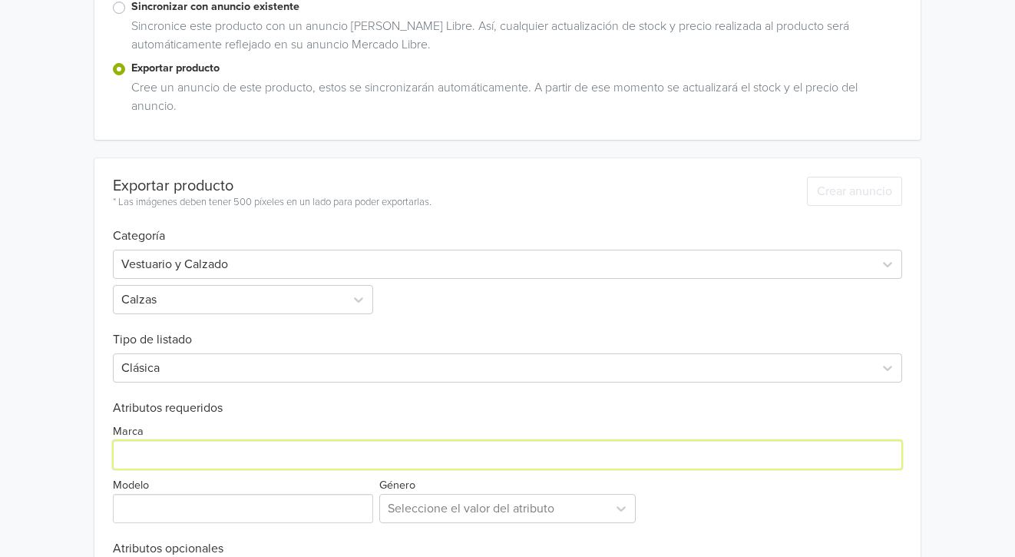
click at [180, 444] on input "Marca" at bounding box center [508, 454] width 790 height 29
type input "Genérica"
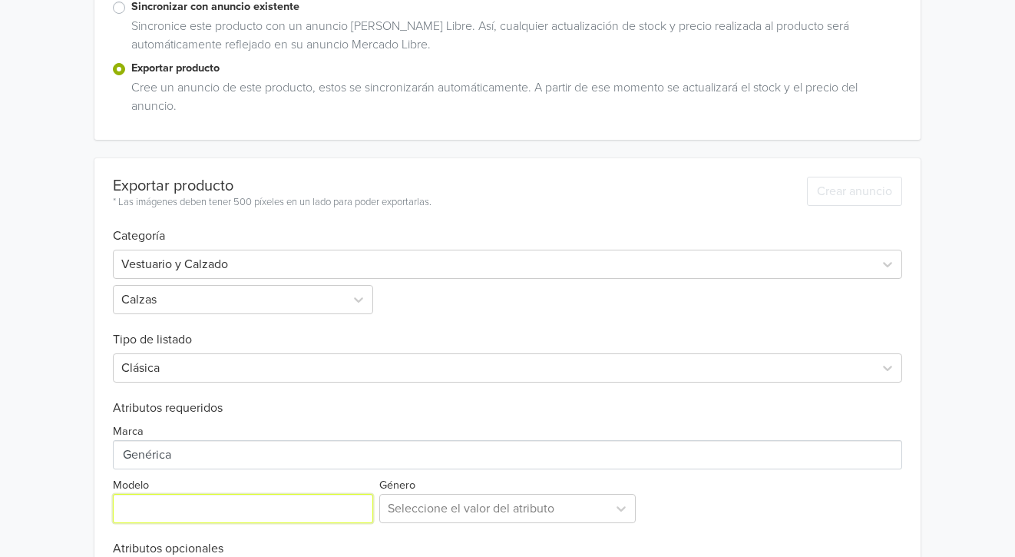
type input "Falda Short Aura"
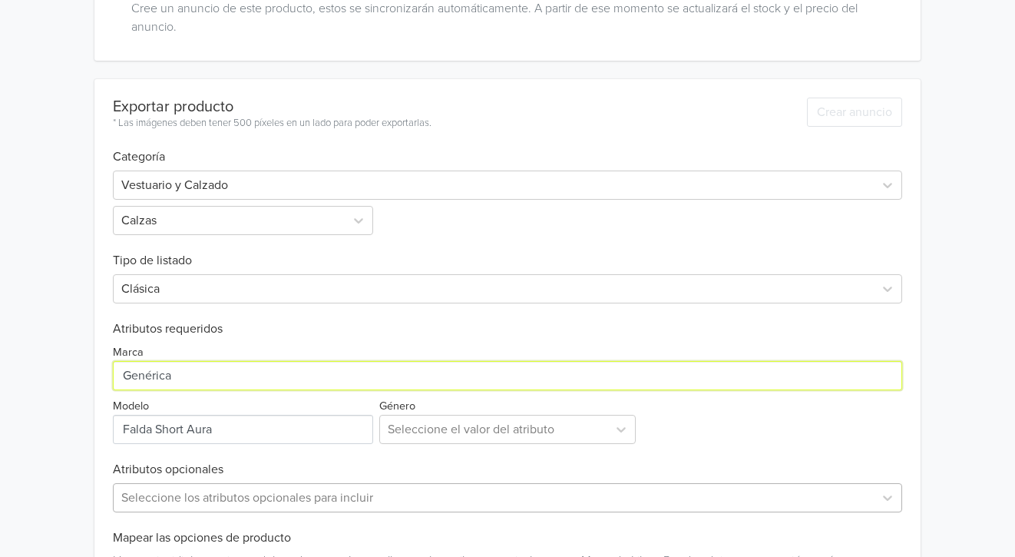
scroll to position [508, 0]
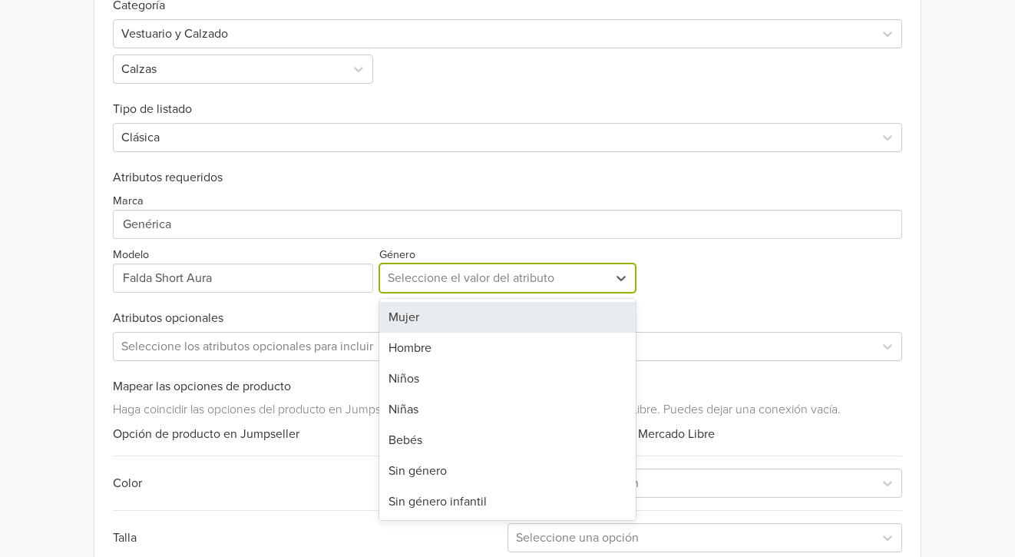
click at [488, 286] on div at bounding box center [494, 278] width 213 height 22
click at [464, 317] on div "Mujer" at bounding box center [507, 317] width 257 height 31
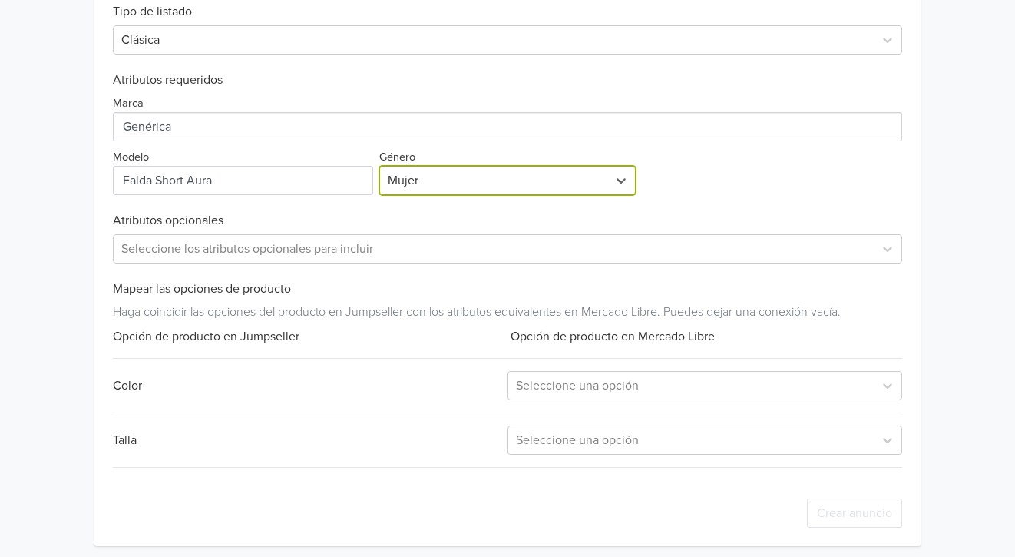
scroll to position [613, 0]
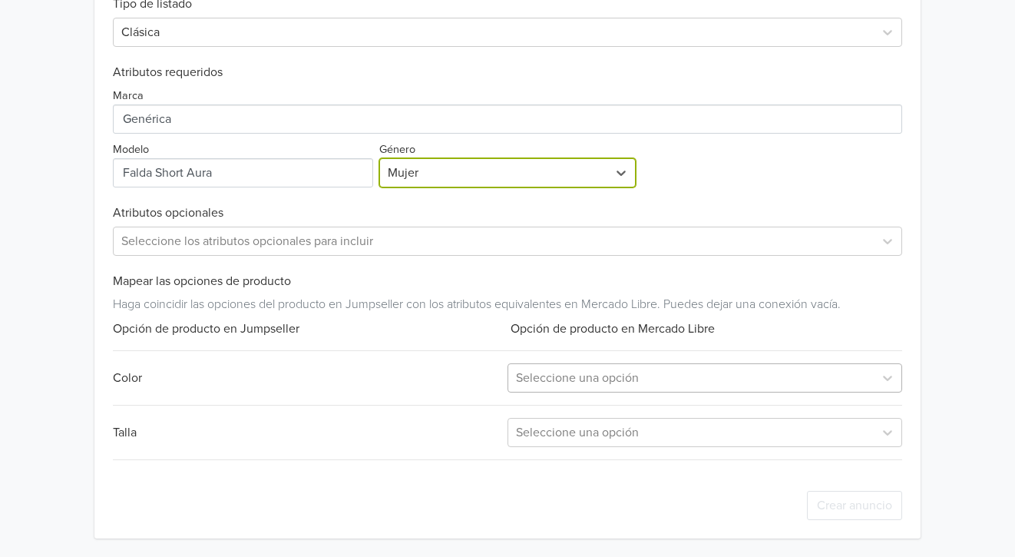
click at [628, 383] on div at bounding box center [691, 378] width 350 height 22
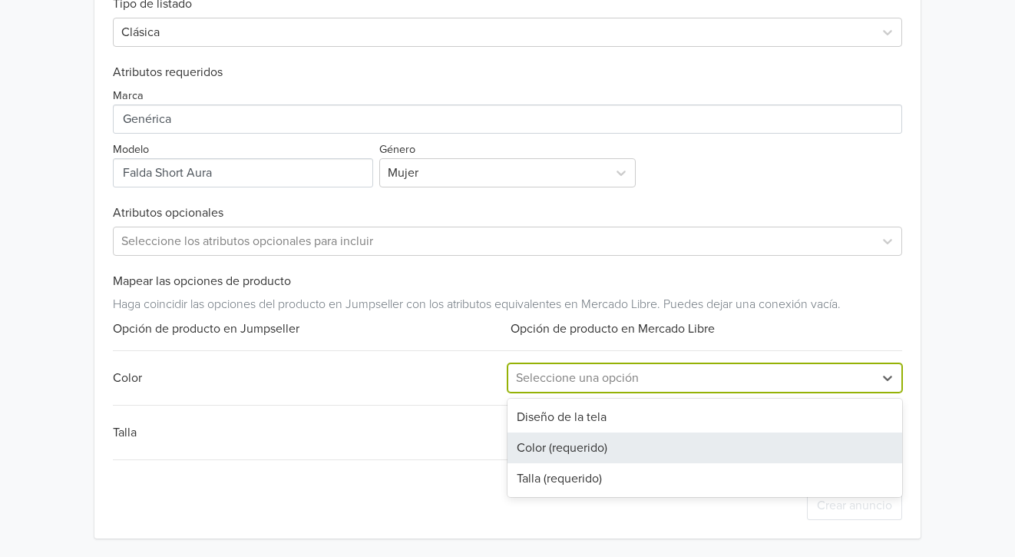
click at [567, 454] on div "Color (requerido)" at bounding box center [705, 447] width 395 height 31
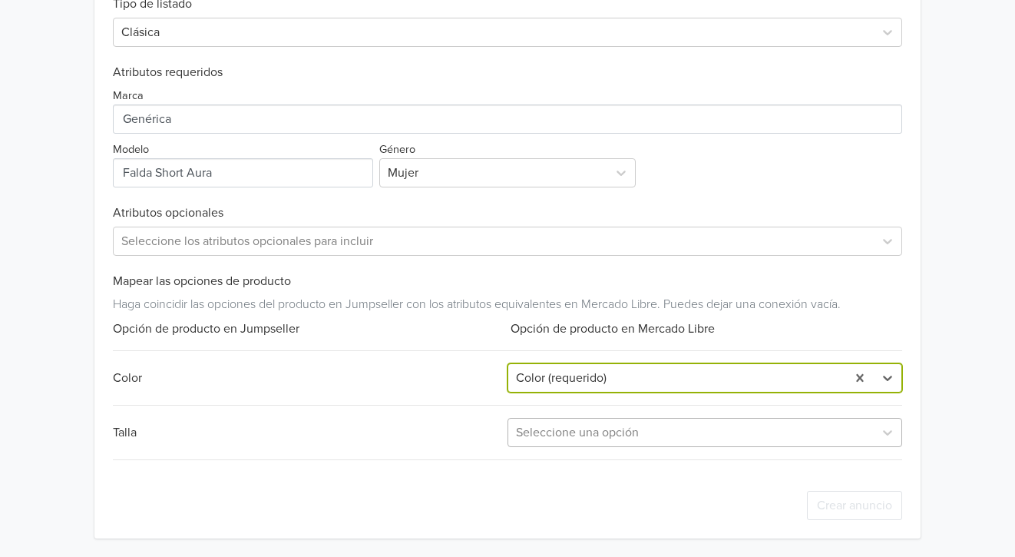
click at [567, 436] on div at bounding box center [691, 433] width 350 height 22
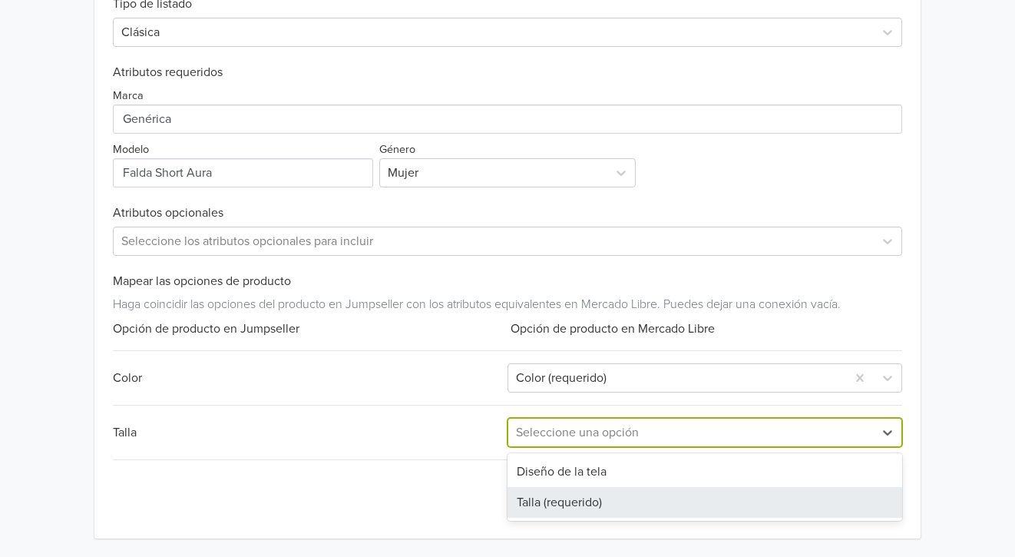
click at [546, 500] on div "Talla (requerido)" at bounding box center [705, 502] width 395 height 31
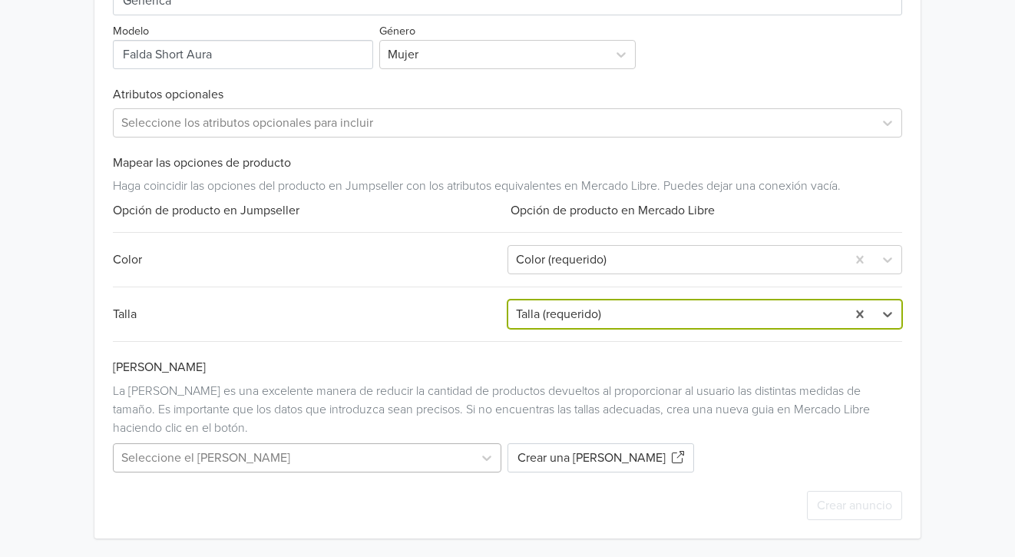
scroll to position [874, 0]
click at [287, 455] on div "Seleccione el [PERSON_NAME]" at bounding box center [310, 457] width 395 height 29
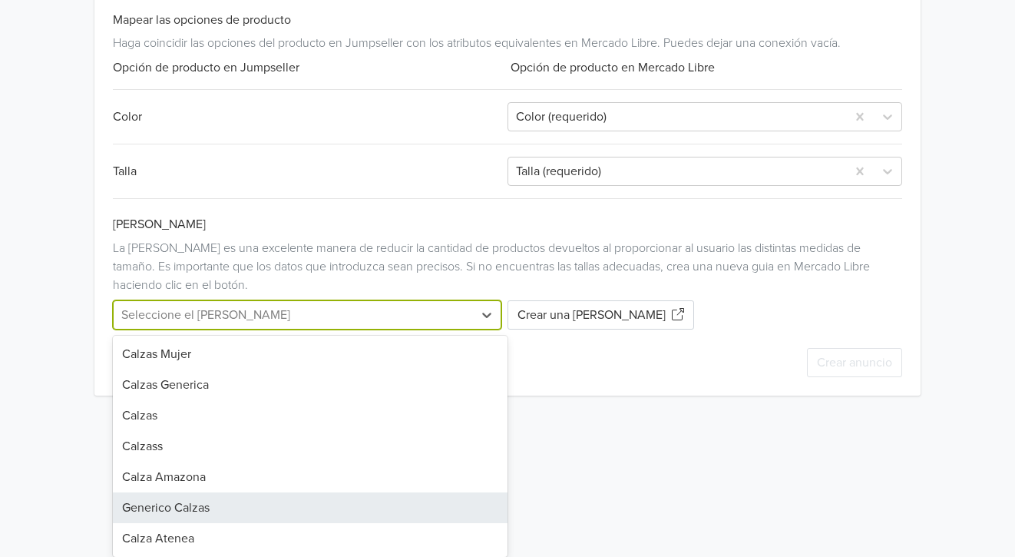
click at [241, 508] on div "Generico Calzas" at bounding box center [310, 507] width 395 height 31
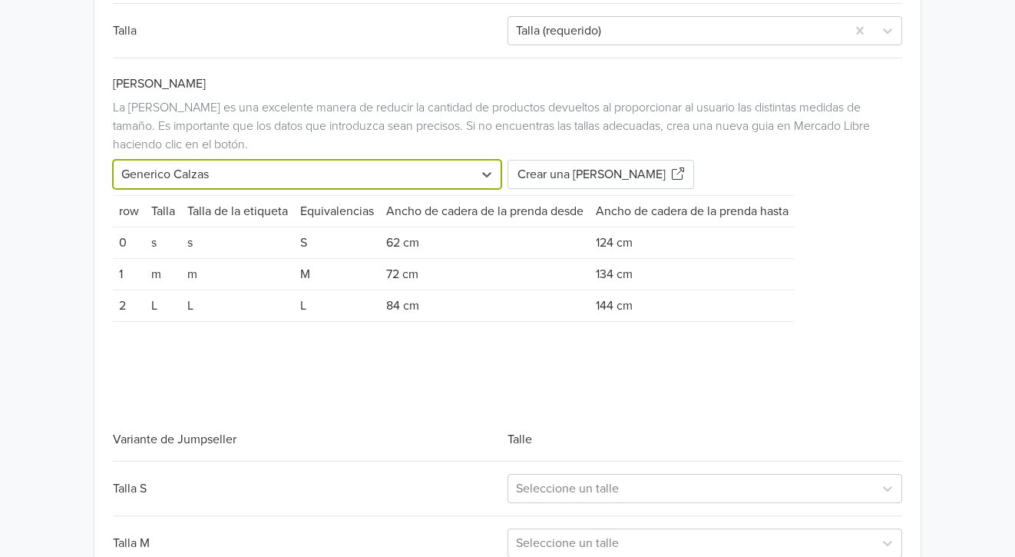
scroll to position [1179, 0]
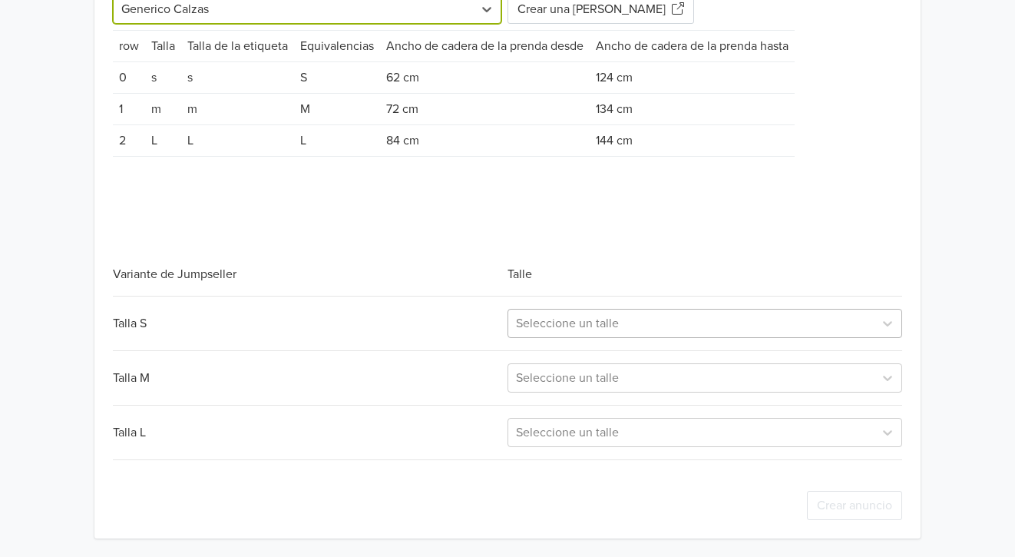
click at [660, 324] on div at bounding box center [691, 324] width 350 height 22
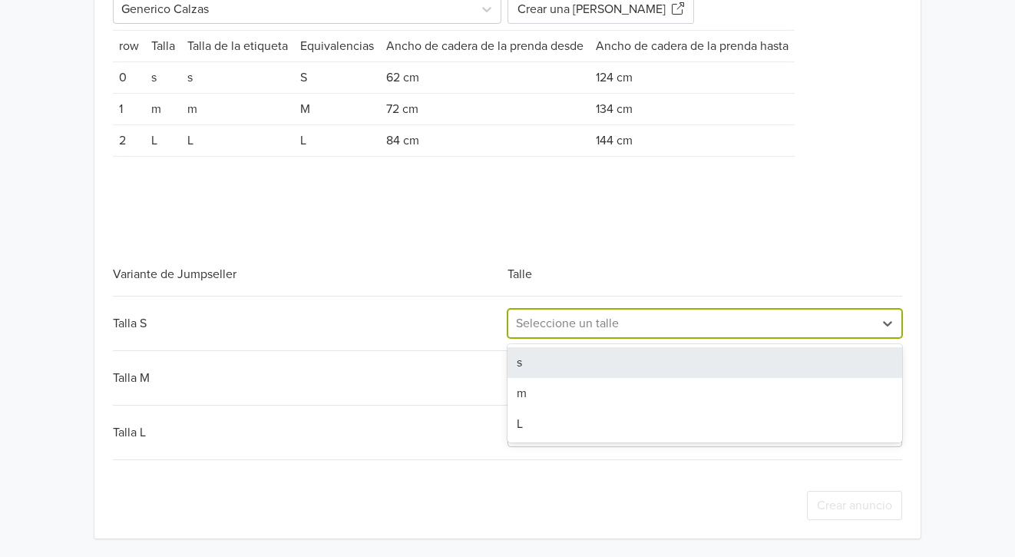
click at [613, 365] on div "s" at bounding box center [705, 362] width 395 height 31
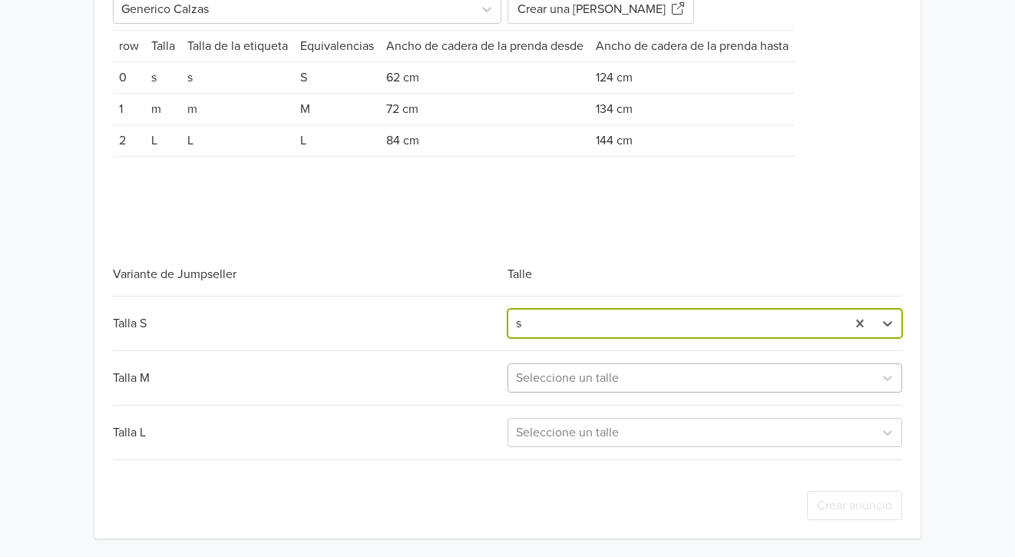
click at [606, 370] on div at bounding box center [691, 378] width 350 height 22
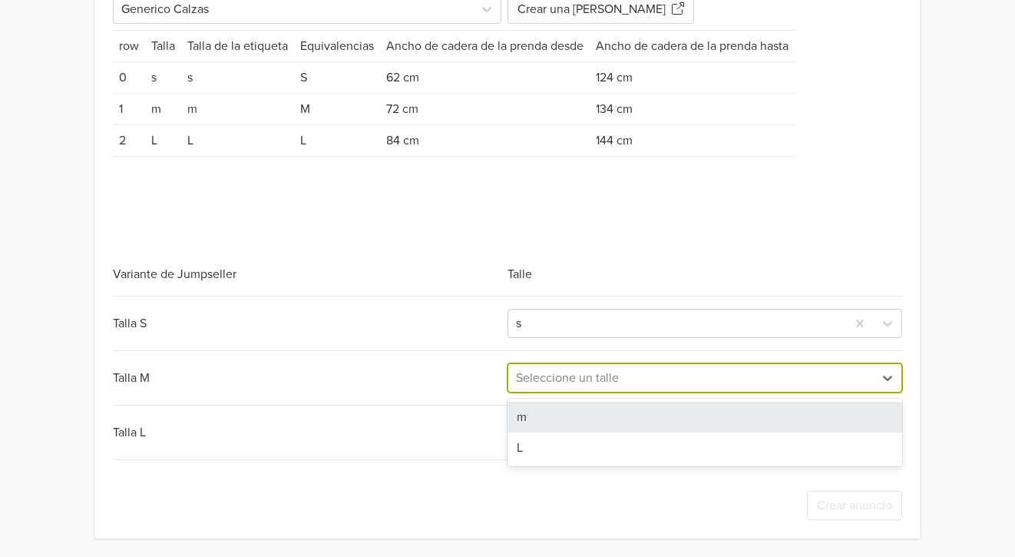
click at [574, 413] on div "m" at bounding box center [705, 417] width 395 height 31
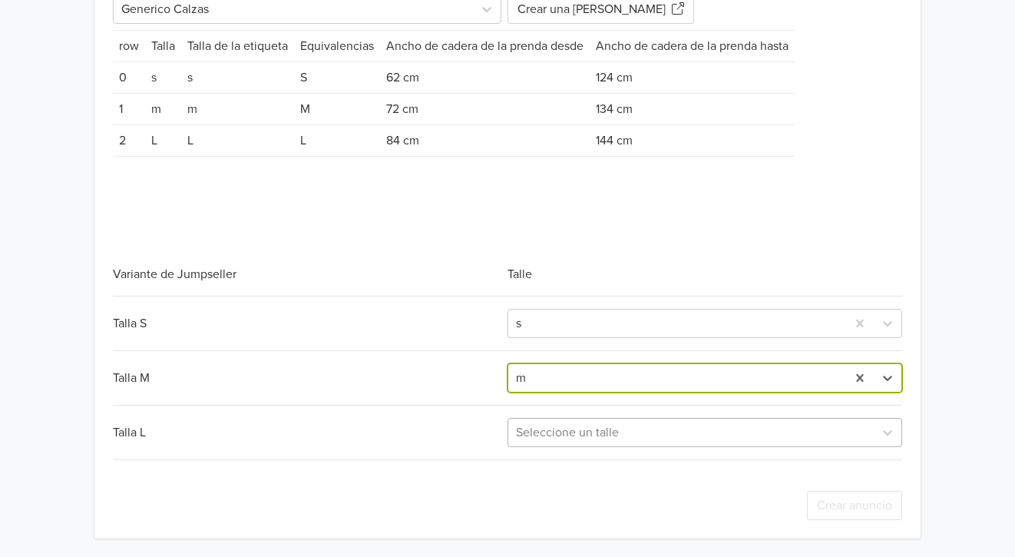
click at [574, 418] on div "Seleccione un talle" at bounding box center [691, 432] width 366 height 28
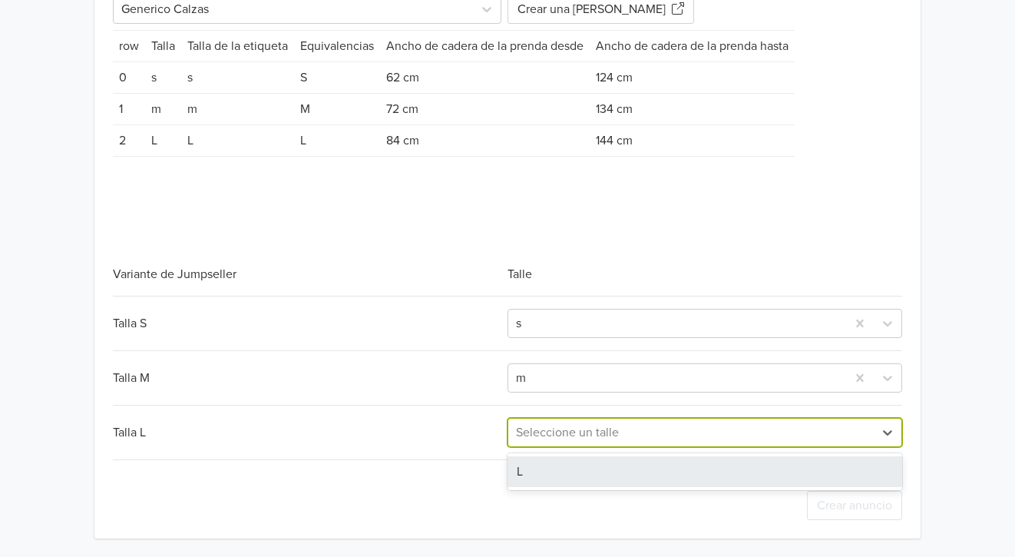
click at [562, 461] on div "L" at bounding box center [705, 471] width 395 height 31
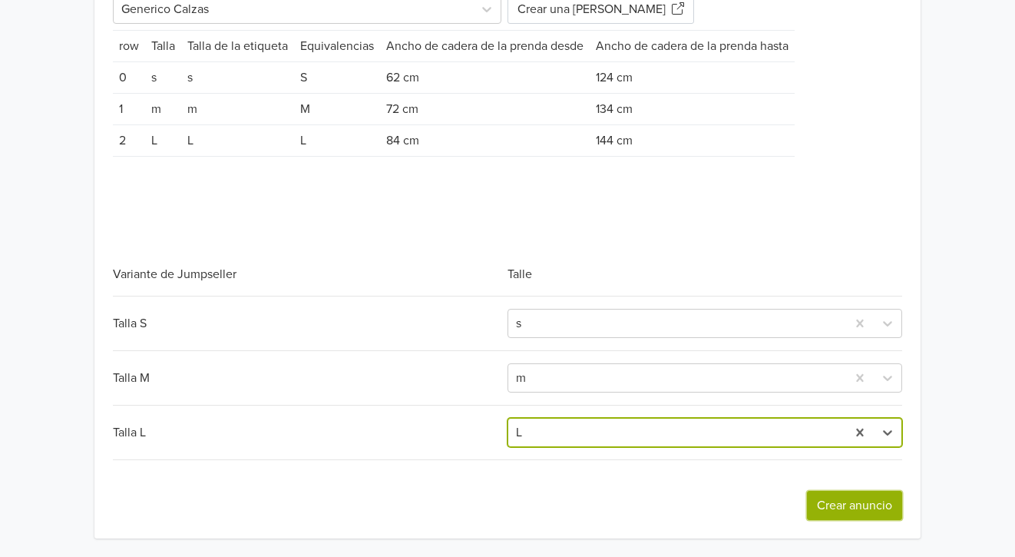
click at [832, 491] on button "Crear anuncio" at bounding box center [854, 505] width 95 height 29
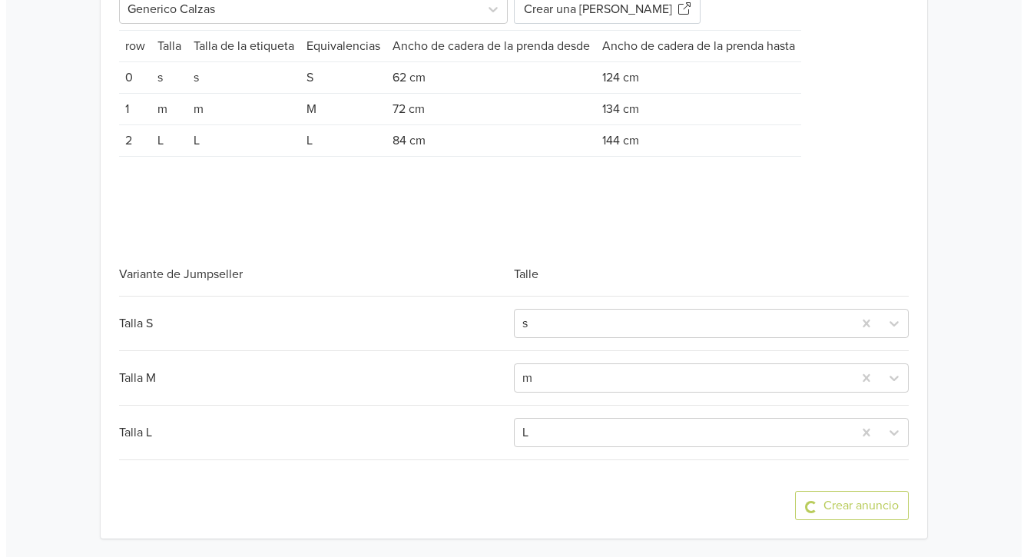
scroll to position [0, 0]
